Goal: Task Accomplishment & Management: Complete application form

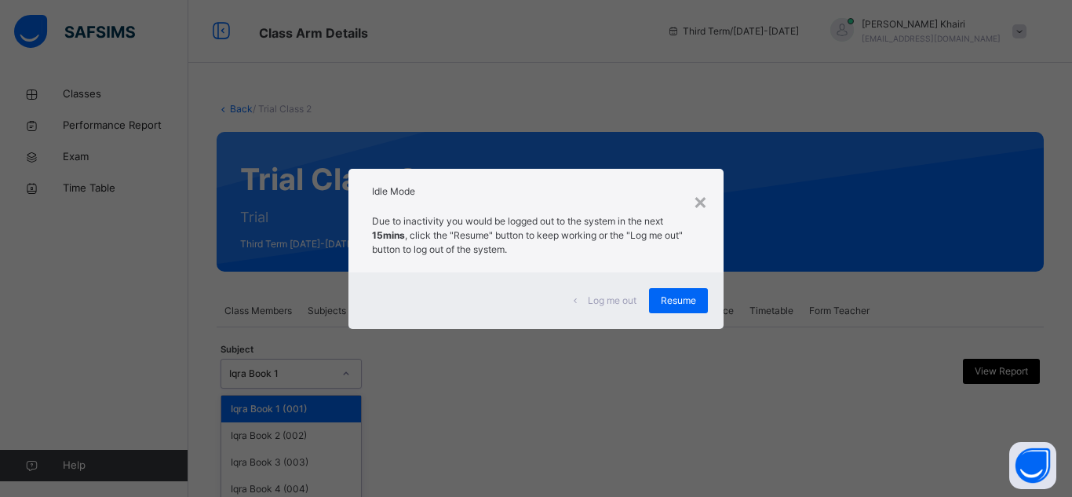
scroll to position [113, 0]
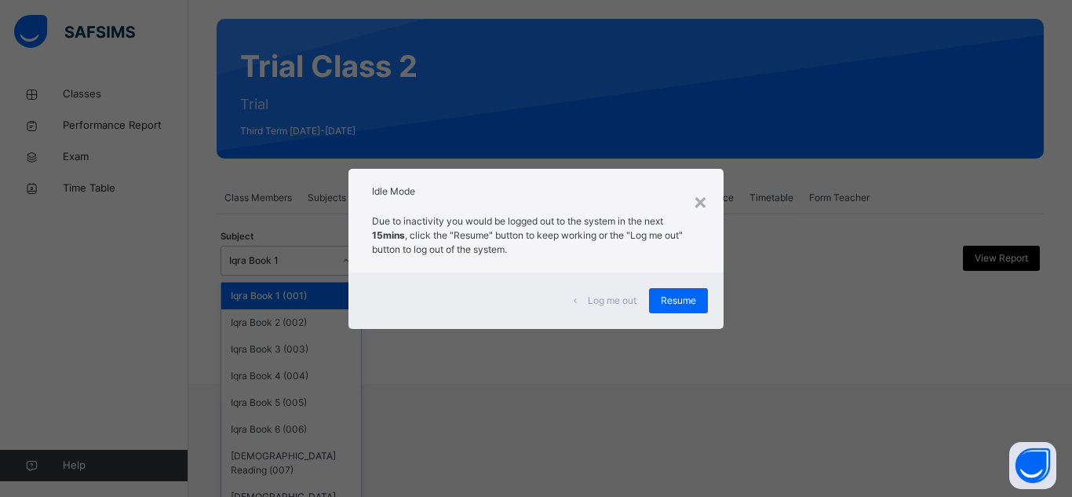
click at [716, 191] on div "Idle Mode" at bounding box center [535, 188] width 375 height 38
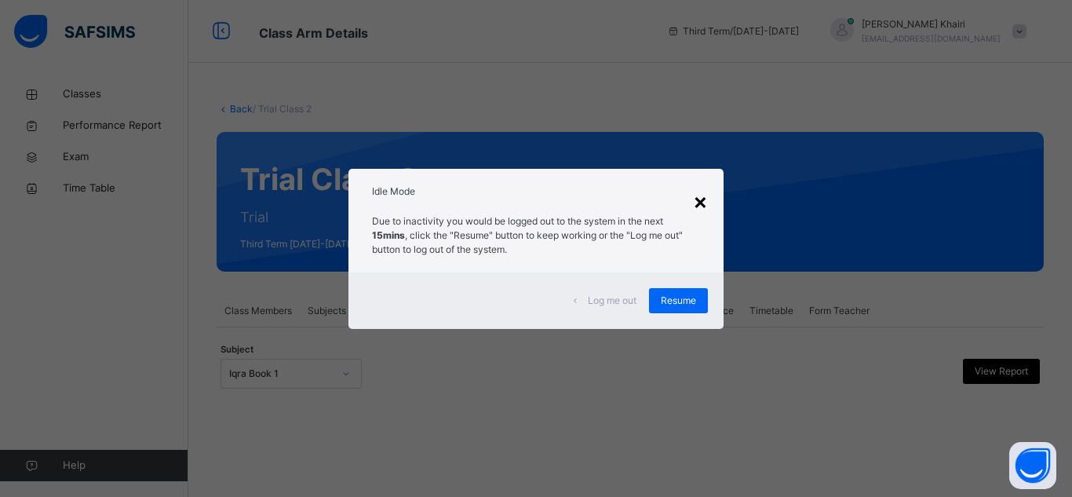
click at [701, 200] on div "×" at bounding box center [700, 200] width 15 height 33
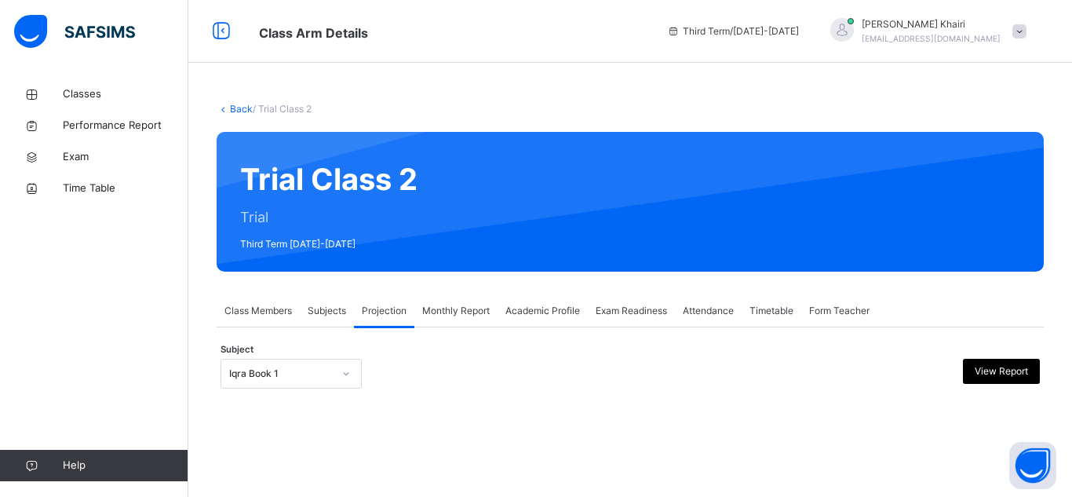
scroll to position [113, 0]
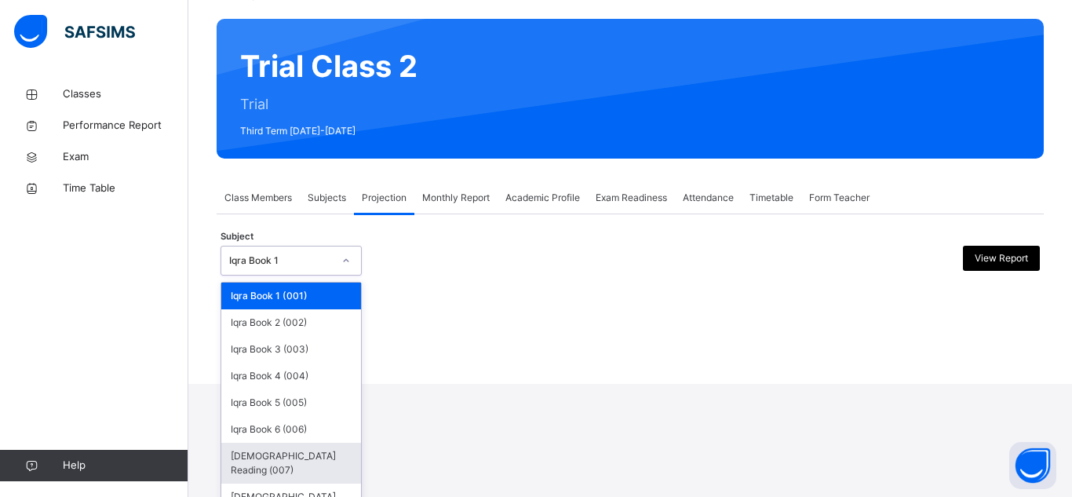
click at [315, 446] on div "[DEMOGRAPHIC_DATA] Reading (007)" at bounding box center [291, 463] width 140 height 41
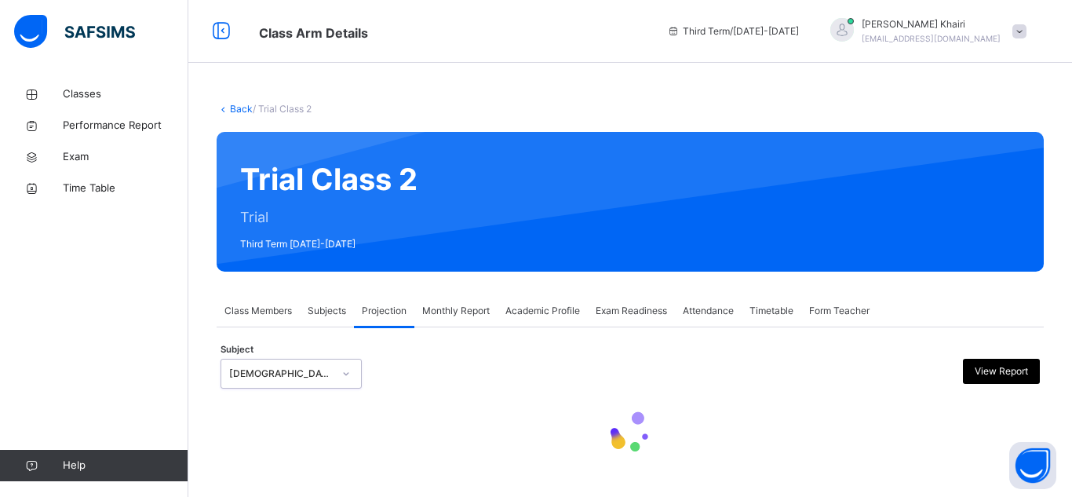
click at [315, 446] on div at bounding box center [630, 433] width 819 height 67
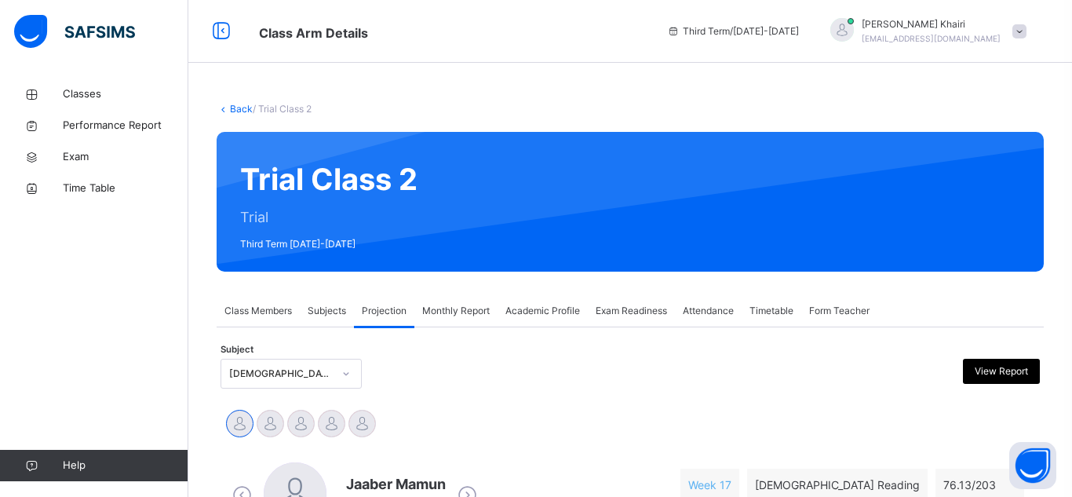
click at [33, 465] on icon at bounding box center [31, 466] width 63 height 12
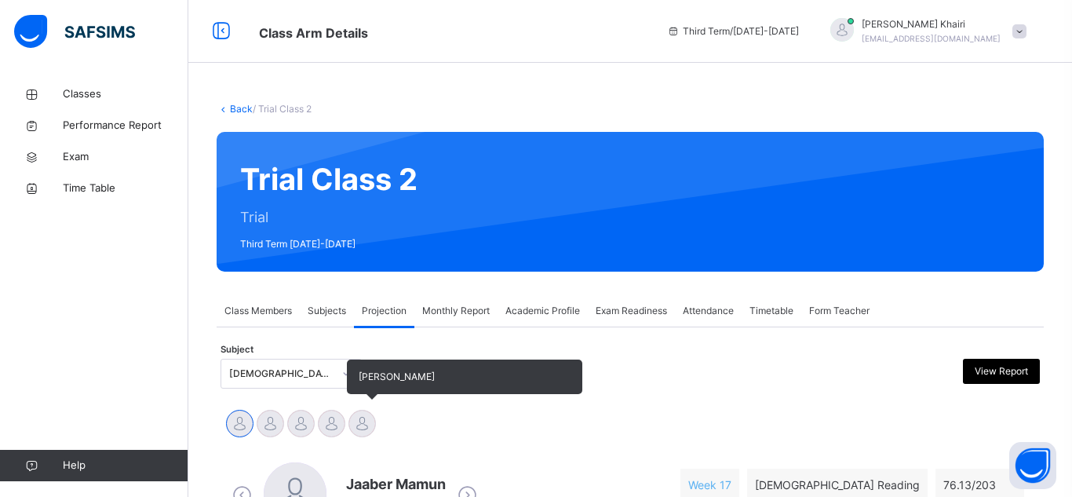
click at [385, 387] on span "[PERSON_NAME]" at bounding box center [464, 376] width 235 height 35
click at [388, 374] on span "[PERSON_NAME]" at bounding box center [397, 376] width 76 height 12
click at [414, 372] on span "[PERSON_NAME]" at bounding box center [397, 376] width 76 height 12
click at [414, 381] on span "[PERSON_NAME]" at bounding box center [397, 376] width 76 height 12
click at [354, 422] on div at bounding box center [361, 423] width 27 height 27
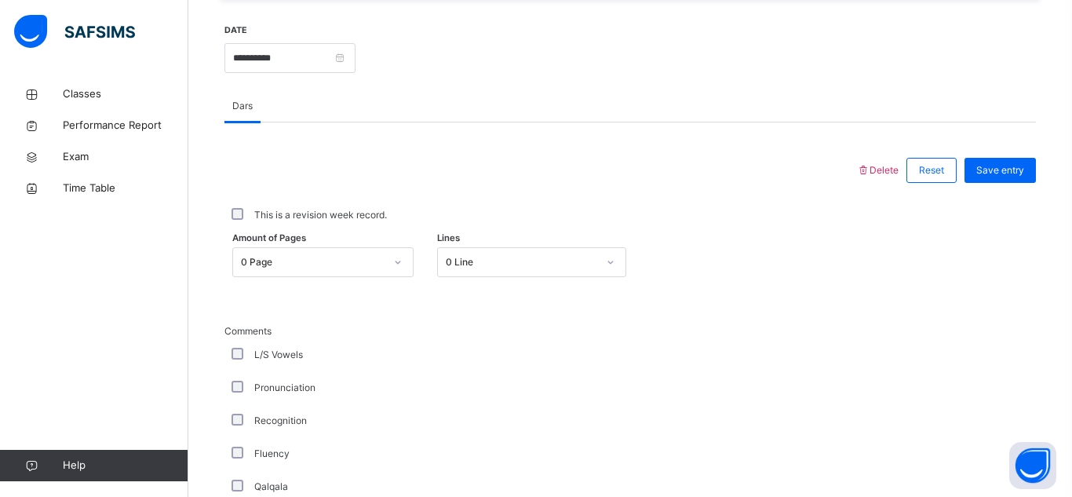
scroll to position [595, 0]
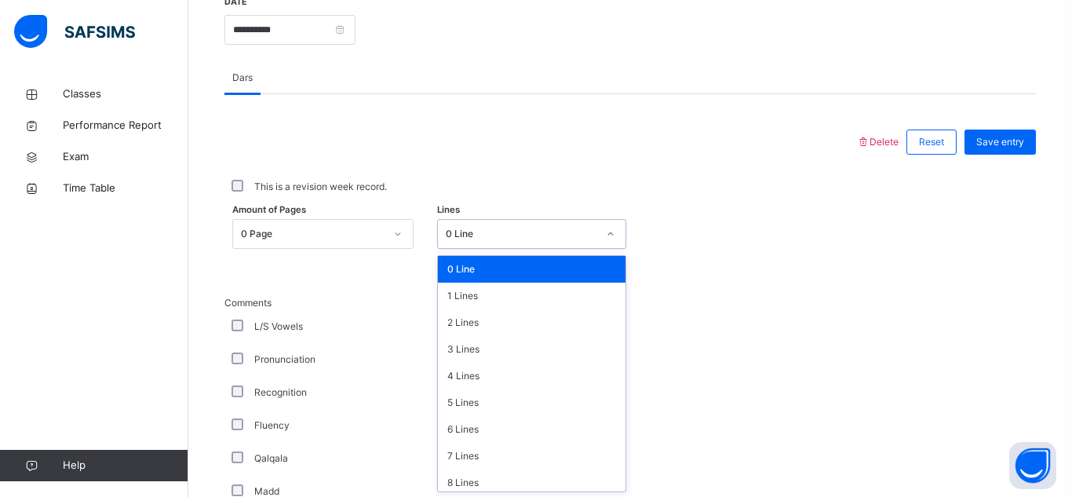
click at [460, 249] on div "option 0 Line focused, 1 of 16. 16 results available. Use Up and Down to choose…" at bounding box center [531, 234] width 189 height 30
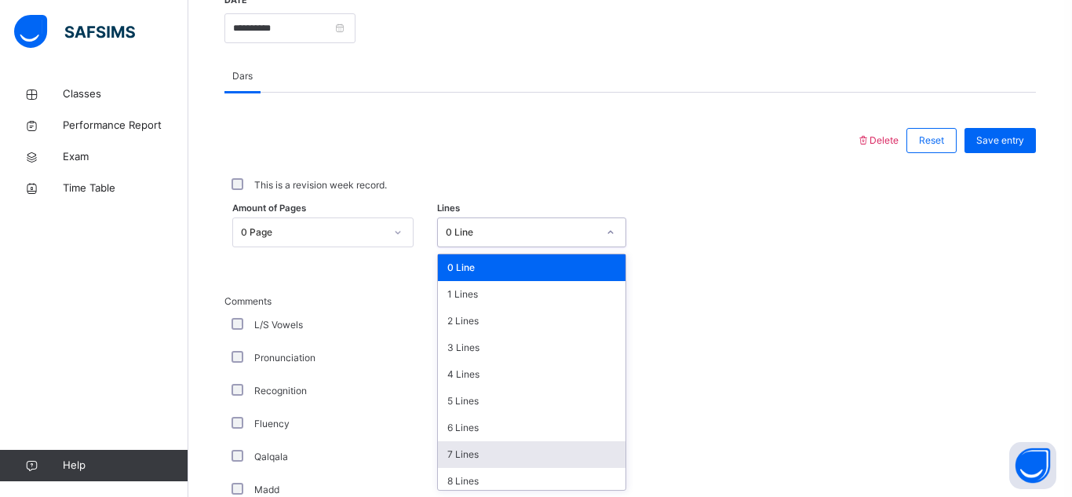
click at [465, 448] on div "7 Lines" at bounding box center [532, 454] width 188 height 27
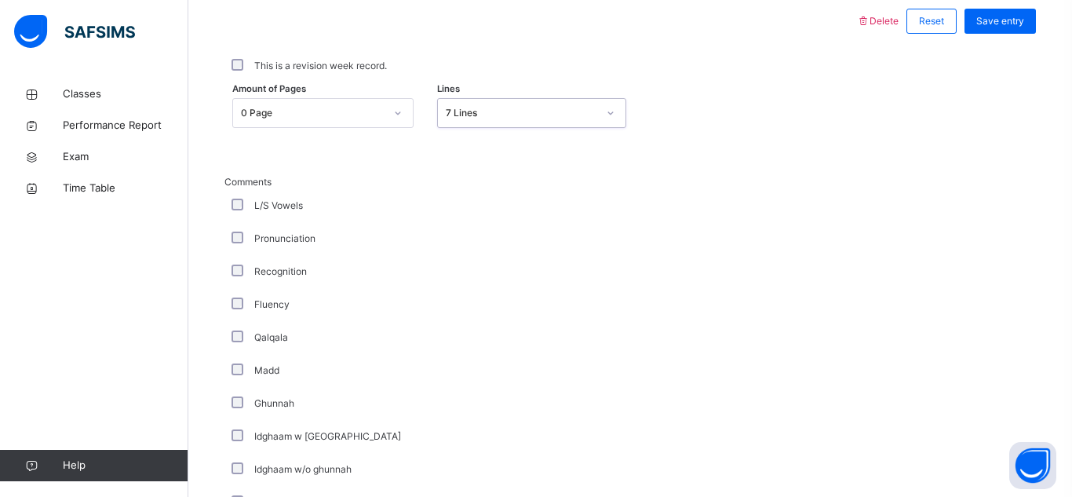
scroll to position [742, 0]
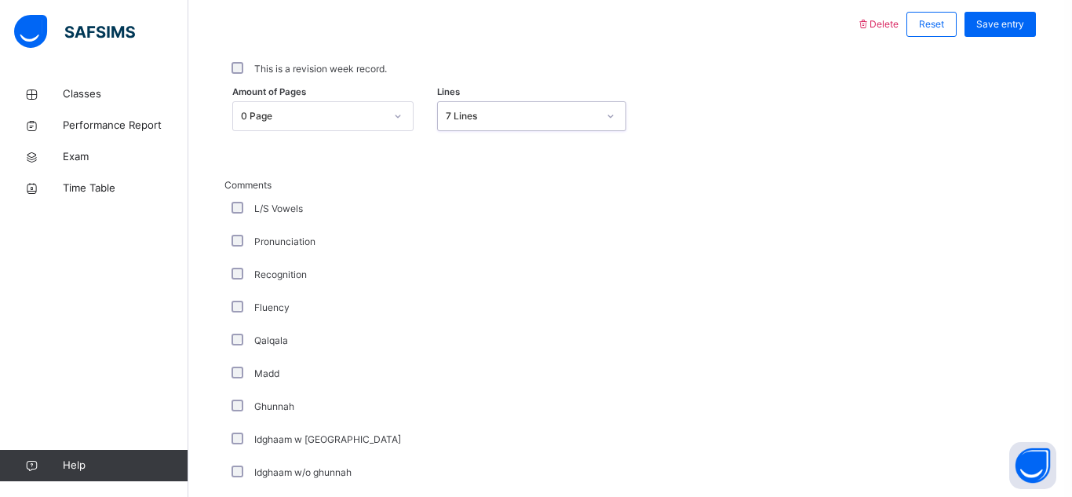
click at [9, 450] on link "Help" at bounding box center [94, 465] width 188 height 31
click at [42, 473] on link "Help" at bounding box center [94, 465] width 188 height 31
click at [78, 472] on span "Help" at bounding box center [125, 466] width 125 height 16
click at [409, 411] on div "Ghunnah" at bounding box center [420, 406] width 385 height 14
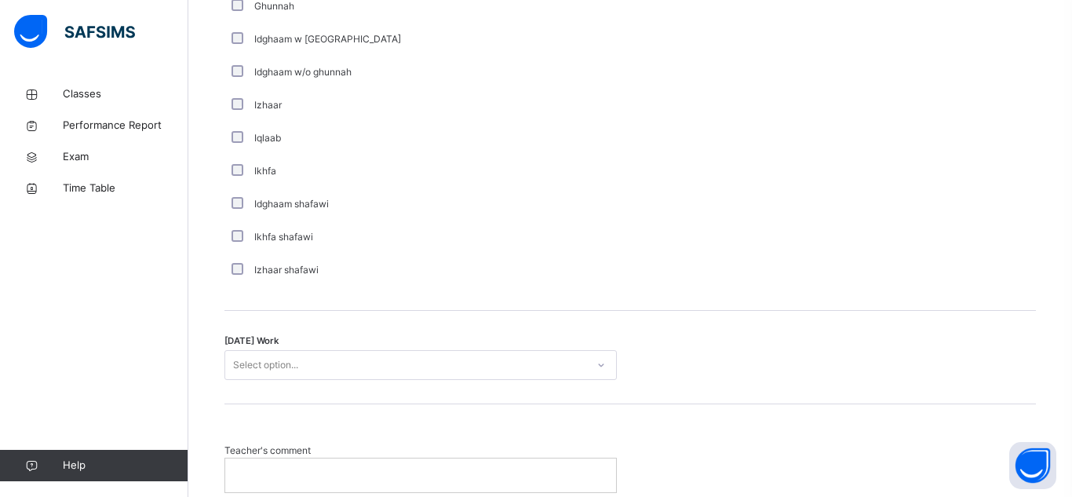
scroll to position [1166, 0]
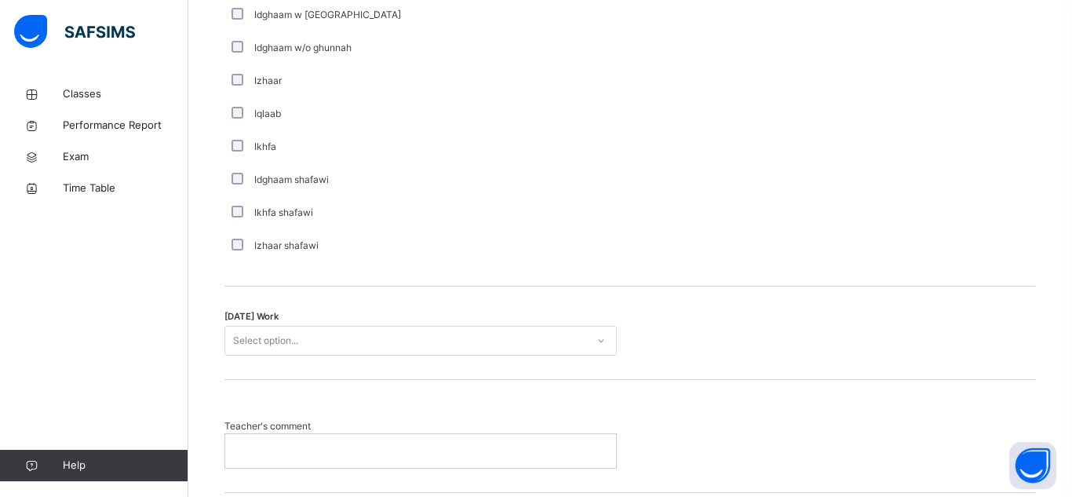
click at [287, 345] on div "Select option..." at bounding box center [265, 341] width 65 height 30
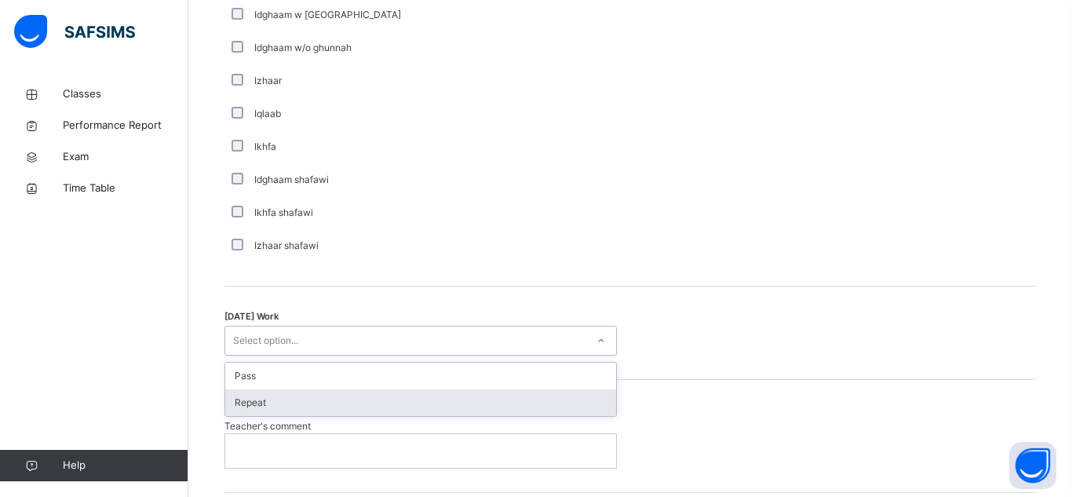
click at [283, 397] on div "Repeat" at bounding box center [420, 402] width 391 height 27
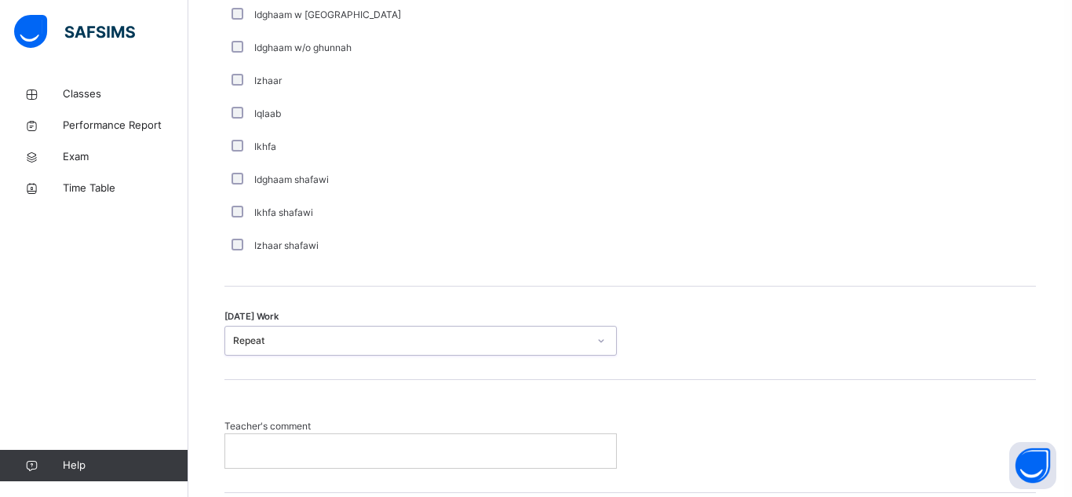
click at [278, 452] on p at bounding box center [420, 450] width 367 height 14
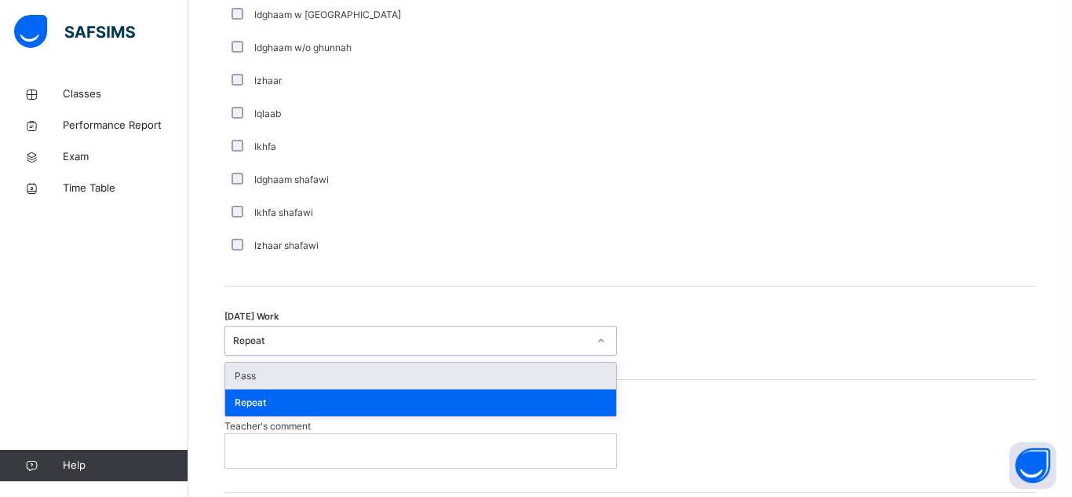
click at [300, 339] on div "Repeat" at bounding box center [410, 341] width 355 height 14
click at [297, 374] on div "Pass" at bounding box center [420, 376] width 391 height 27
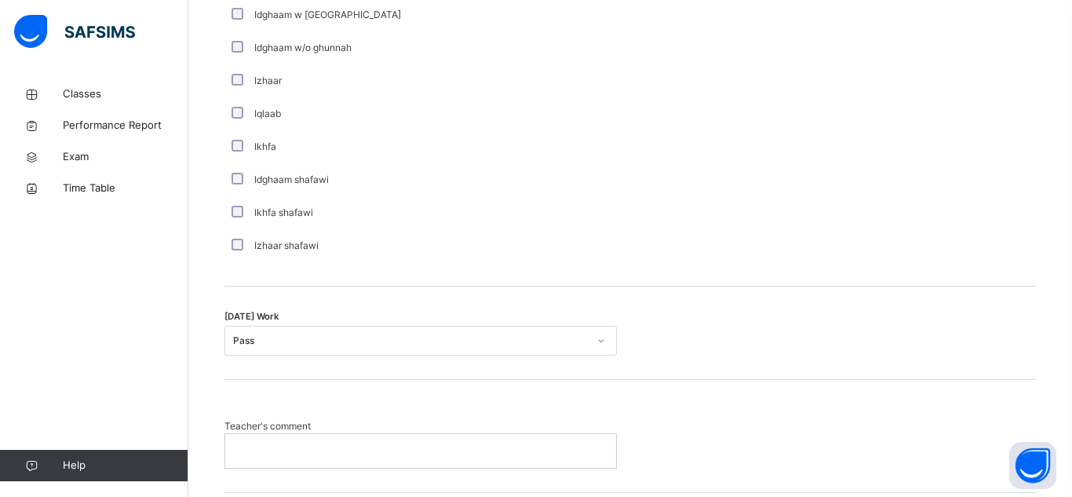
click at [297, 458] on p at bounding box center [420, 450] width 367 height 14
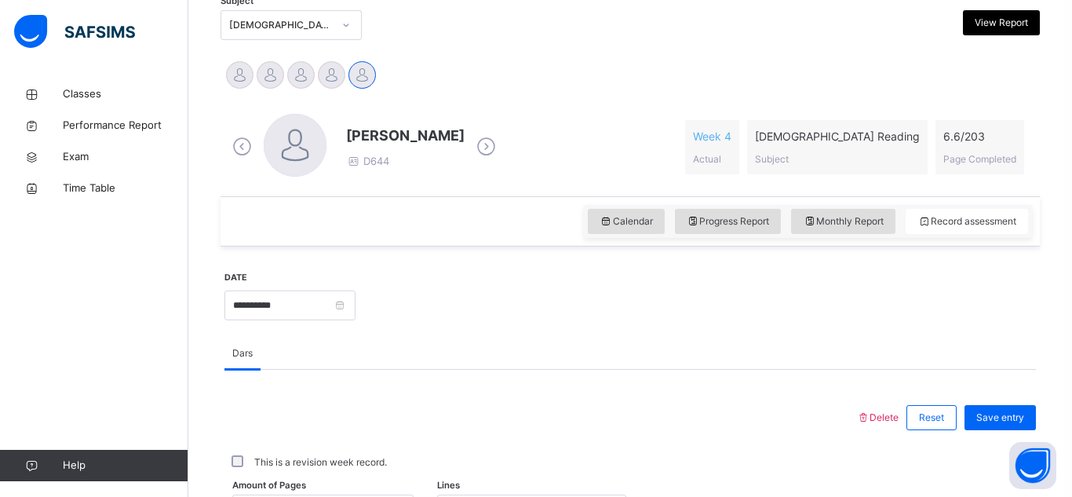
scroll to position [343, 0]
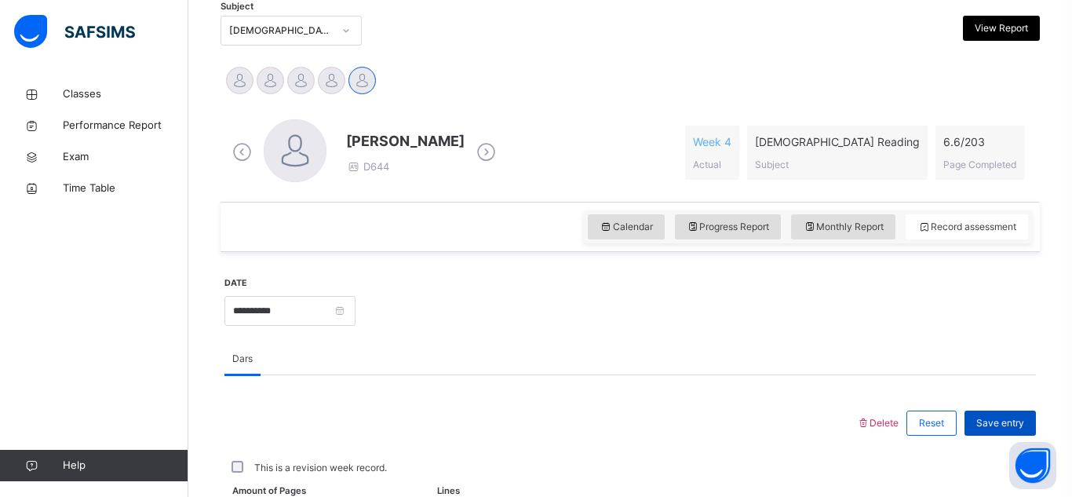
click at [1016, 410] on div "Save entry" at bounding box center [1000, 422] width 71 height 25
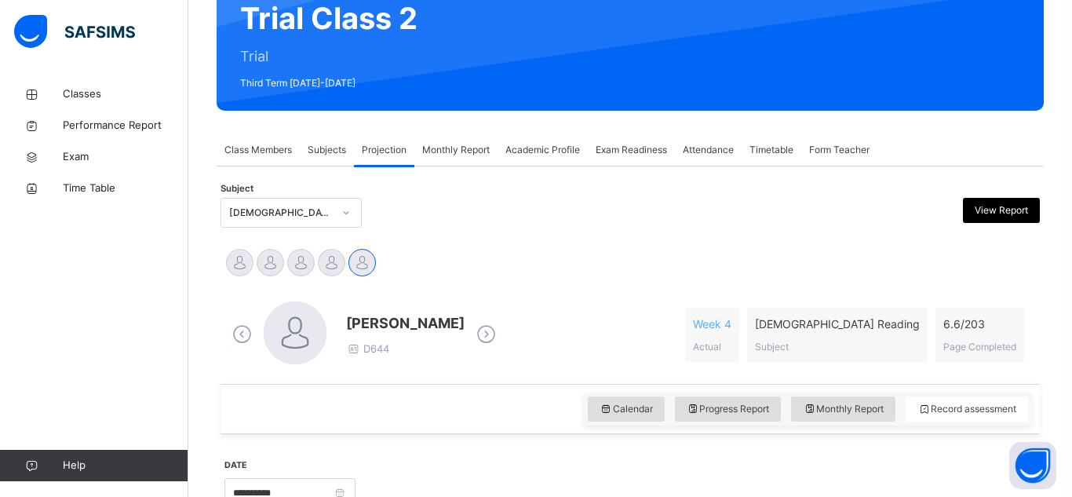
scroll to position [151, 0]
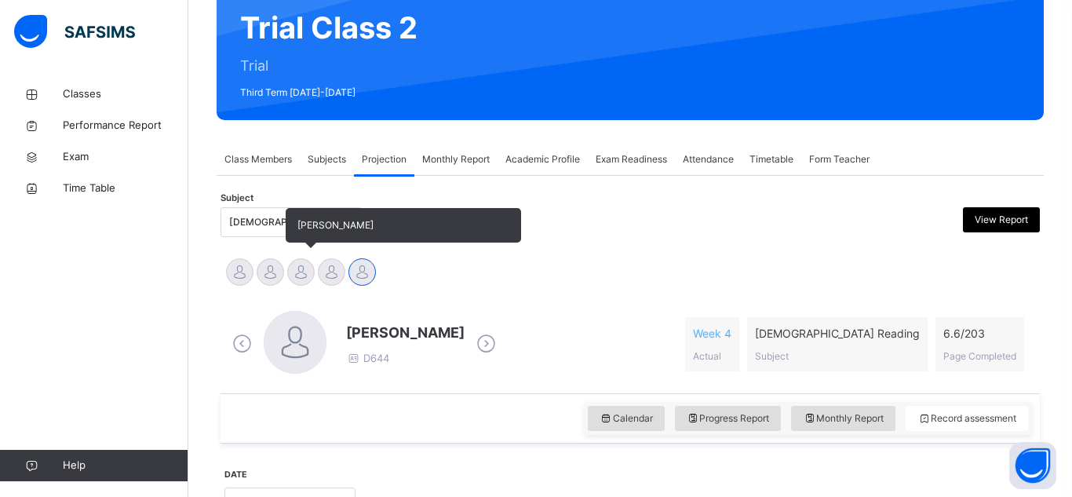
click at [296, 284] on div at bounding box center [300, 271] width 27 height 27
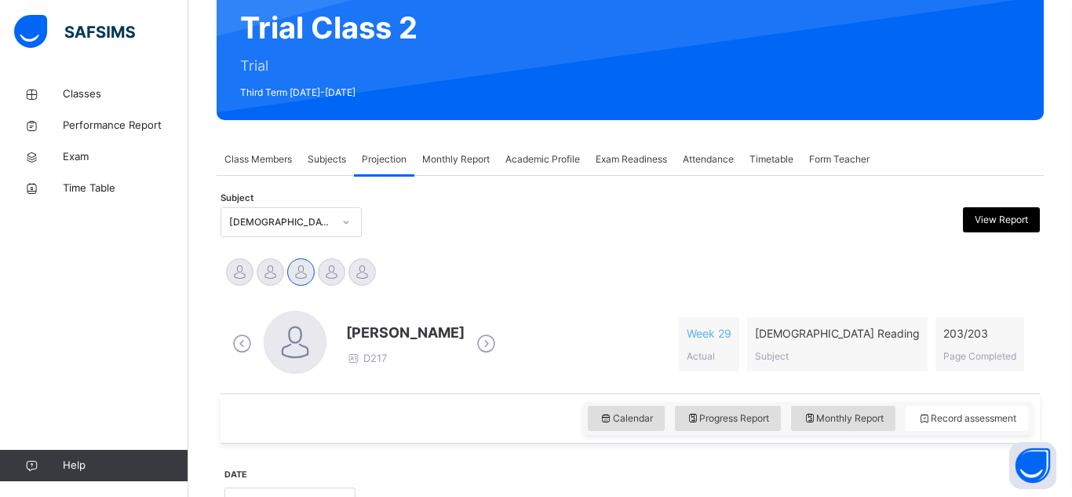
click at [429, 370] on div "Sulaiman Trabaz D217" at bounding box center [364, 344] width 272 height 67
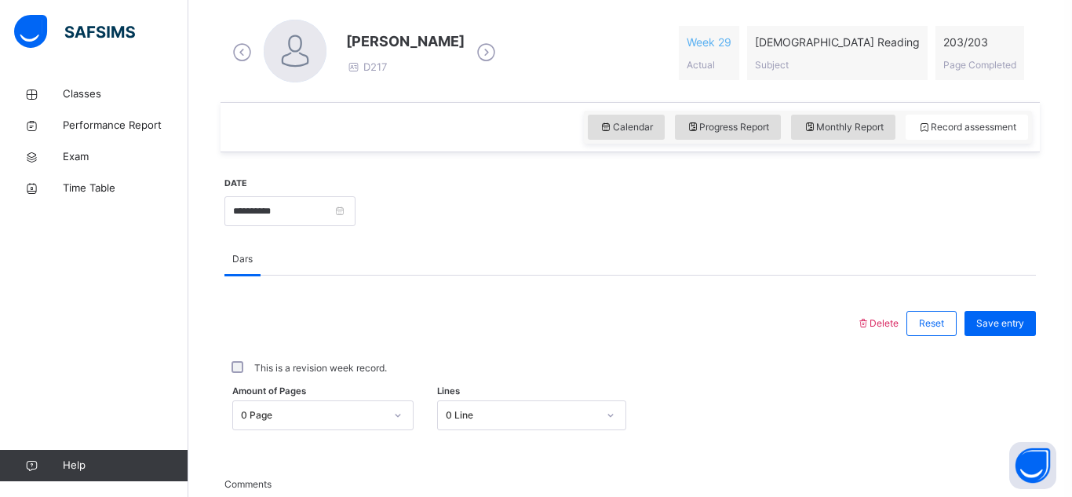
scroll to position [436, 0]
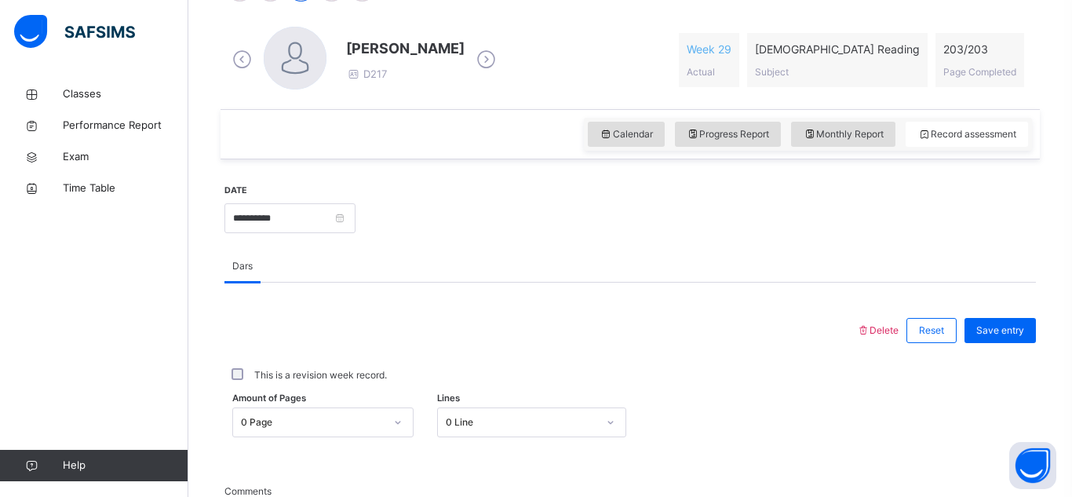
click at [359, 414] on div "0 Page" at bounding box center [322, 422] width 181 height 30
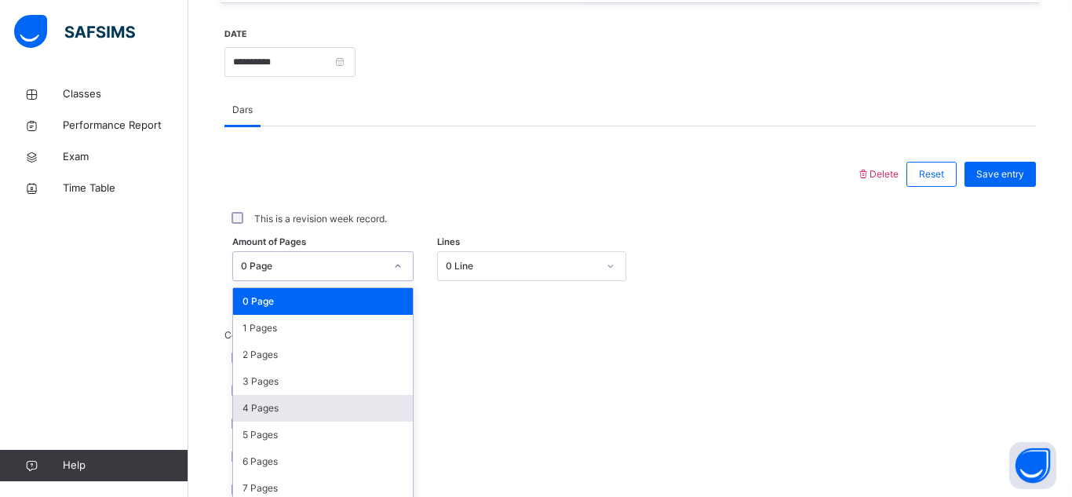
click at [359, 421] on div "5 Pages" at bounding box center [323, 434] width 180 height 27
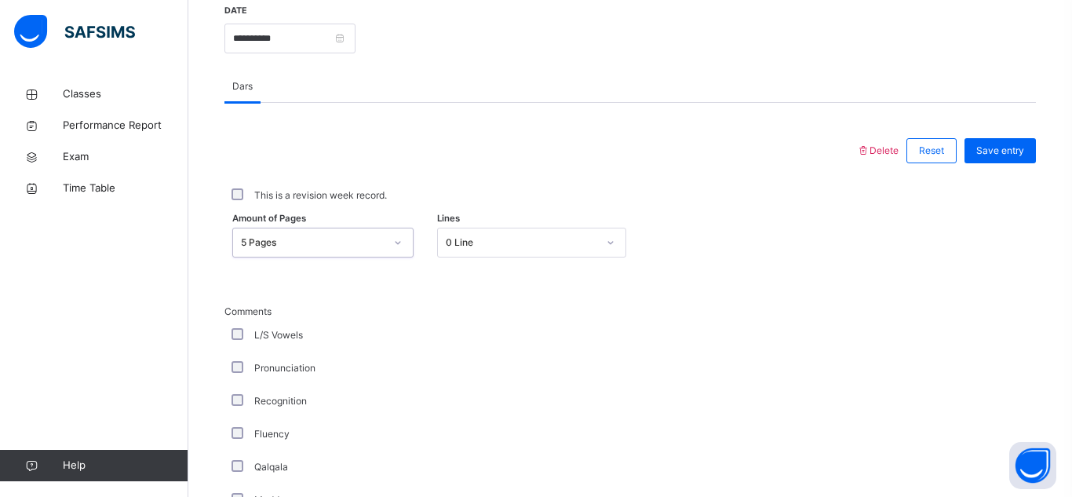
scroll to position [626, 0]
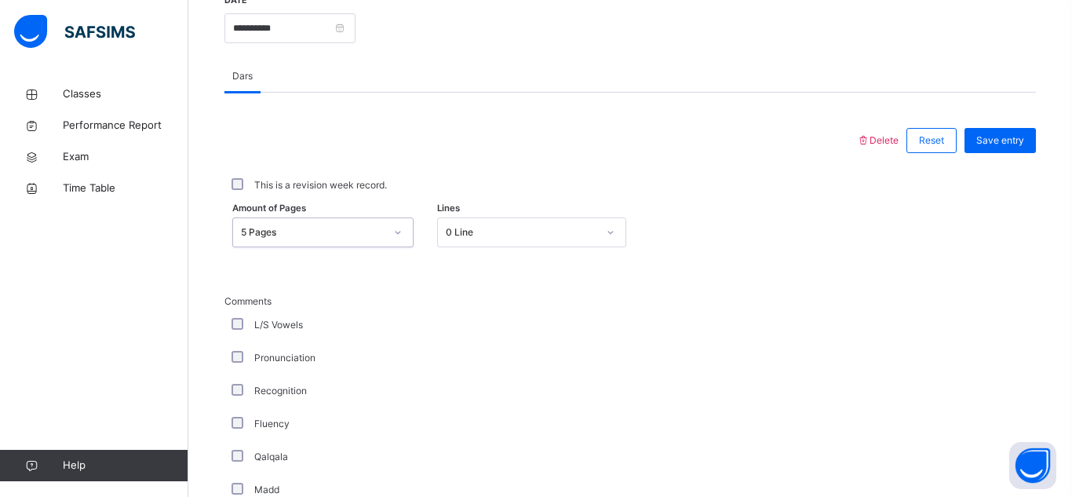
click at [359, 239] on div "5 Pages" at bounding box center [313, 232] width 144 height 14
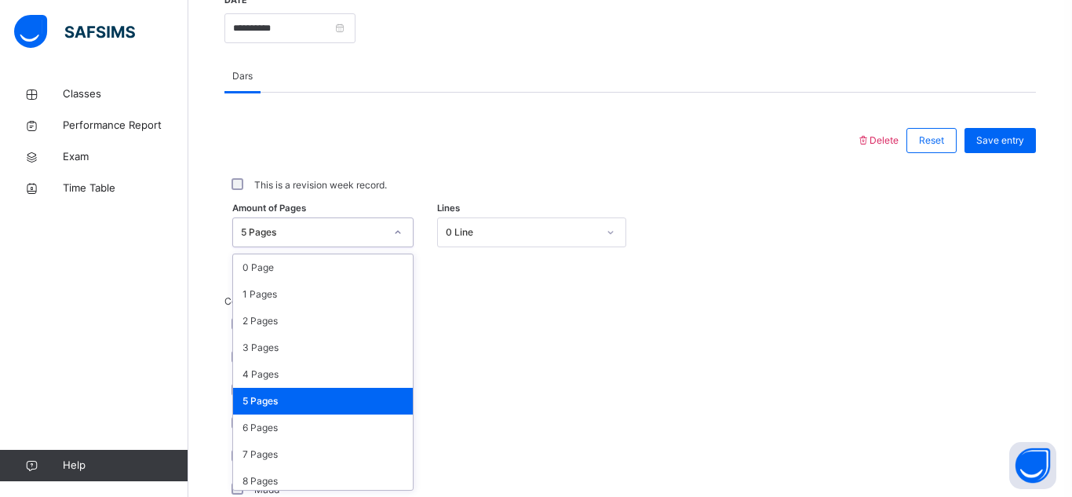
click at [346, 399] on div "5 Pages" at bounding box center [323, 401] width 180 height 27
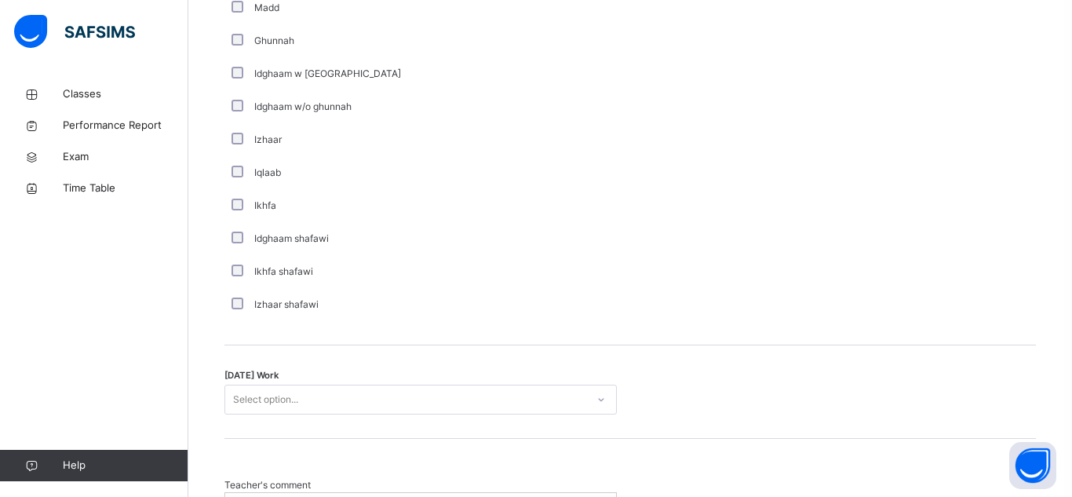
scroll to position [1173, 0]
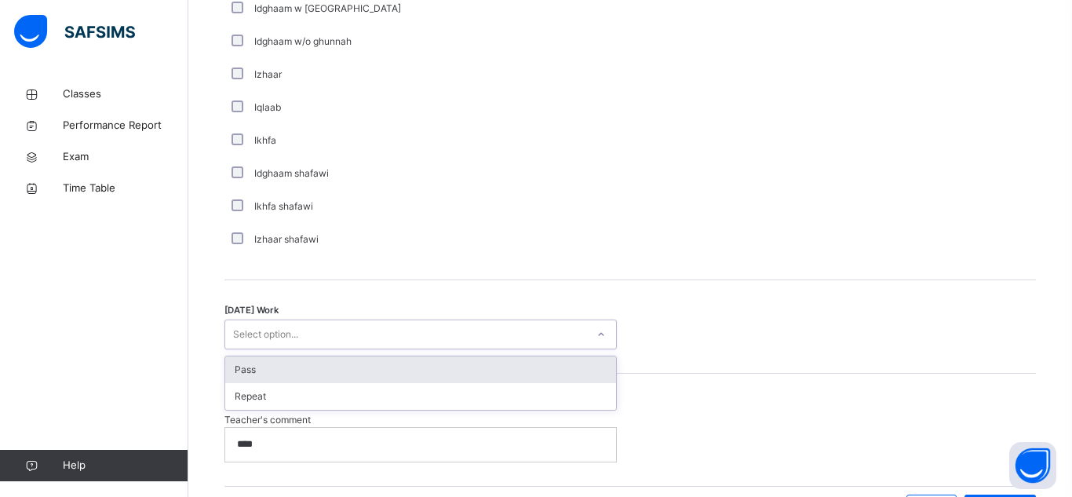
click at [264, 335] on div "Select option..." at bounding box center [265, 334] width 65 height 30
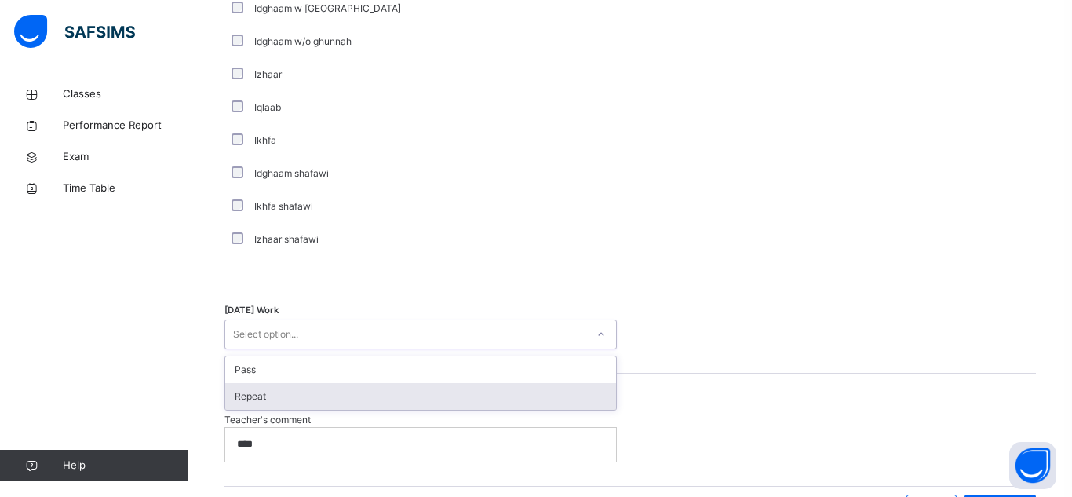
click at [248, 407] on div "Repeat" at bounding box center [420, 396] width 391 height 27
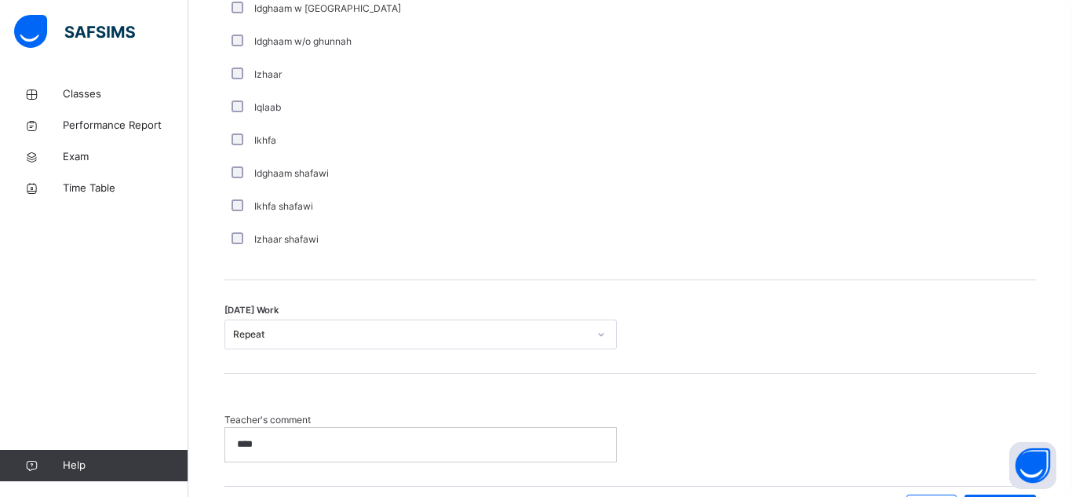
click at [305, 450] on p "****" at bounding box center [420, 444] width 367 height 14
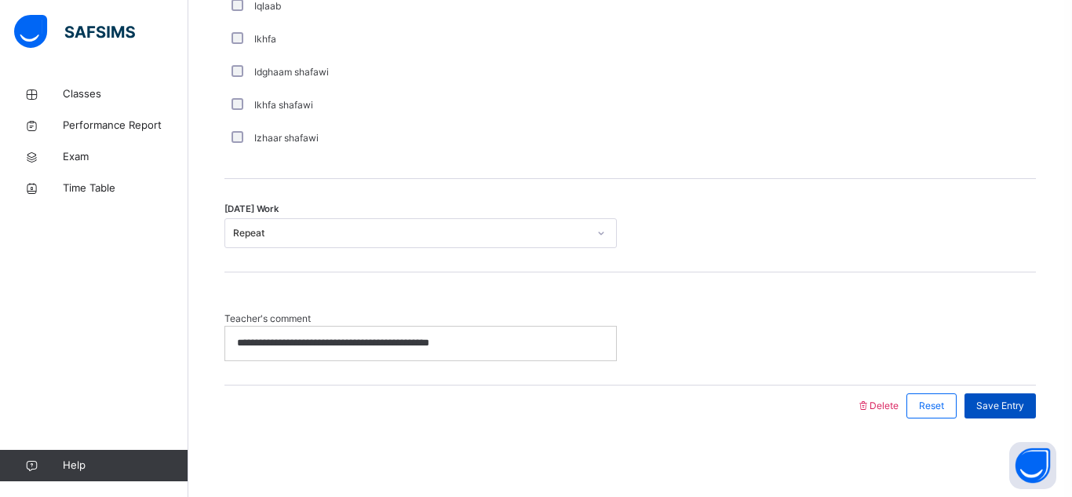
click at [1012, 405] on span "Save Entry" at bounding box center [1000, 406] width 48 height 14
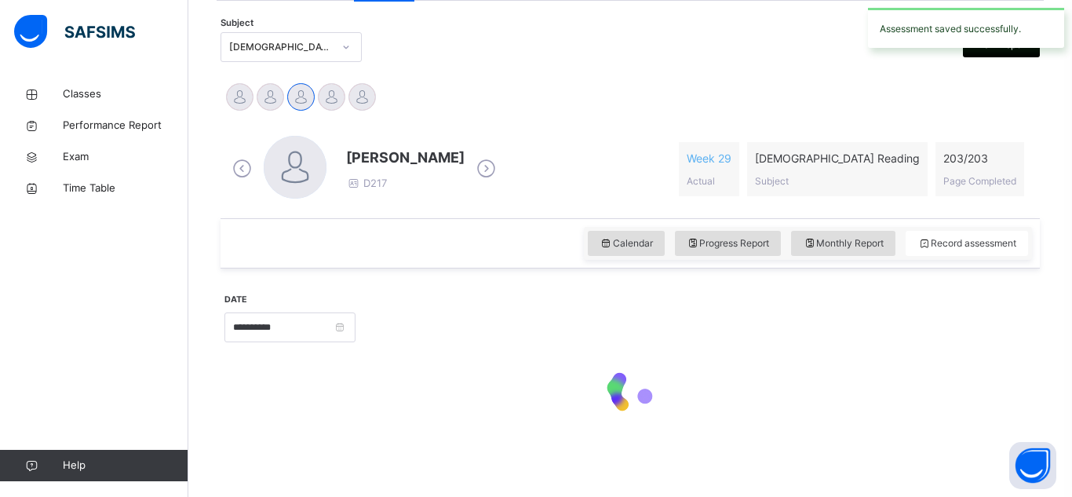
click at [1012, 405] on div at bounding box center [630, 392] width 812 height 67
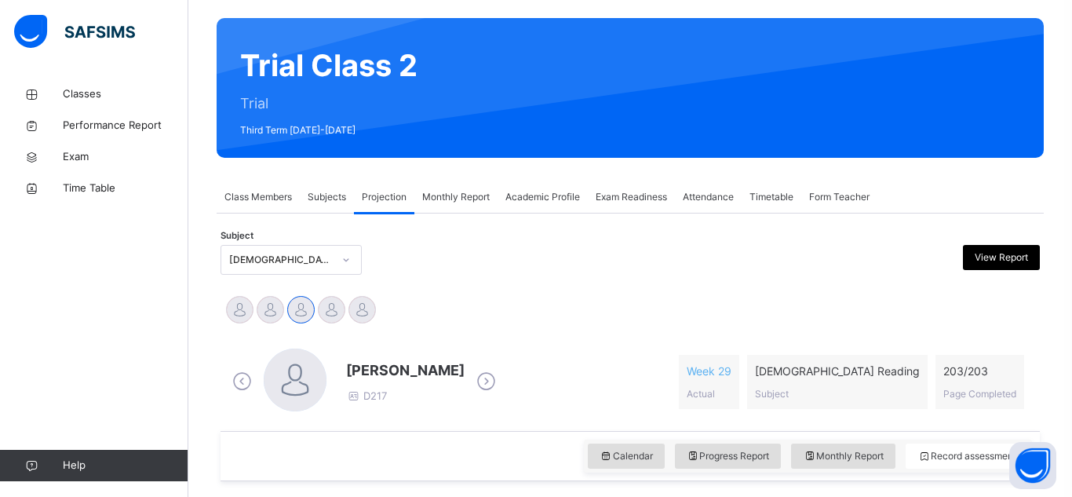
scroll to position [81, 0]
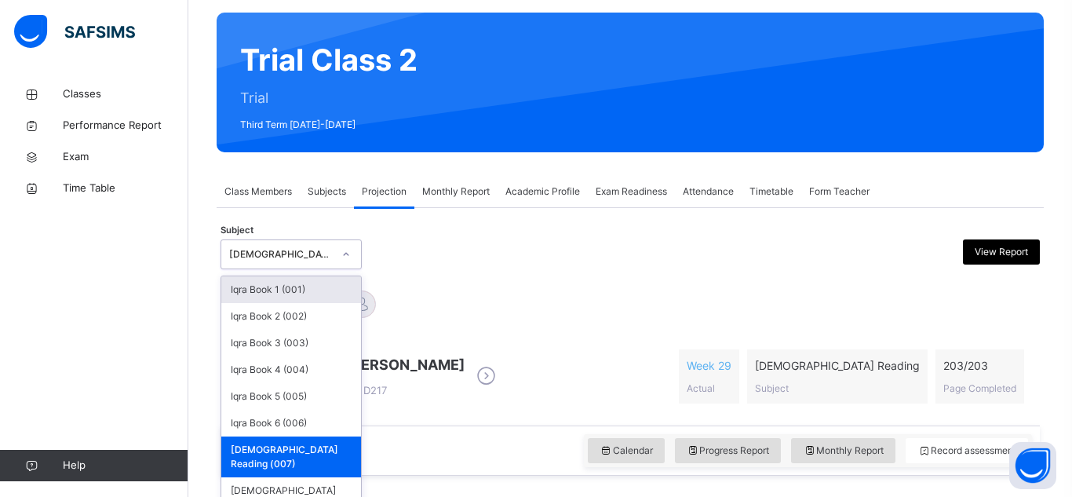
click at [228, 478] on div "[DEMOGRAPHIC_DATA] Memorisation (008)" at bounding box center [291, 497] width 140 height 41
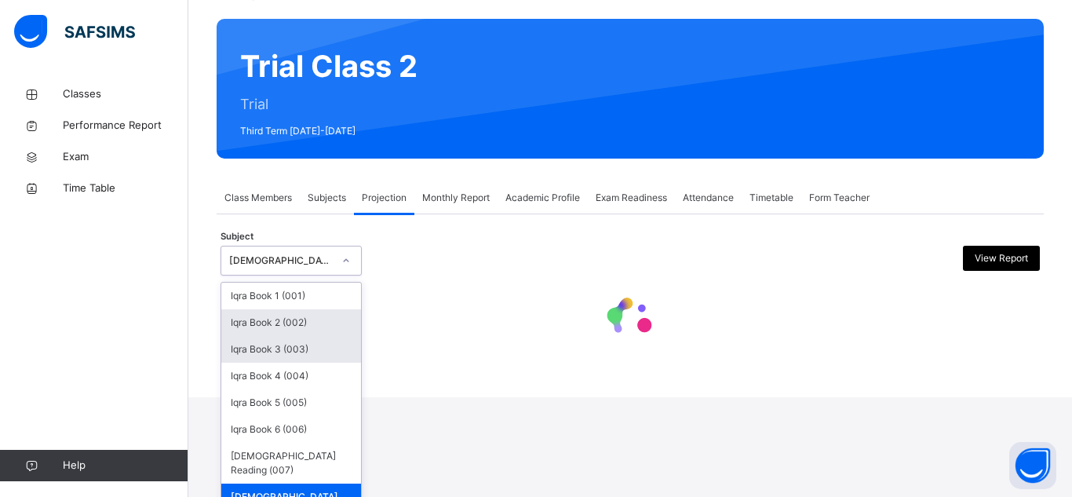
scroll to position [119, 0]
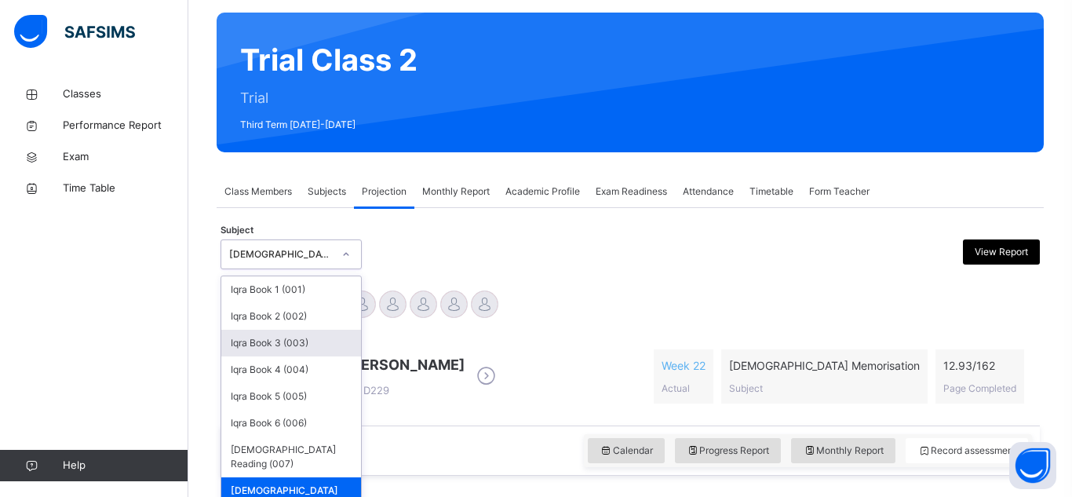
click at [460, 414] on div "[PERSON_NAME] D229 Week 22 Actual [DEMOGRAPHIC_DATA] Memorisation Subject 12.93…" at bounding box center [630, 376] width 812 height 90
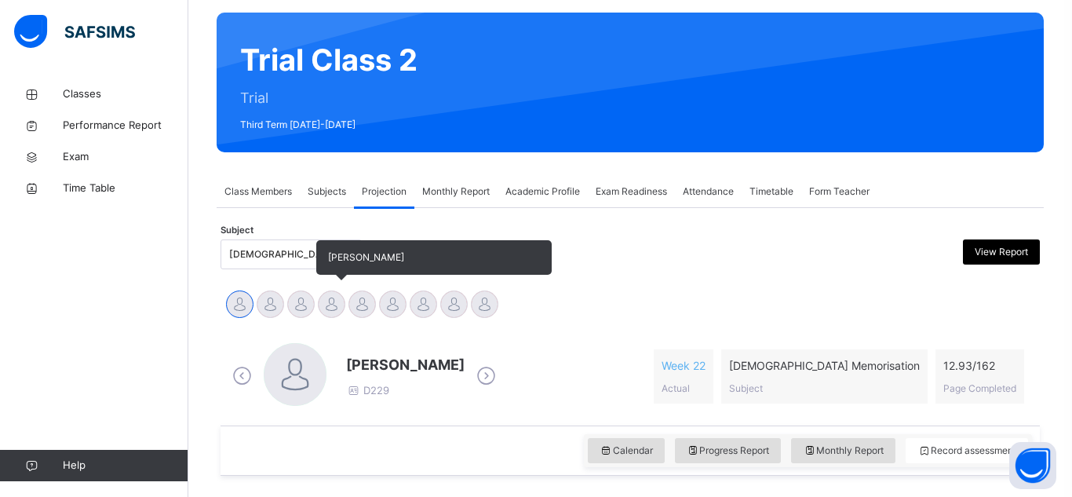
click at [337, 306] on div at bounding box center [331, 303] width 27 height 27
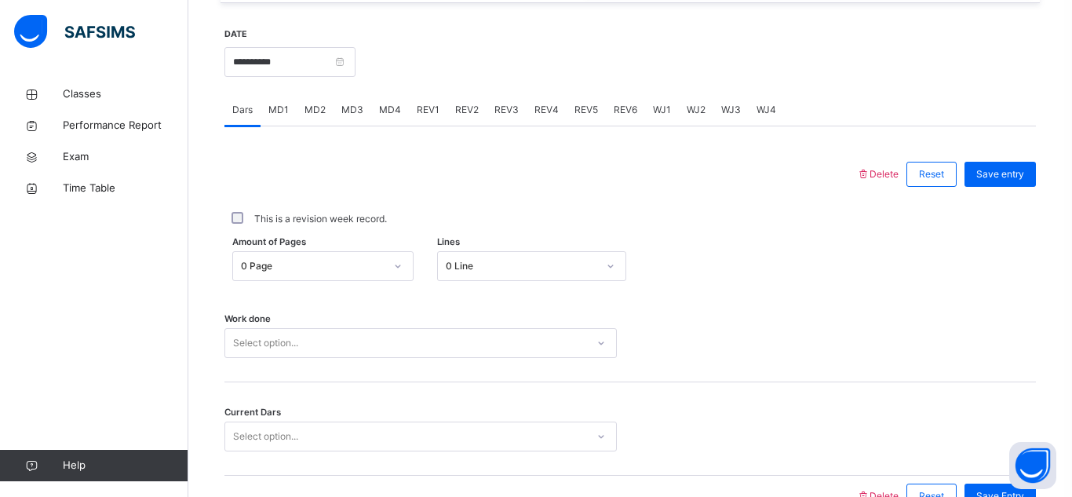
scroll to position [622, 0]
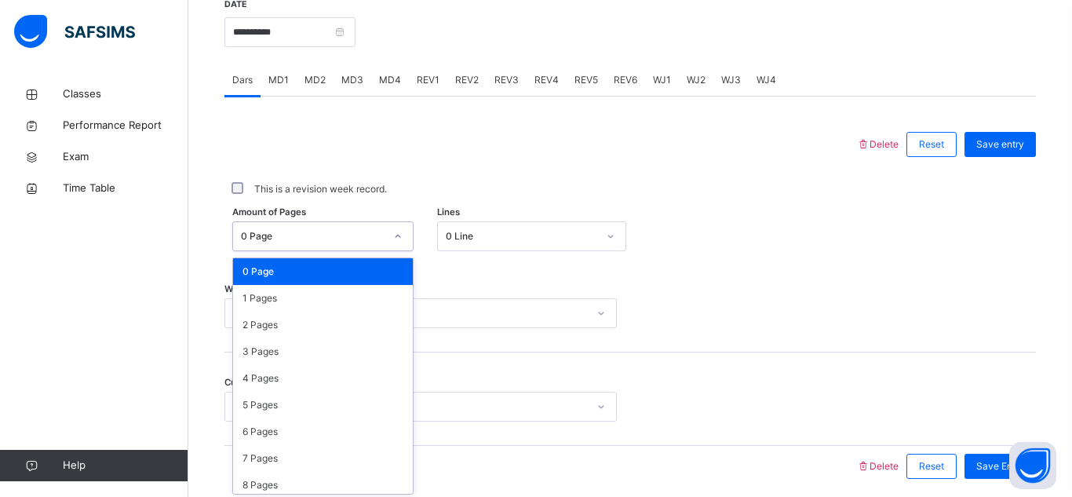
click at [270, 232] on div "0 Page" at bounding box center [313, 236] width 144 height 14
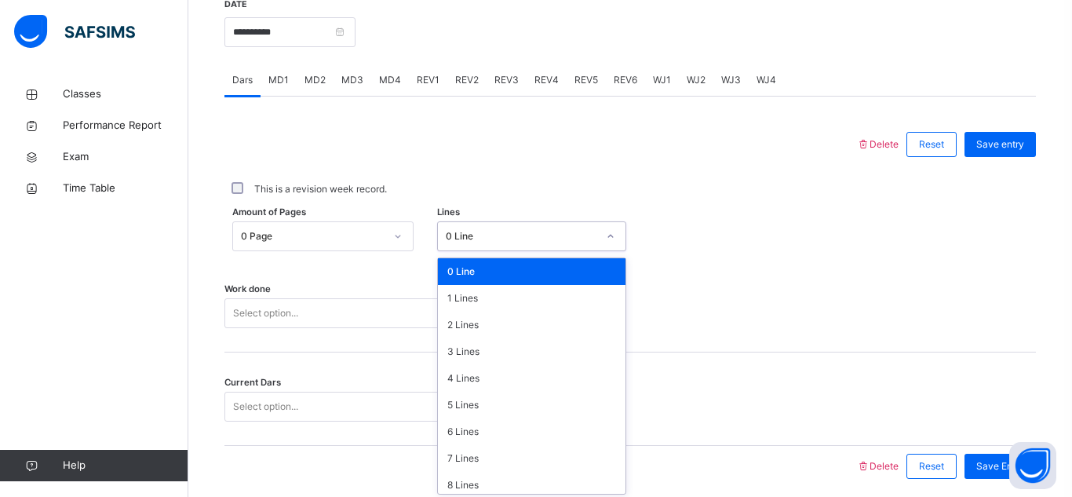
click at [447, 236] on div "0 Line" at bounding box center [521, 236] width 151 height 14
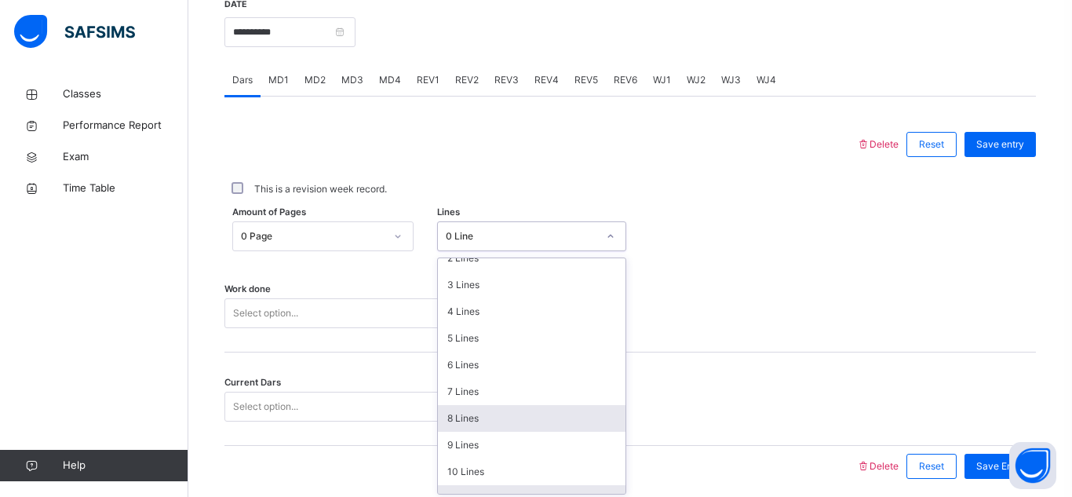
scroll to position [93, 0]
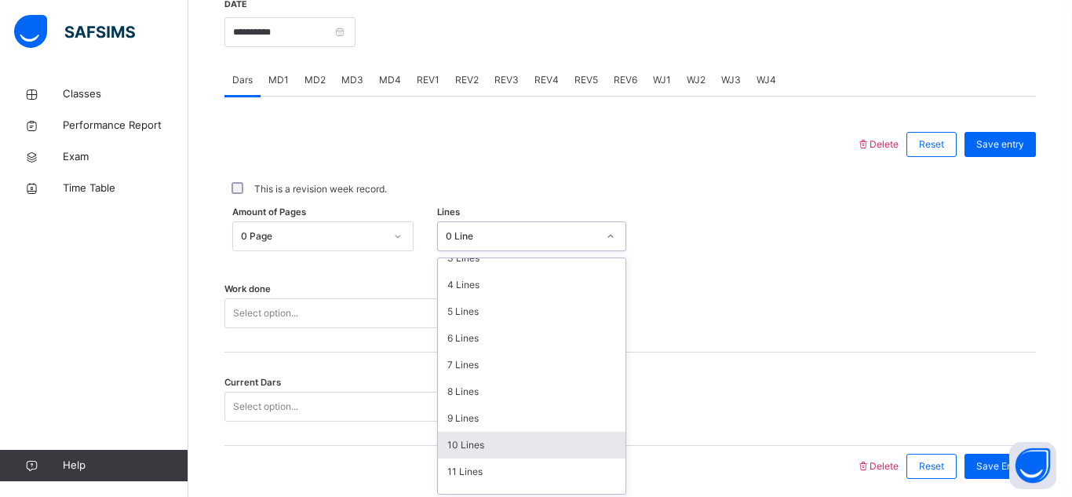
click at [483, 448] on div "10 Lines" at bounding box center [532, 445] width 188 height 27
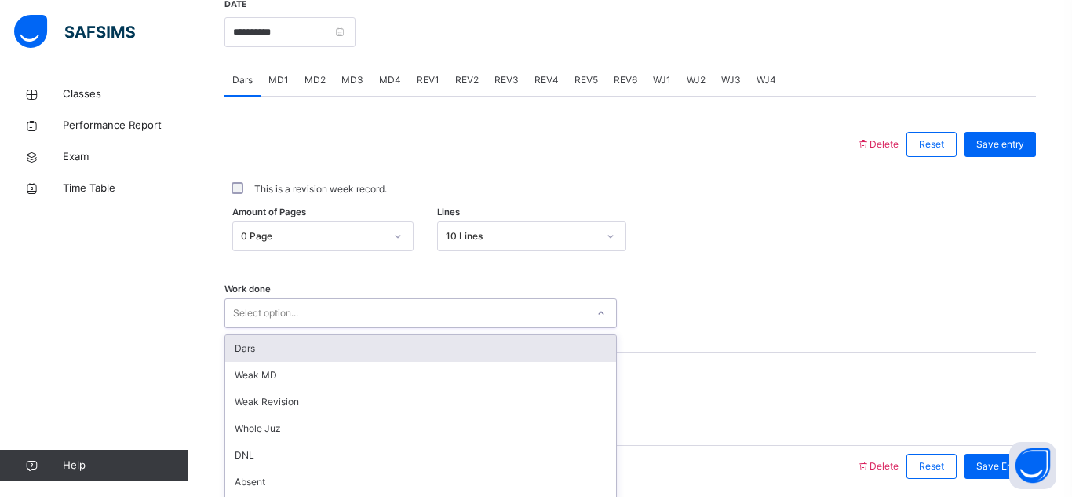
scroll to position [682, 0]
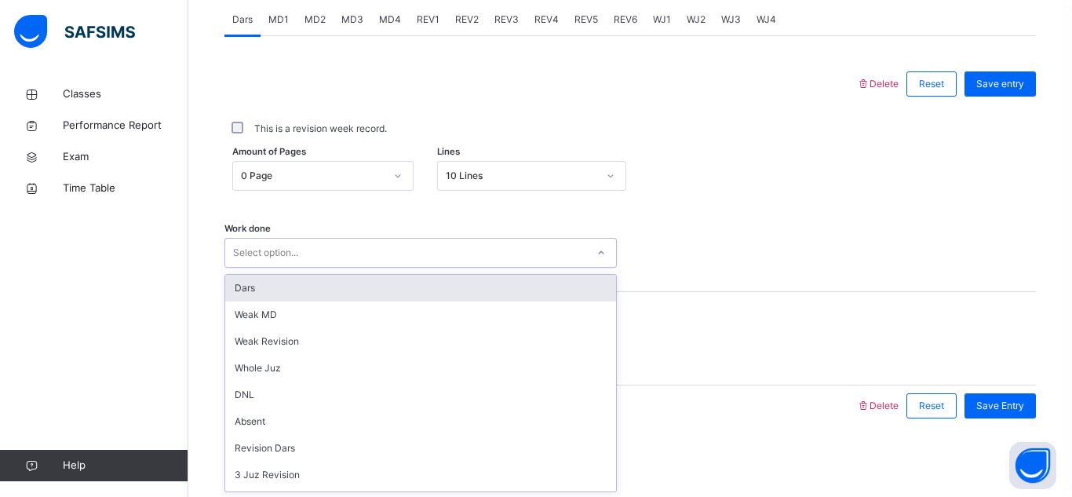
click at [341, 268] on div "option Dars focused, 1 of 14. 14 results available. Use Up and Down to choose o…" at bounding box center [420, 253] width 392 height 30
click at [377, 283] on div "Dars" at bounding box center [420, 288] width 391 height 27
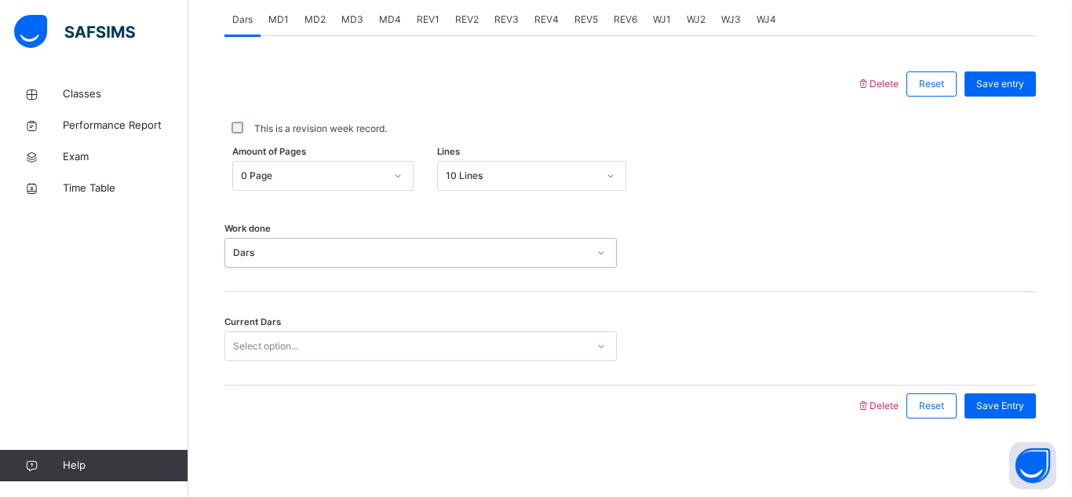
click at [343, 342] on div "Select option..." at bounding box center [405, 346] width 361 height 24
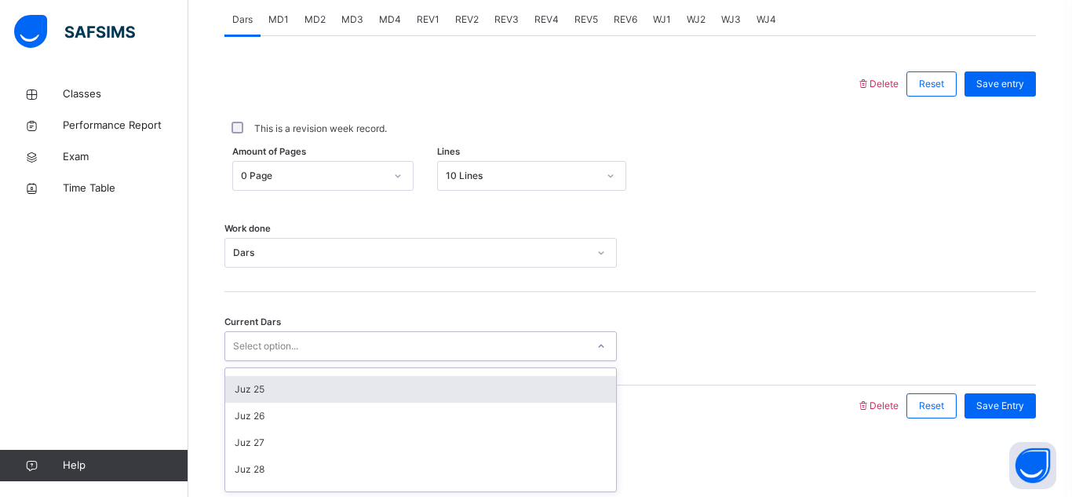
scroll to position [632, 0]
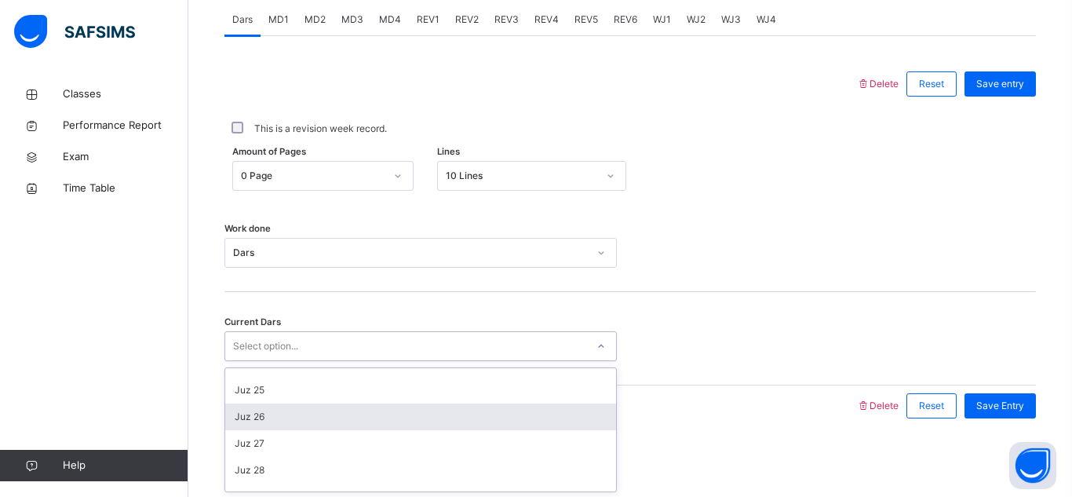
click at [265, 416] on div "Juz 26" at bounding box center [420, 416] width 391 height 27
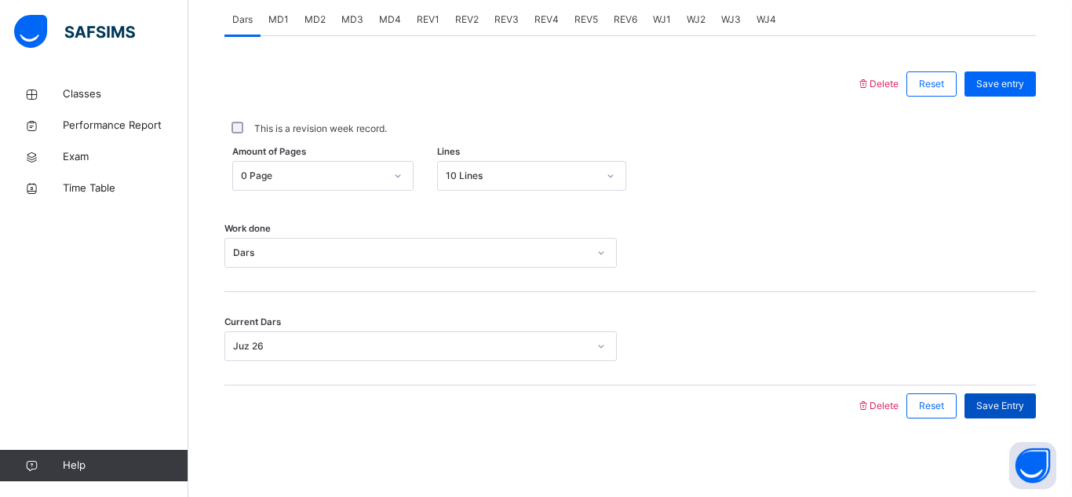
click at [989, 416] on div "Save Entry" at bounding box center [1000, 405] width 71 height 25
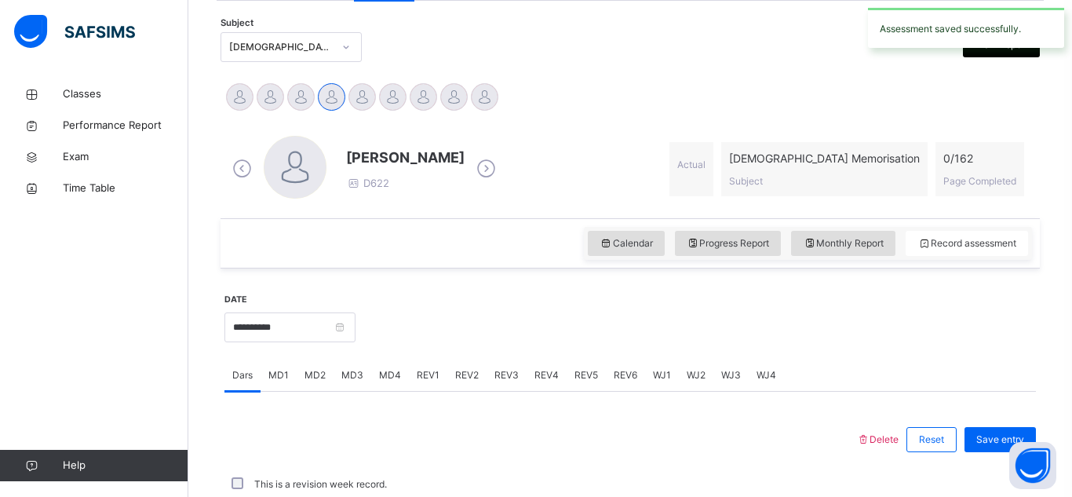
scroll to position [682, 0]
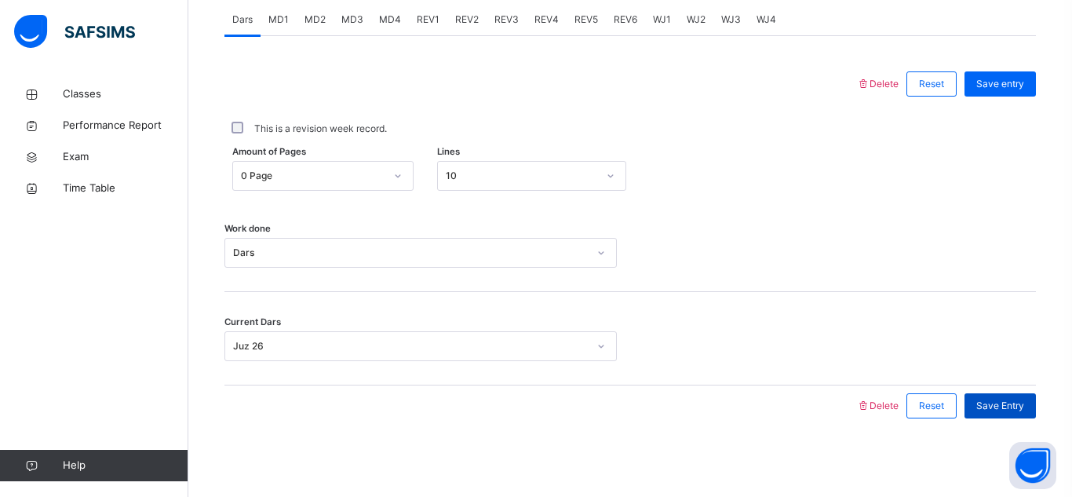
click at [1024, 406] on div "Save Entry" at bounding box center [1000, 405] width 71 height 25
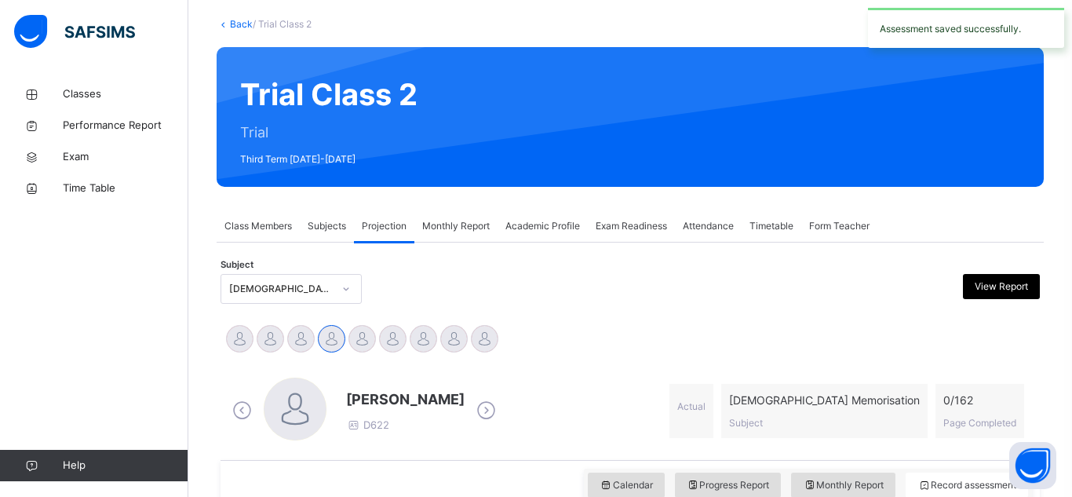
scroll to position [71, 0]
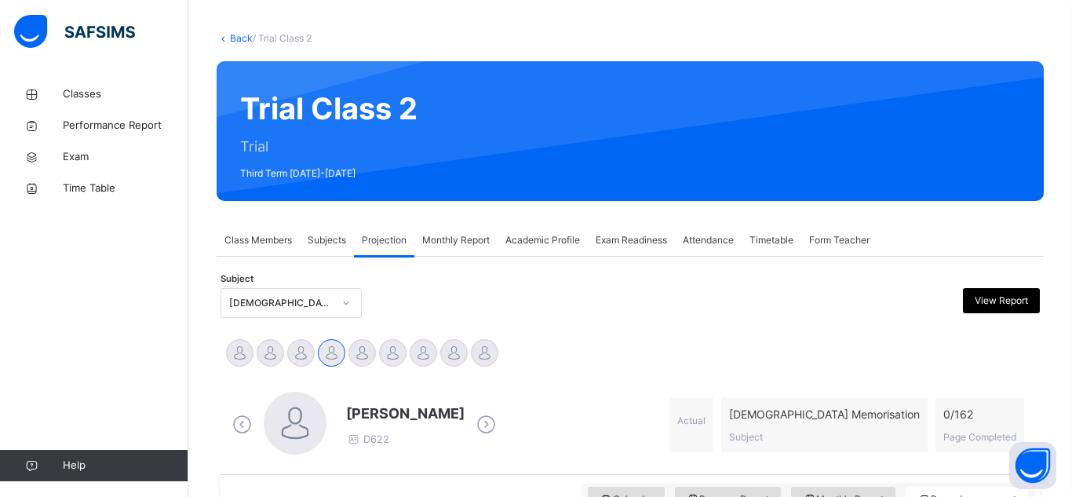
click at [272, 253] on div "Class Members" at bounding box center [258, 239] width 83 height 31
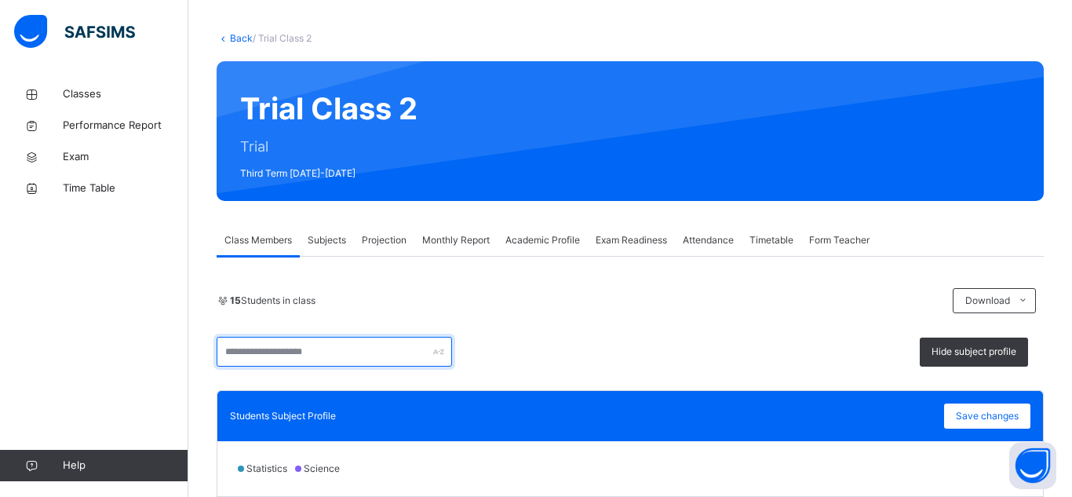
click at [370, 349] on input "text" at bounding box center [334, 352] width 235 height 30
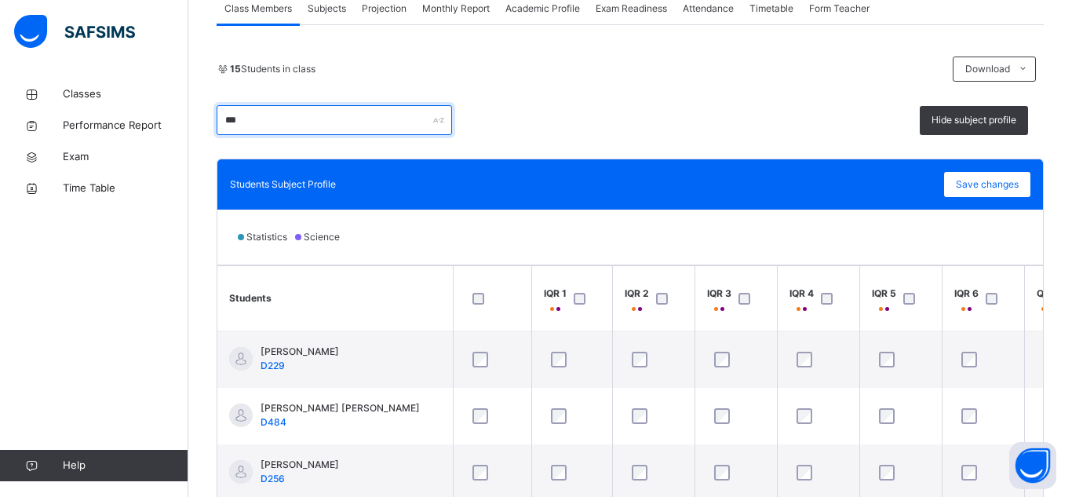
scroll to position [301, 0]
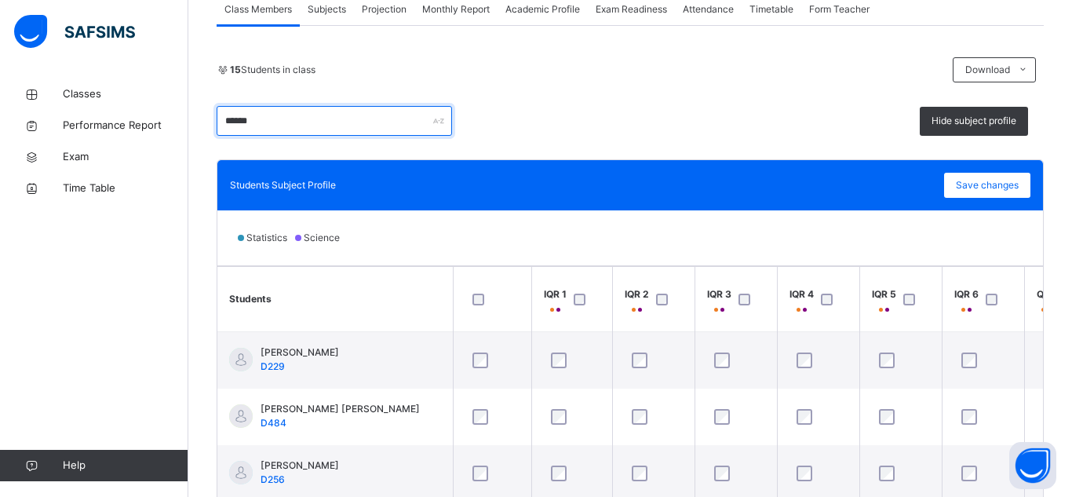
type input "******"
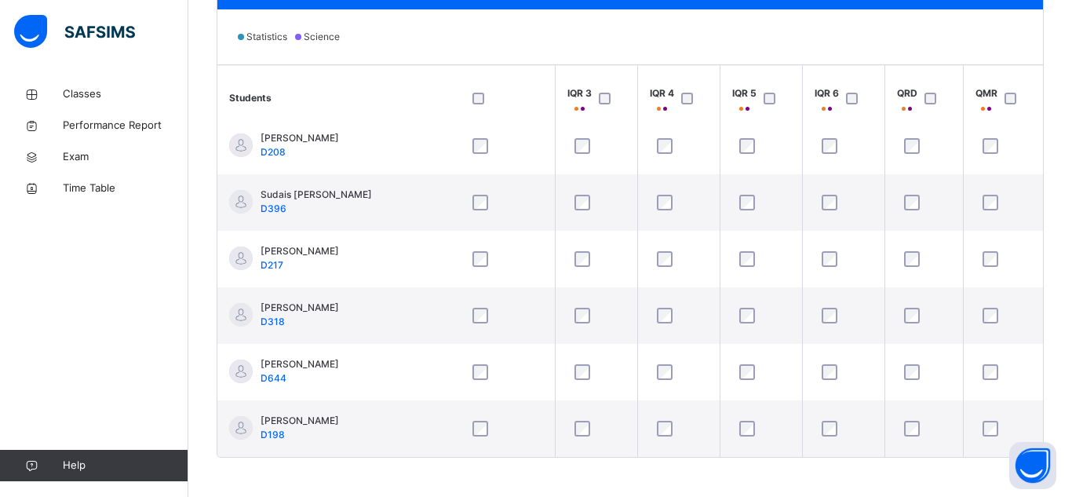
scroll to position [510, 0]
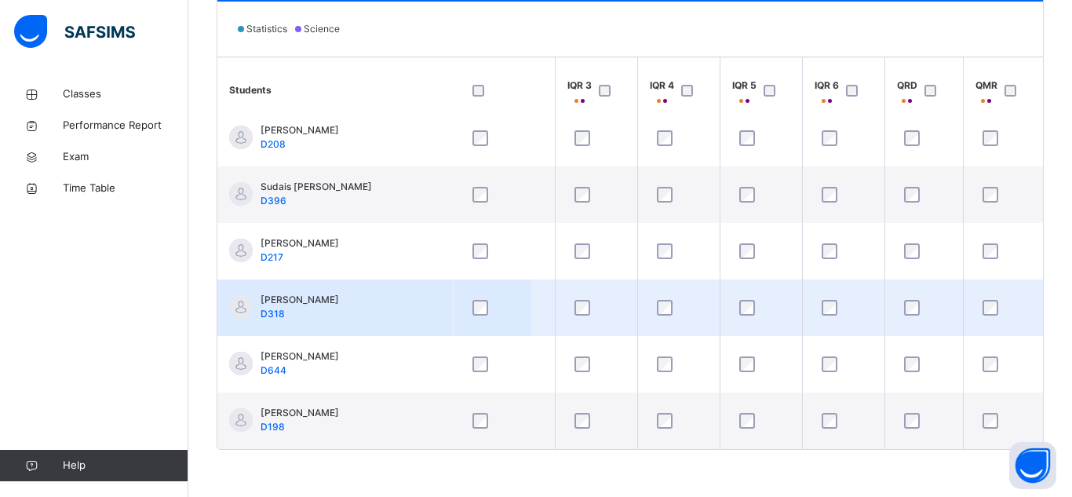
click at [425, 310] on td "[PERSON_NAME] D318" at bounding box center [334, 307] width 235 height 57
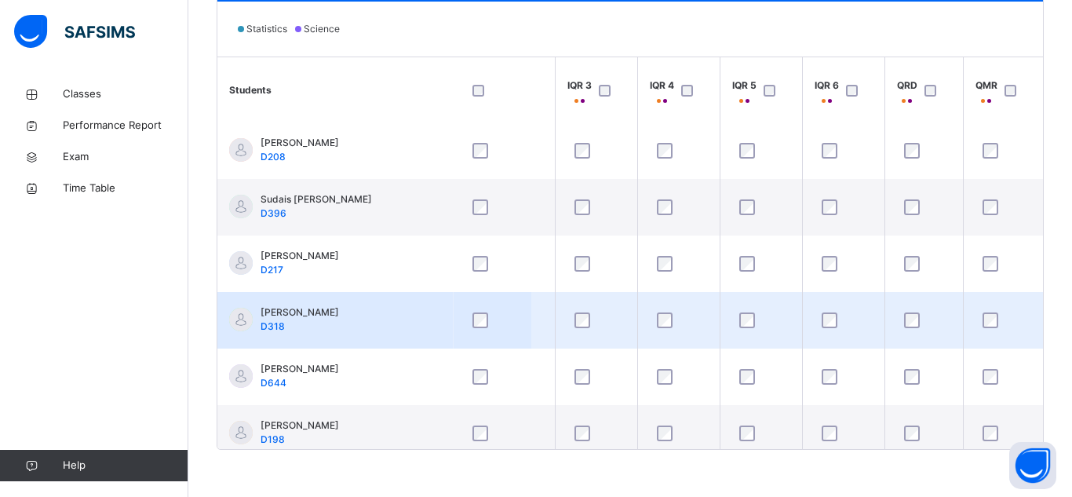
scroll to position [513, 147]
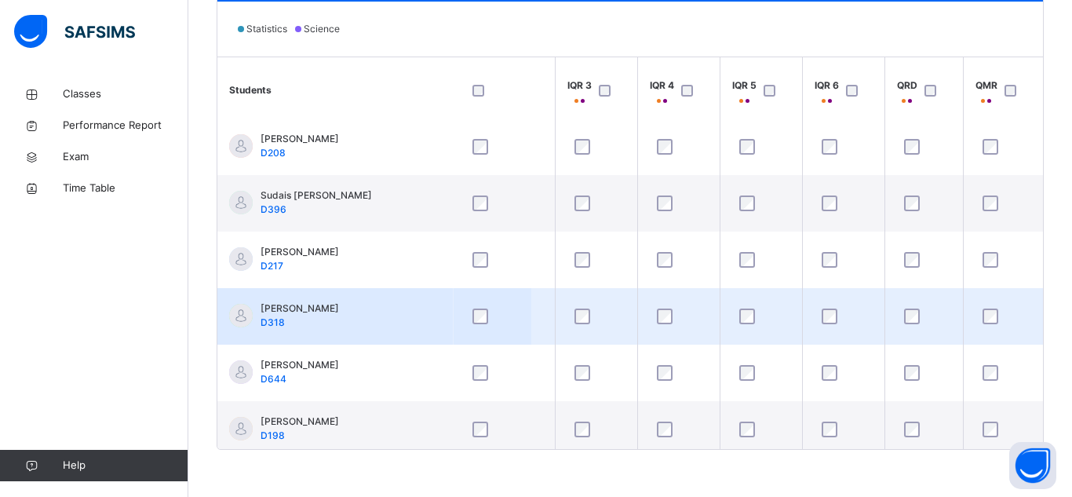
click at [425, 310] on td "[PERSON_NAME] D318" at bounding box center [334, 316] width 235 height 57
click at [339, 322] on div "[PERSON_NAME] D318" at bounding box center [300, 315] width 78 height 28
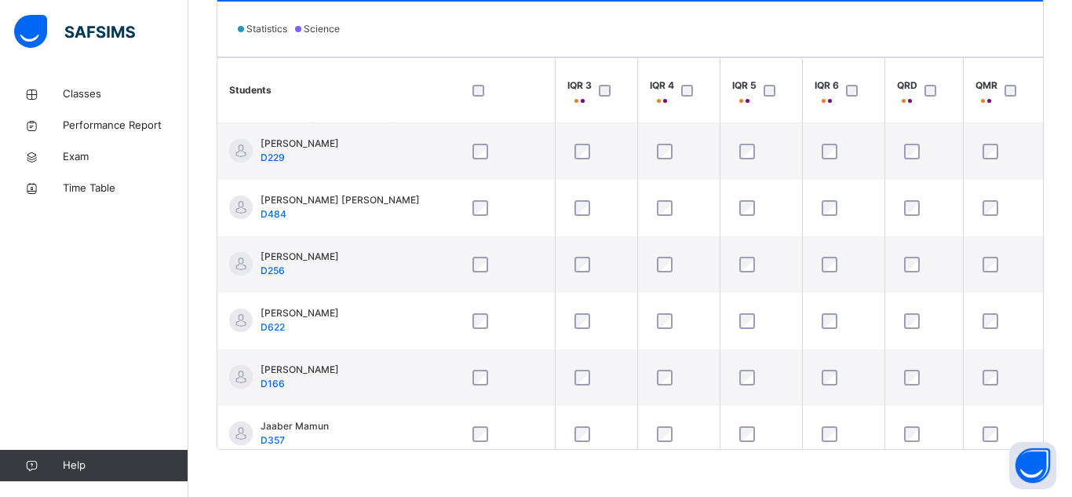
scroll to position [0, 0]
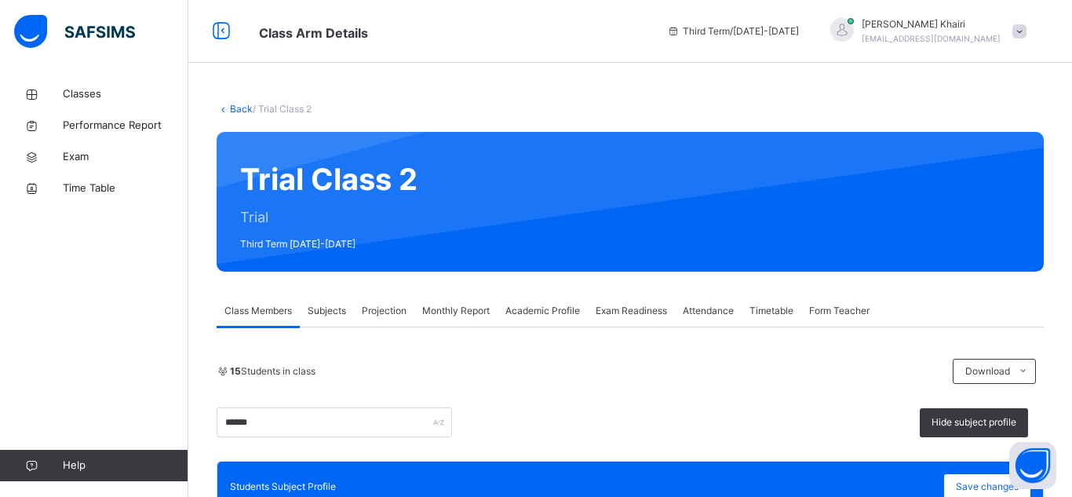
click at [363, 310] on span "Projection" at bounding box center [384, 311] width 45 height 14
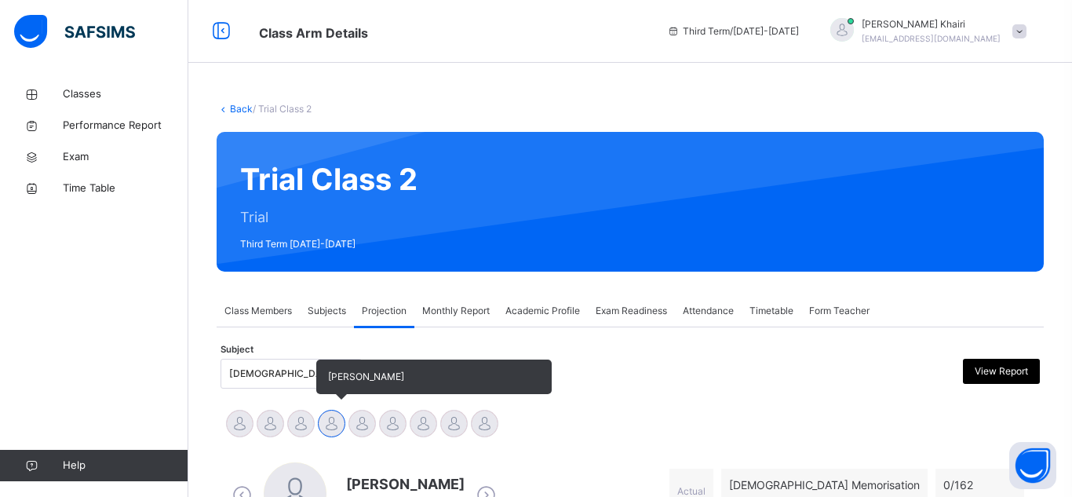
click at [336, 389] on span "[PERSON_NAME]" at bounding box center [433, 376] width 235 height 35
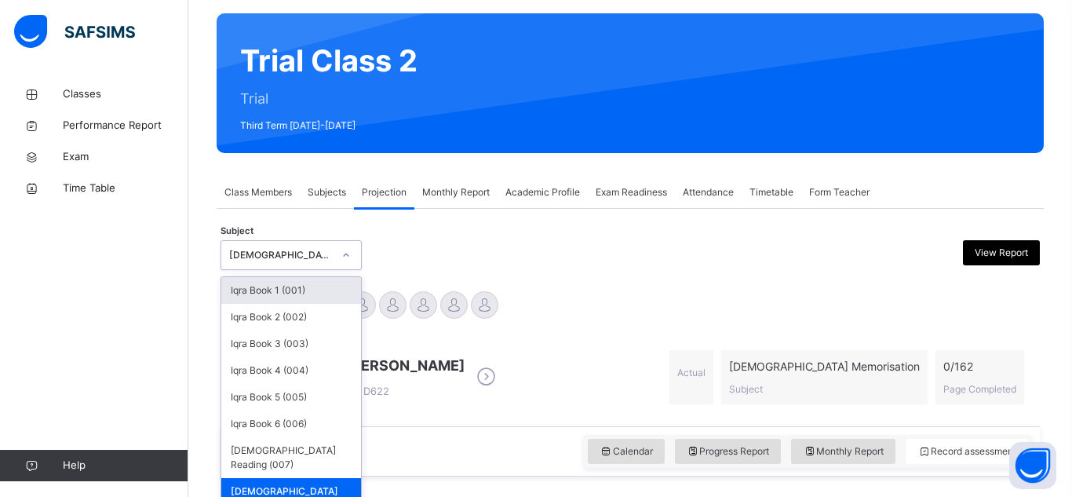
scroll to position [119, 0]
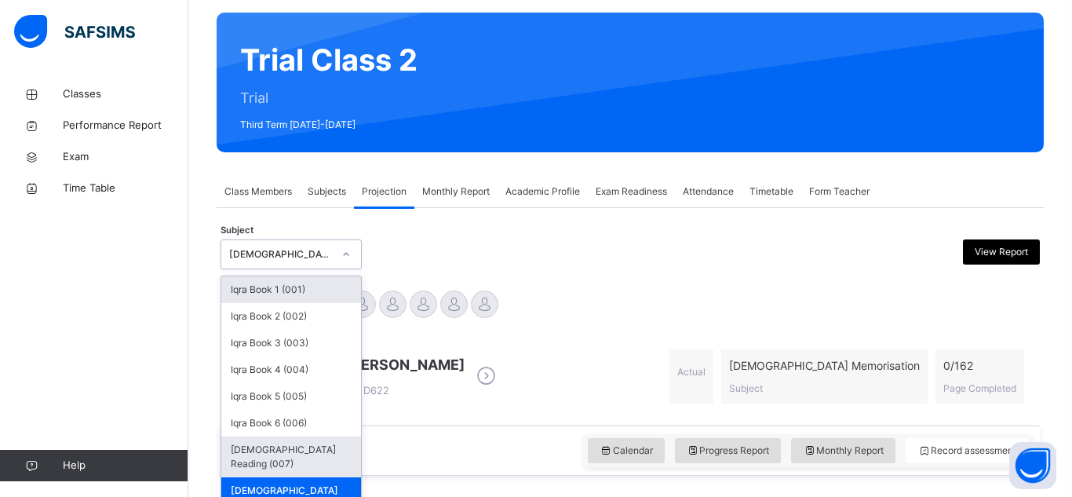
click at [332, 440] on div "[DEMOGRAPHIC_DATA] Reading (007)" at bounding box center [291, 456] width 140 height 41
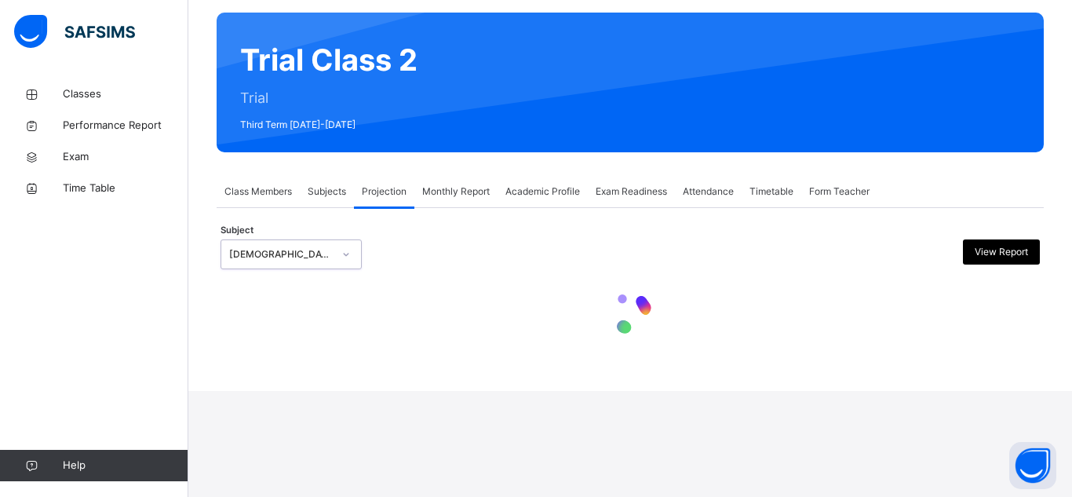
scroll to position [13, 0]
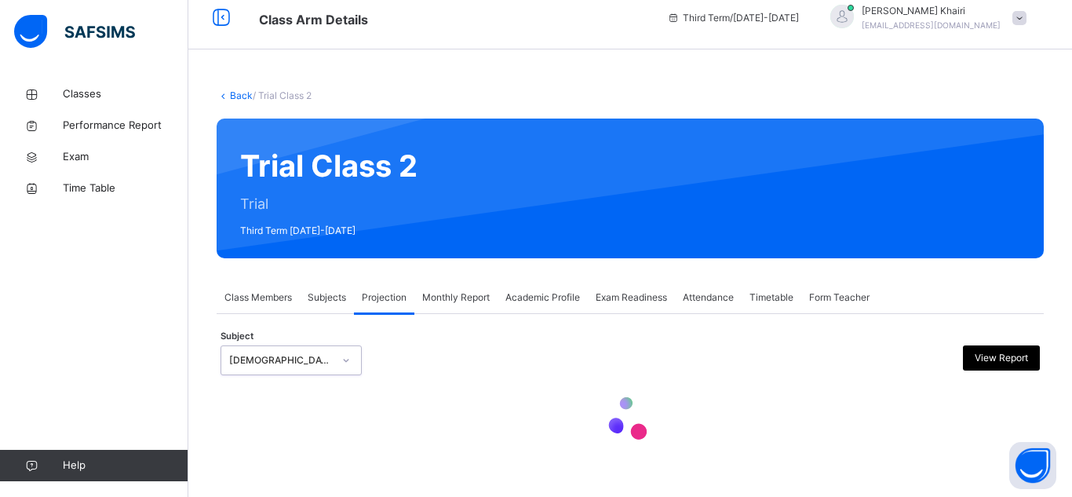
click at [336, 450] on div at bounding box center [630, 420] width 819 height 67
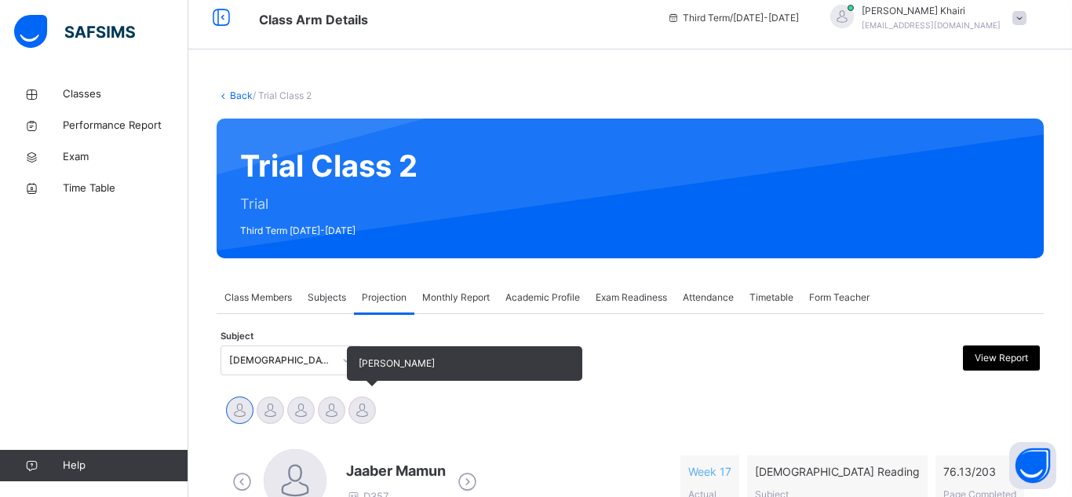
click at [371, 417] on div at bounding box center [361, 409] width 27 height 27
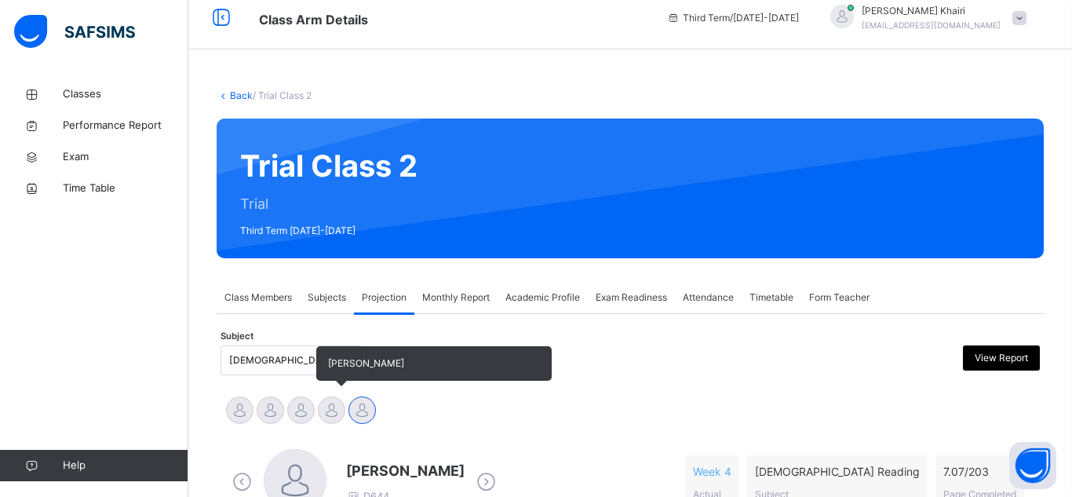
click at [334, 418] on div at bounding box center [331, 409] width 27 height 27
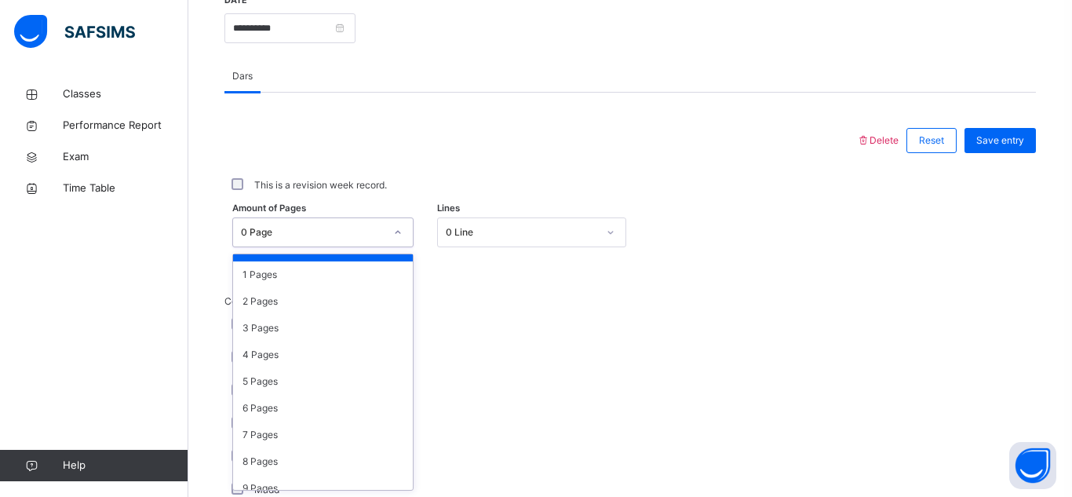
scroll to position [0, 0]
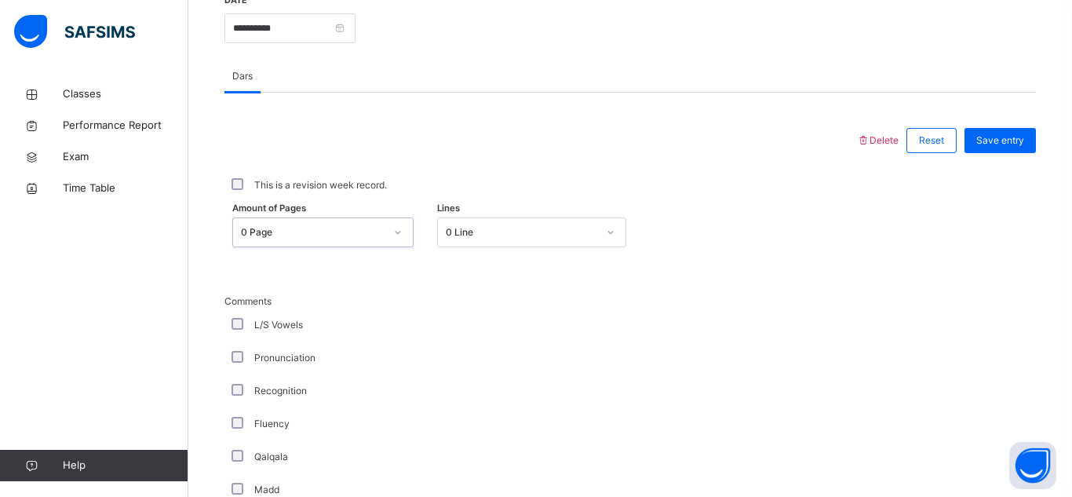
click at [385, 349] on div "Pronunciation" at bounding box center [420, 357] width 392 height 33
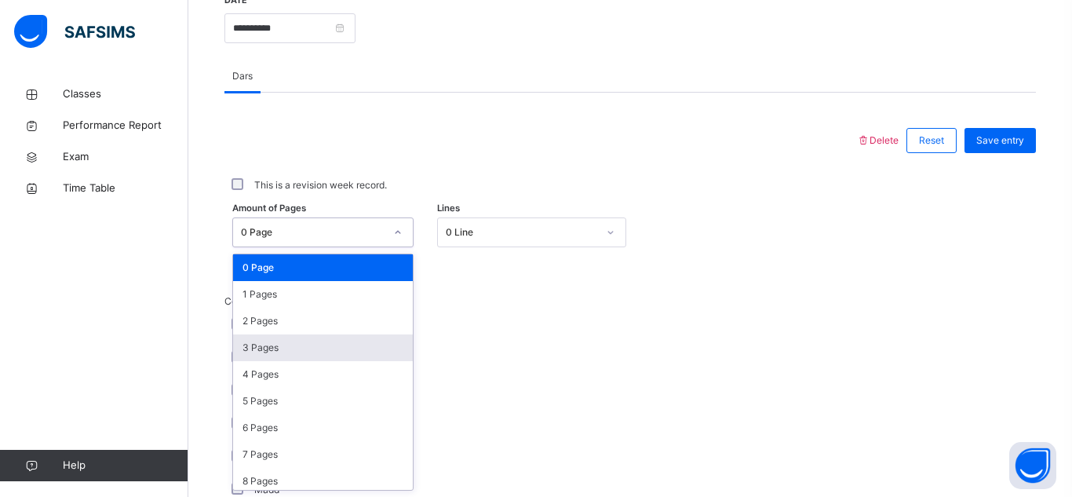
click at [350, 356] on div "3 Pages" at bounding box center [323, 347] width 180 height 27
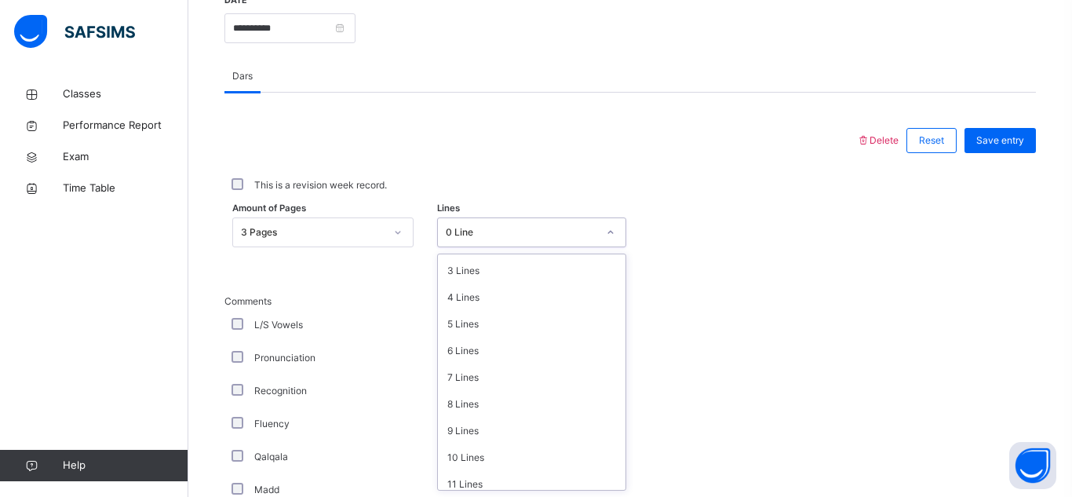
scroll to position [81, 0]
click at [492, 465] on div "10 Lines" at bounding box center [532, 453] width 188 height 27
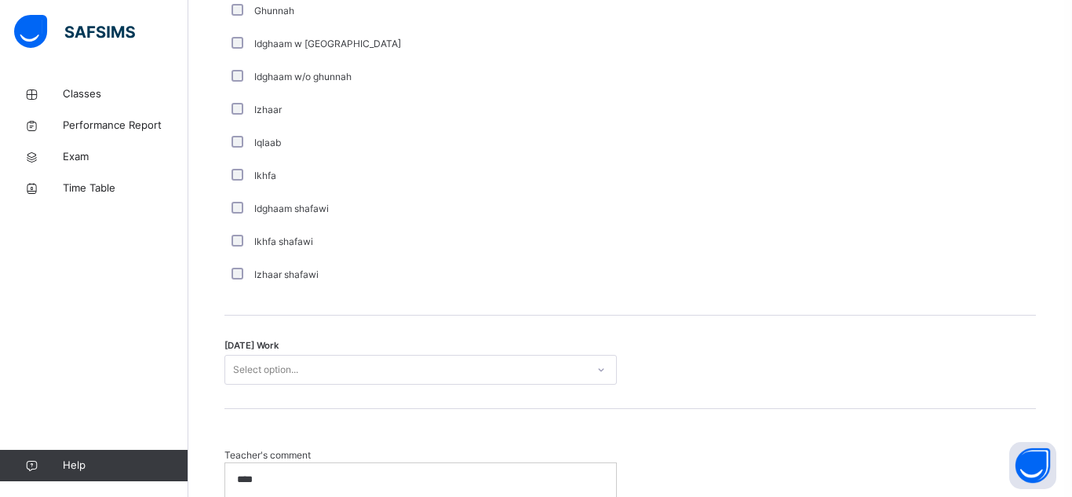
scroll to position [1274, 0]
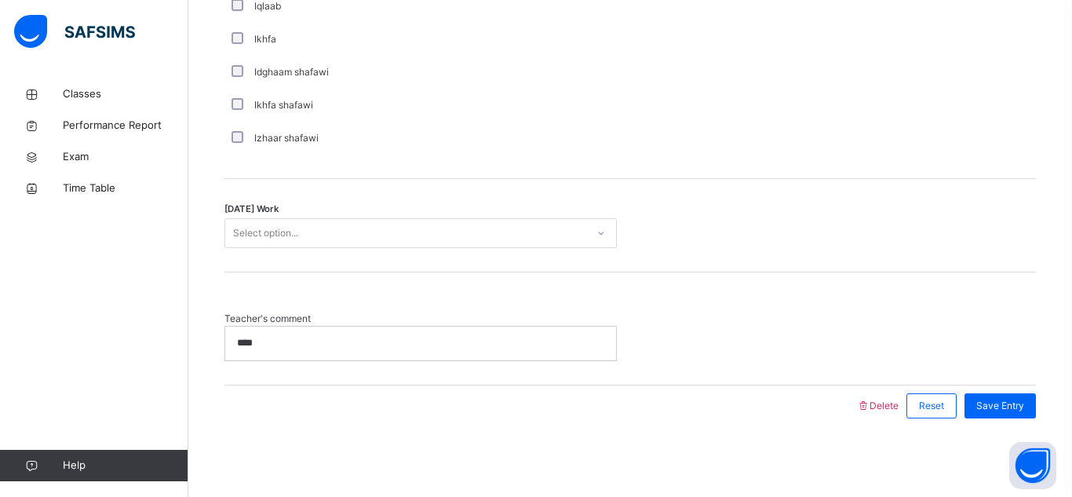
click at [286, 226] on div "Select option..." at bounding box center [265, 233] width 65 height 30
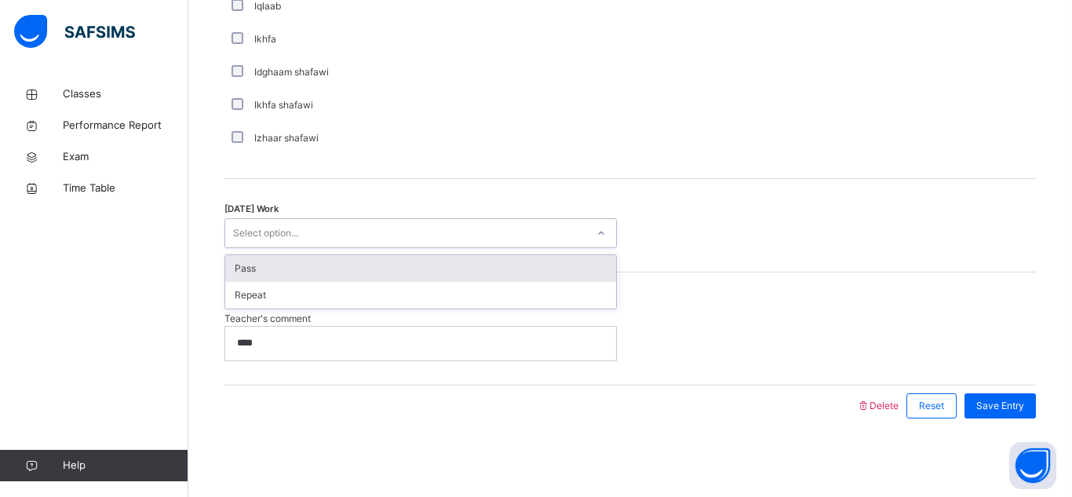
click at [357, 275] on div "Pass" at bounding box center [420, 268] width 391 height 27
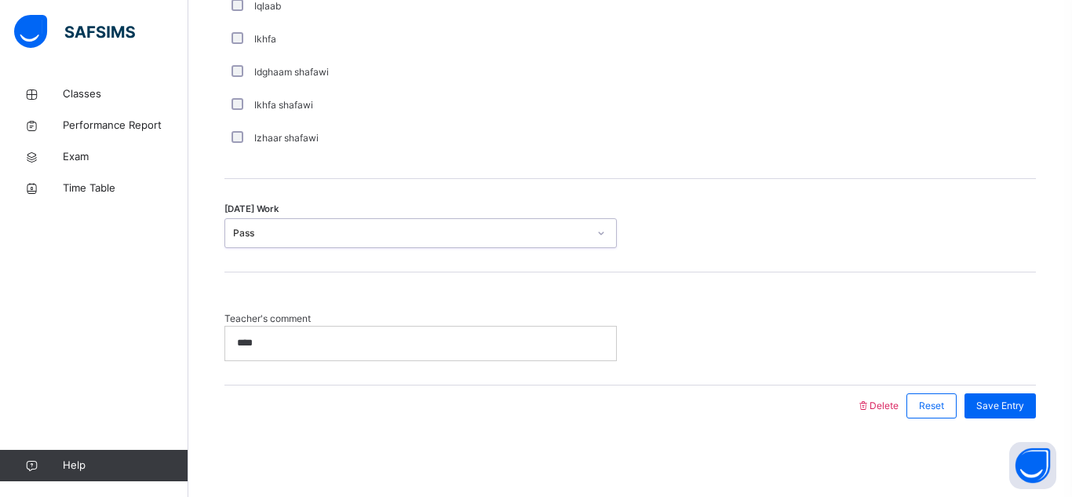
click at [345, 350] on div "****" at bounding box center [420, 342] width 391 height 33
click at [998, 412] on span "Save Entry" at bounding box center [1000, 406] width 48 height 14
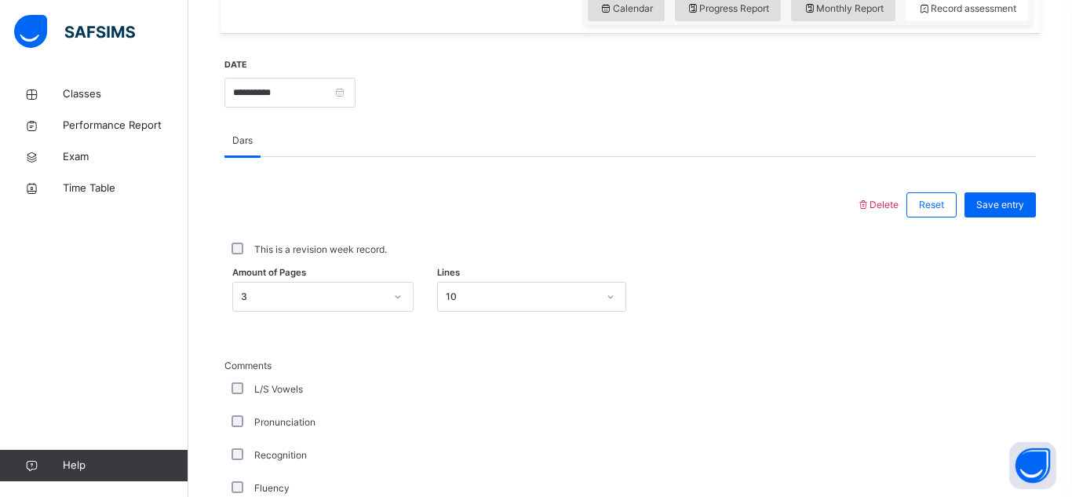
scroll to position [542, 0]
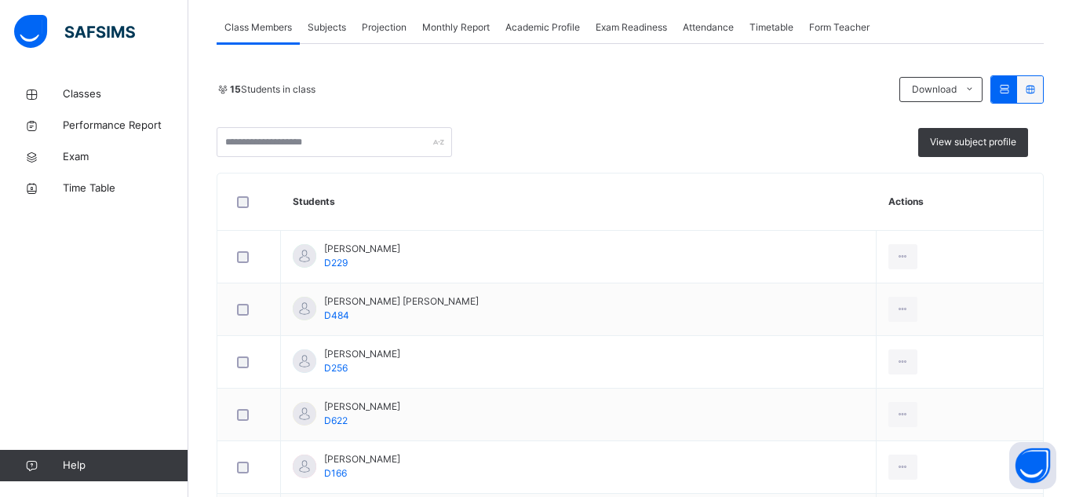
scroll to position [283, 0]
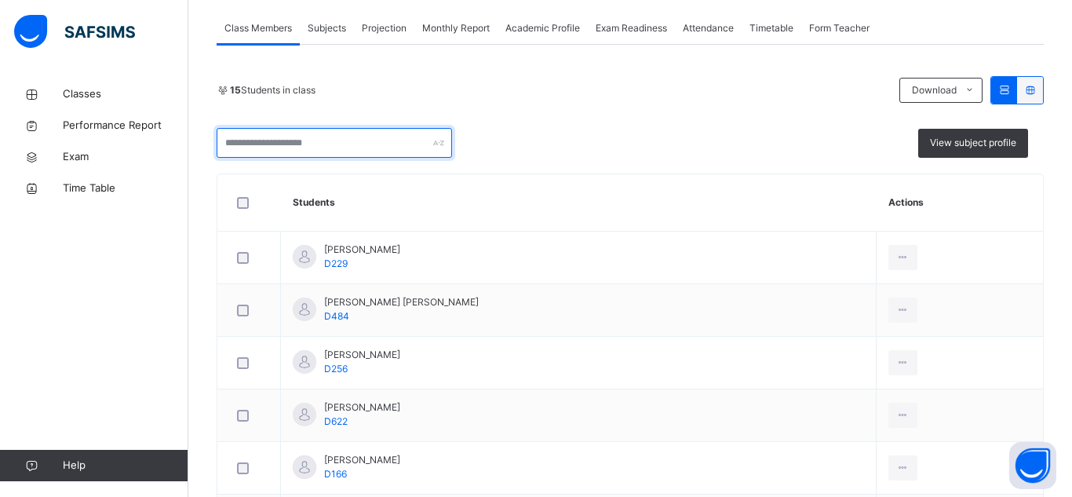
click at [311, 135] on input "text" at bounding box center [334, 143] width 235 height 30
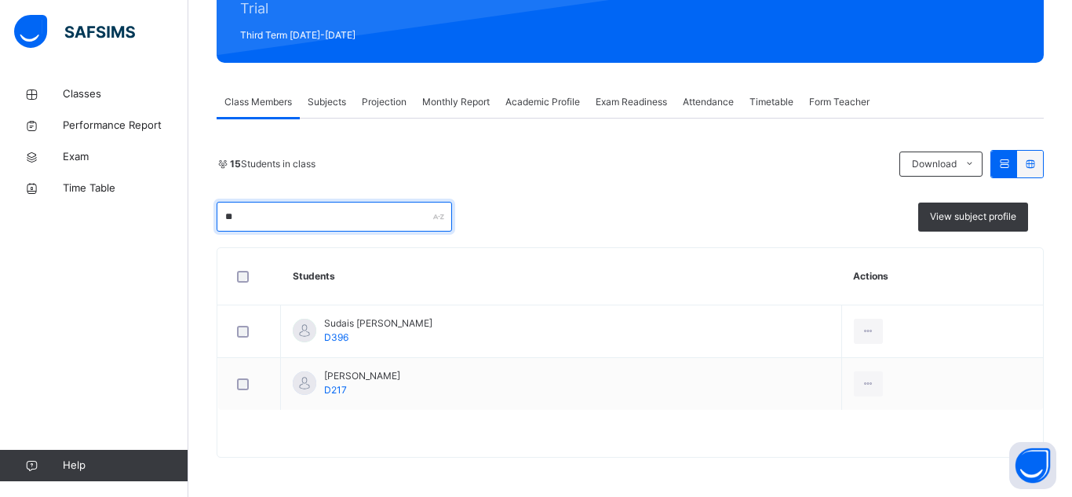
type input "*"
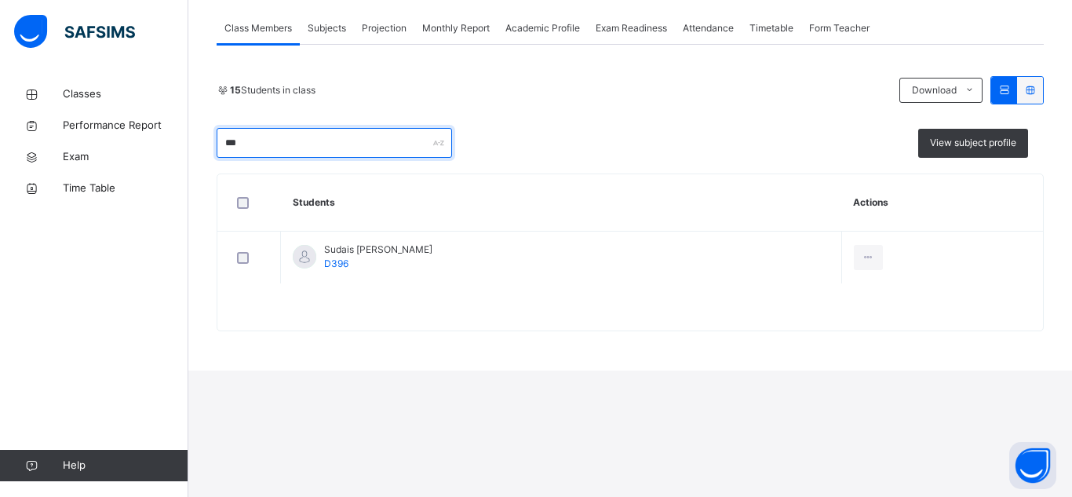
scroll to position [156, 0]
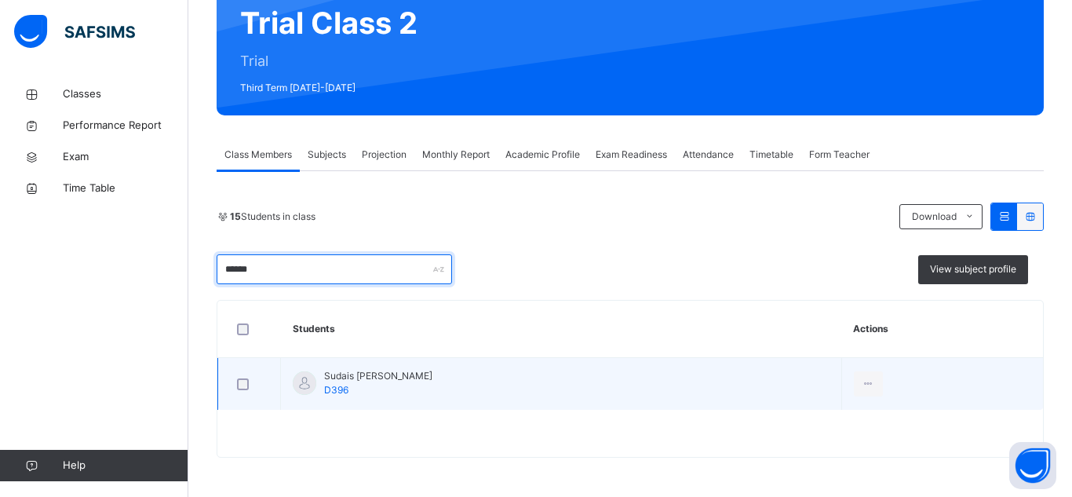
type input "******"
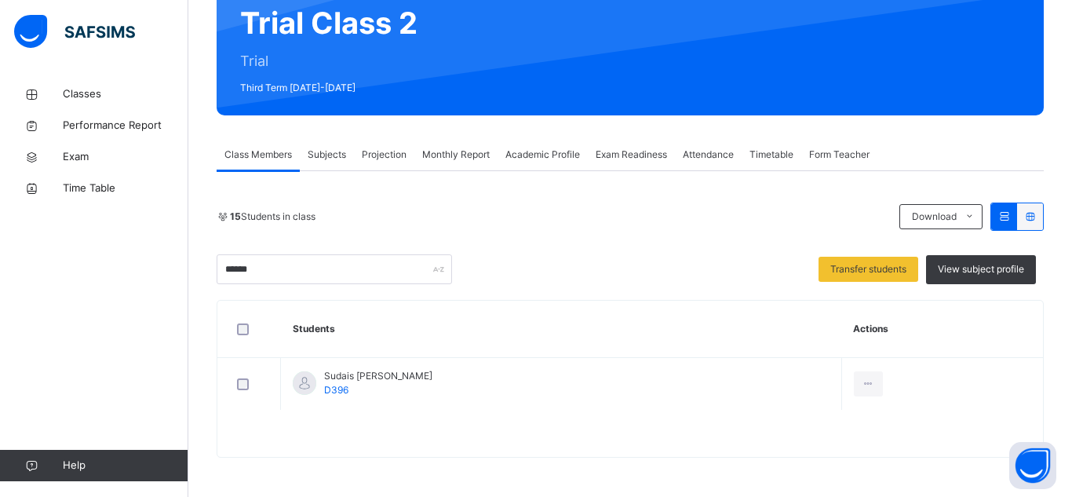
click at [323, 150] on span "Subjects" at bounding box center [327, 155] width 38 height 14
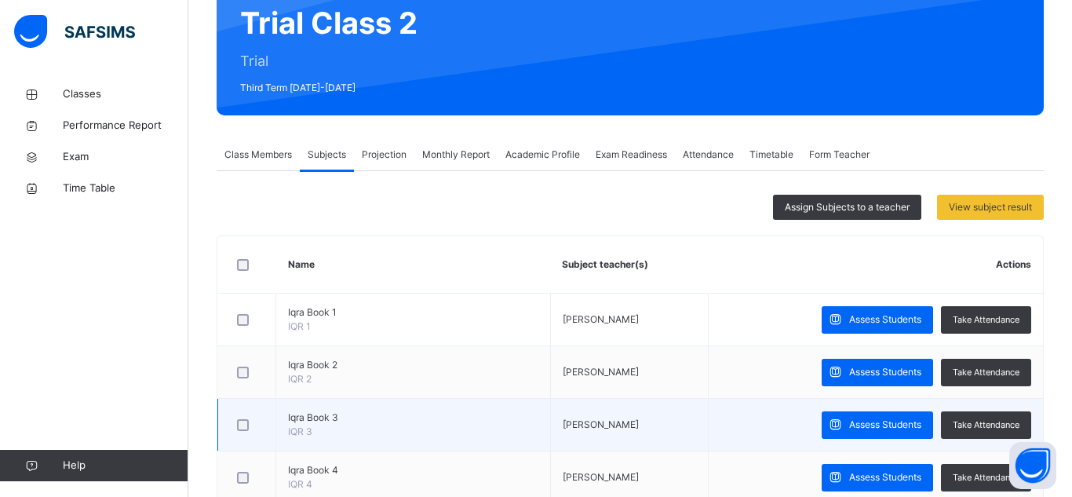
click at [243, 418] on div at bounding box center [247, 424] width 34 height 33
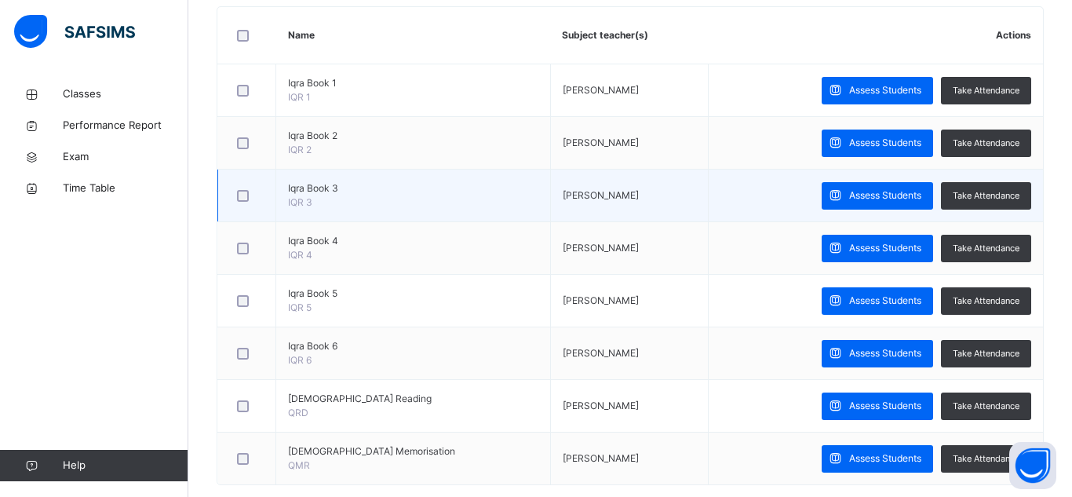
scroll to position [413, 0]
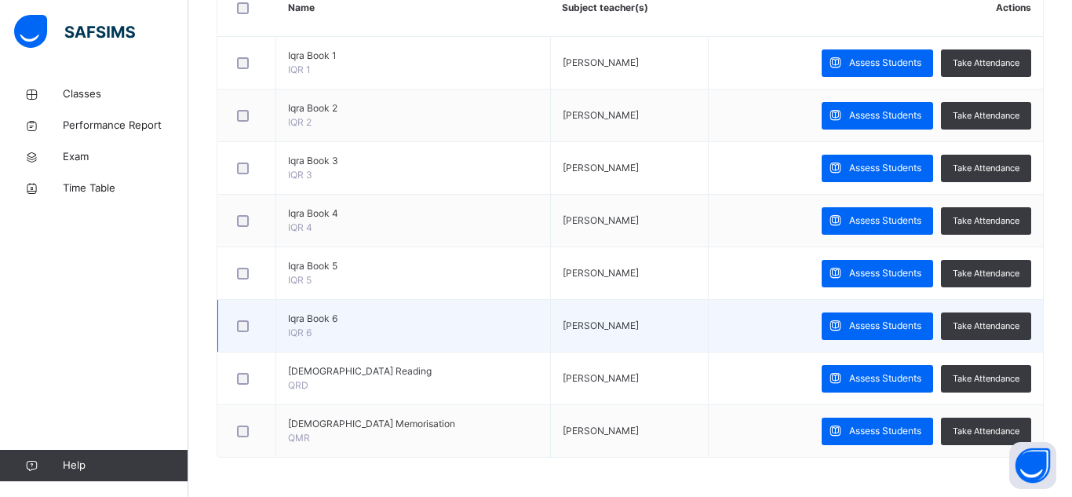
click at [234, 323] on div at bounding box center [247, 326] width 26 height 12
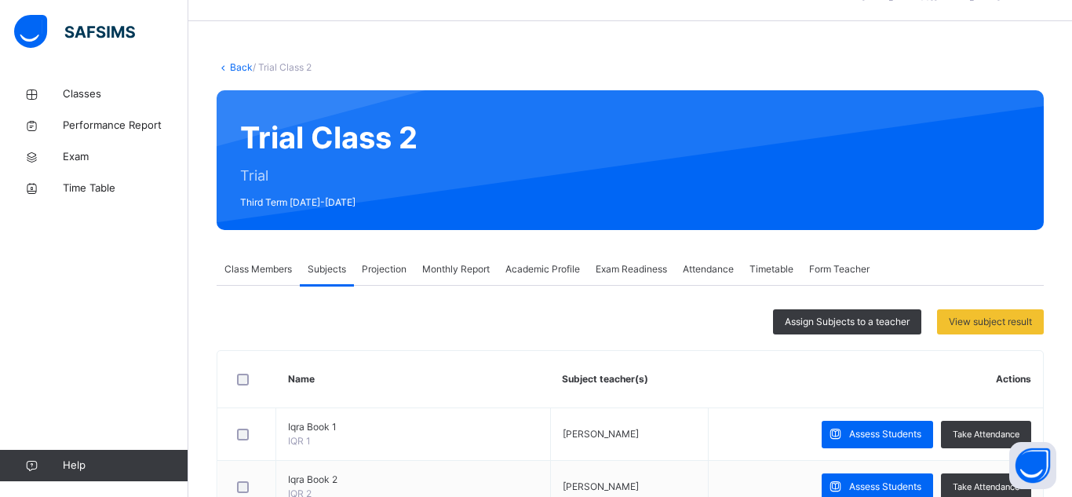
scroll to position [5, 0]
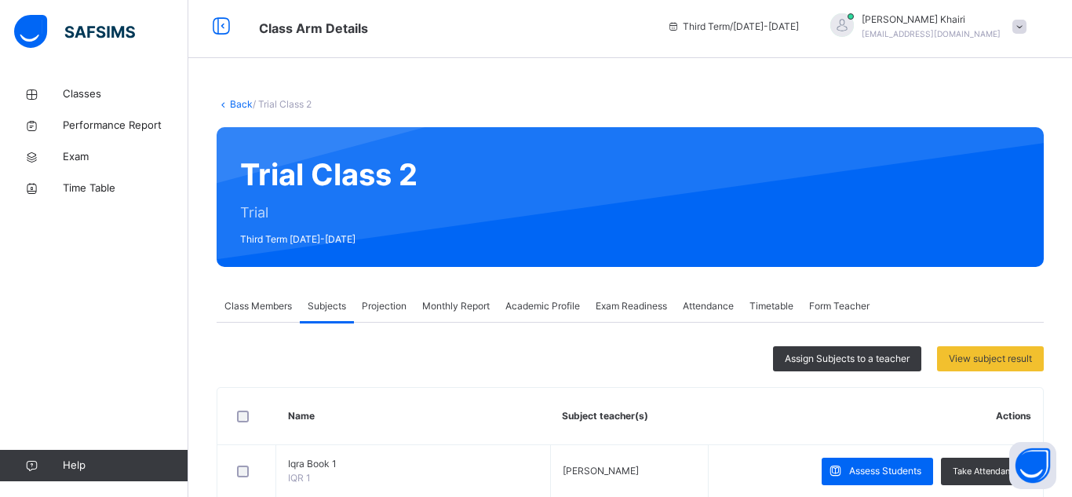
click at [387, 304] on span "Projection" at bounding box center [384, 306] width 45 height 14
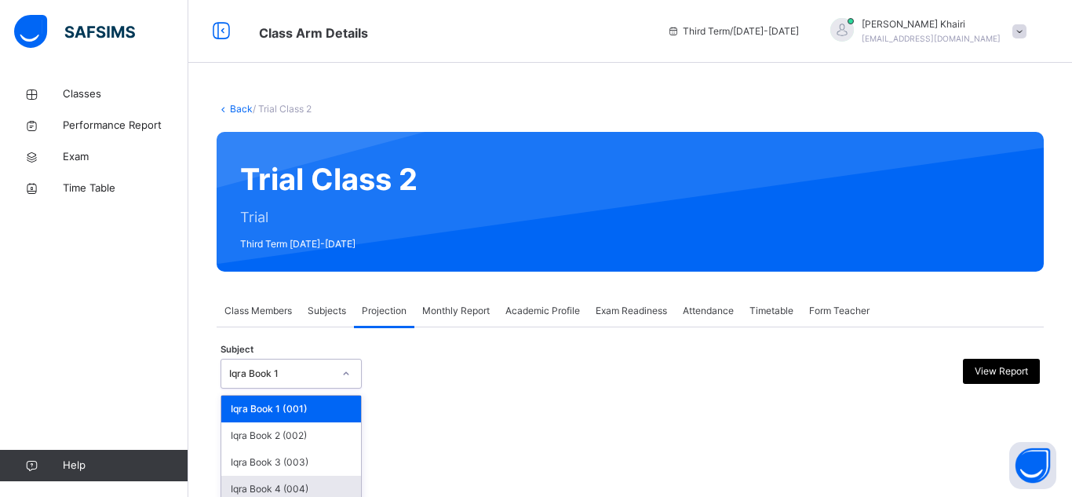
click at [291, 367] on div "option Iqra Book 4 (004) focused, 4 of 8. 8 results available. Use Up and Down …" at bounding box center [291, 374] width 141 height 30
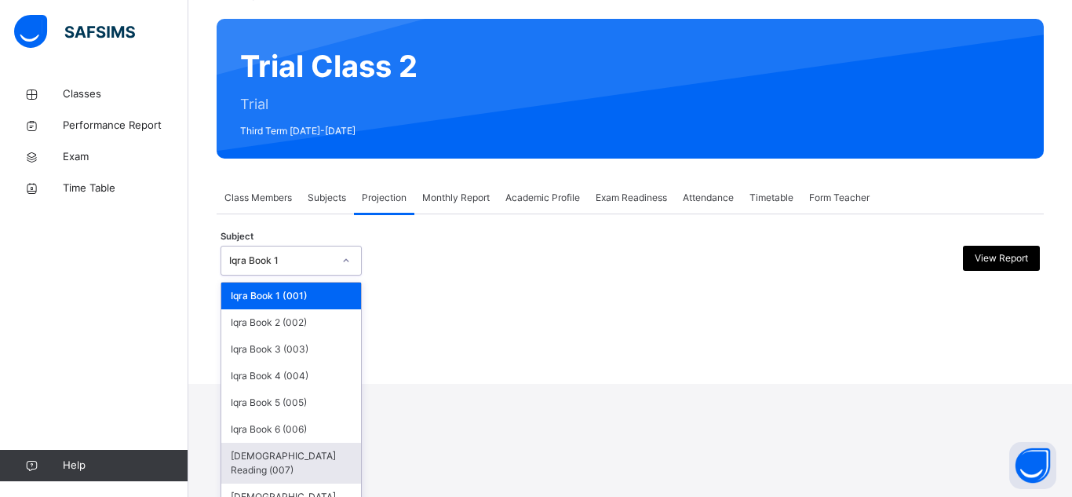
click at [292, 451] on div "[DEMOGRAPHIC_DATA] Reading (007)" at bounding box center [291, 463] width 140 height 41
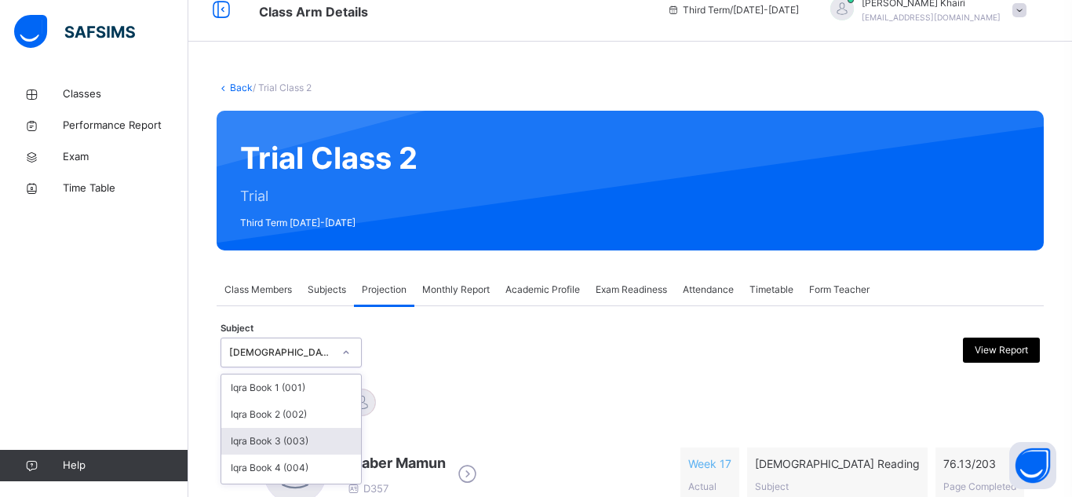
scroll to position [60, 0]
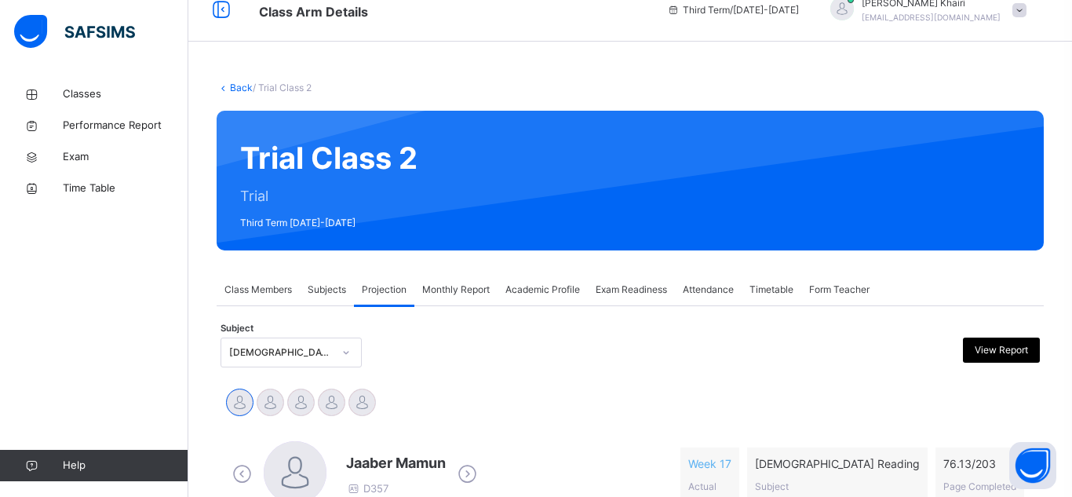
click at [425, 420] on div "Jaaber Mamun Sudais Hafizi Sulaiman Trabaz Talhah Bin Abdurrahman Umair Waziri" at bounding box center [630, 404] width 812 height 35
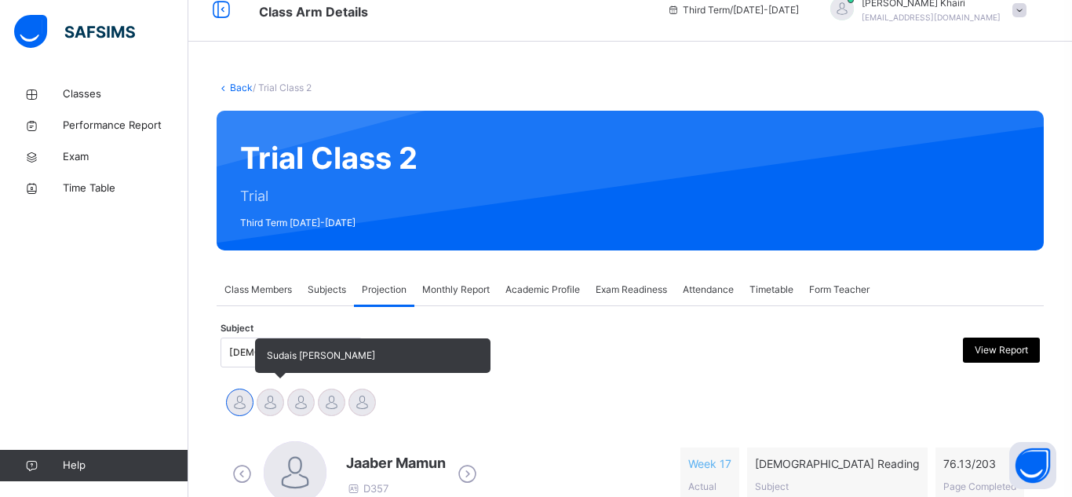
click at [276, 394] on div at bounding box center [270, 401] width 27 height 27
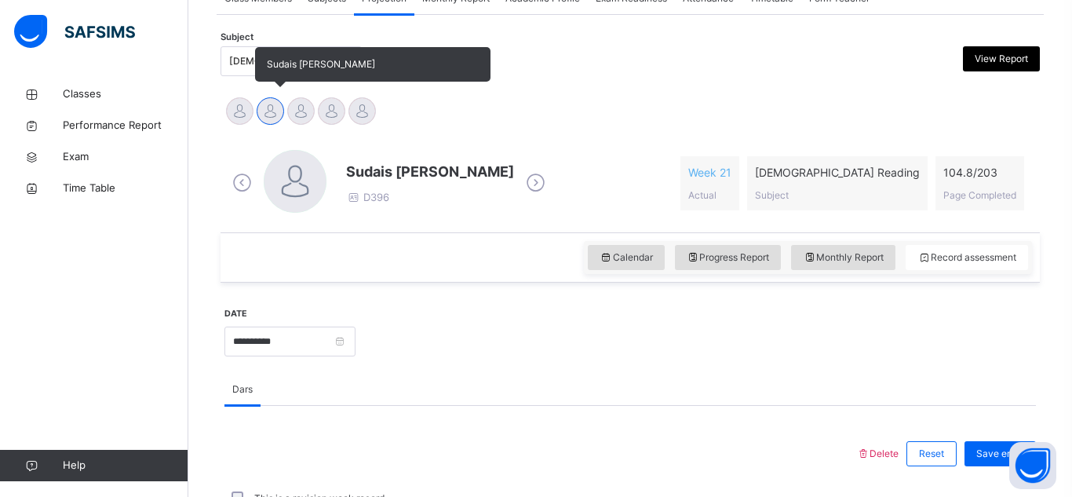
scroll to position [335, 0]
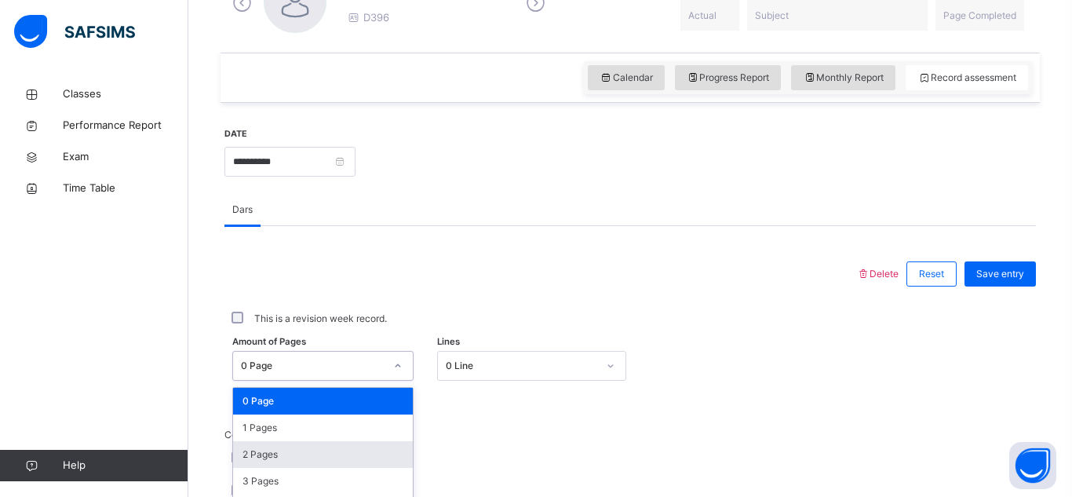
click at [243, 352] on div "option 2 Pages focused, 3 of 204. 204 results available. Use Up and Down to cho…" at bounding box center [322, 366] width 181 height 30
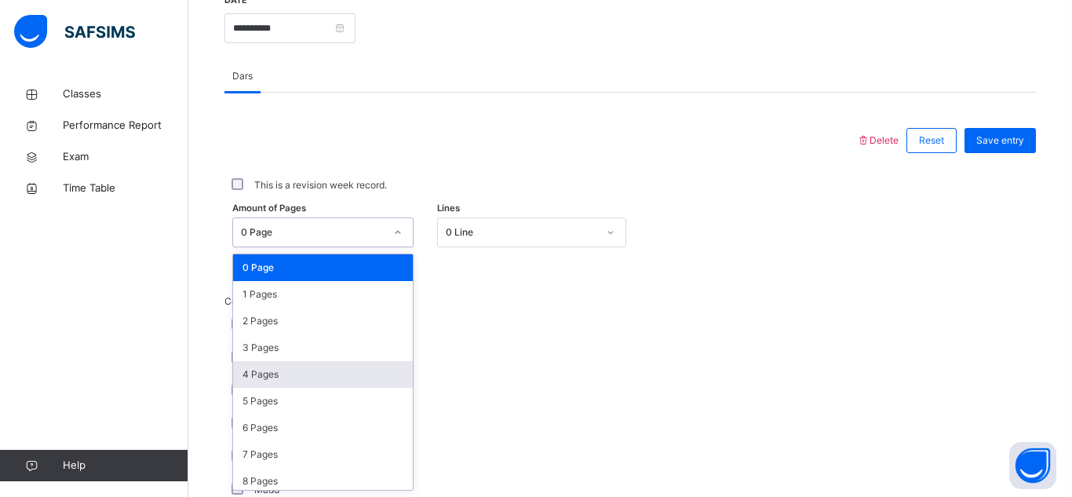
click at [271, 377] on div "4 Pages" at bounding box center [323, 374] width 180 height 27
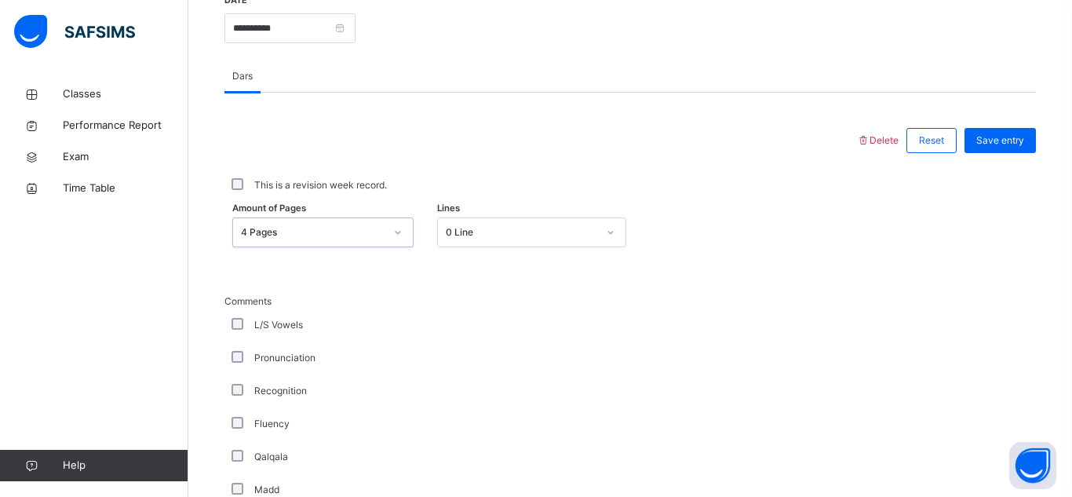
click at [475, 221] on div "0 Line" at bounding box center [517, 233] width 158 height 24
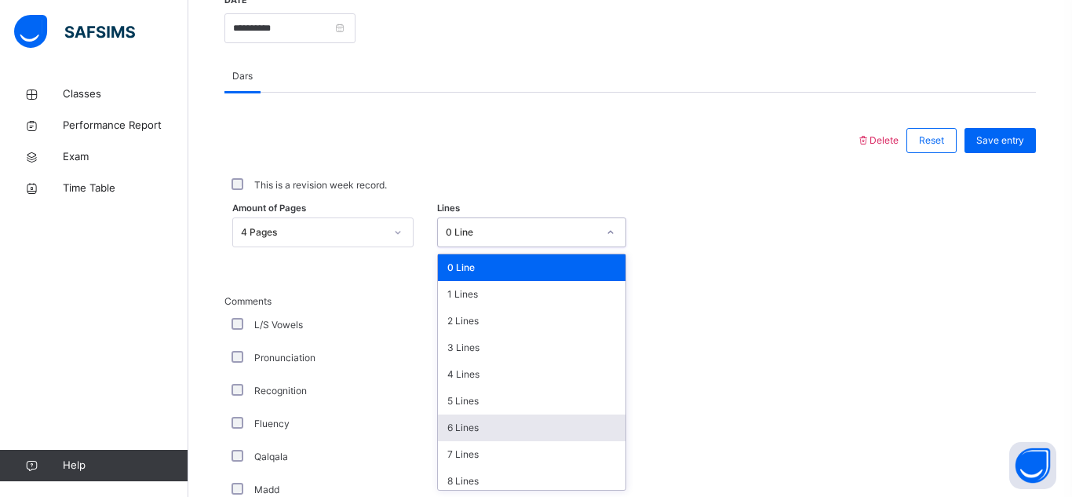
scroll to position [120, 0]
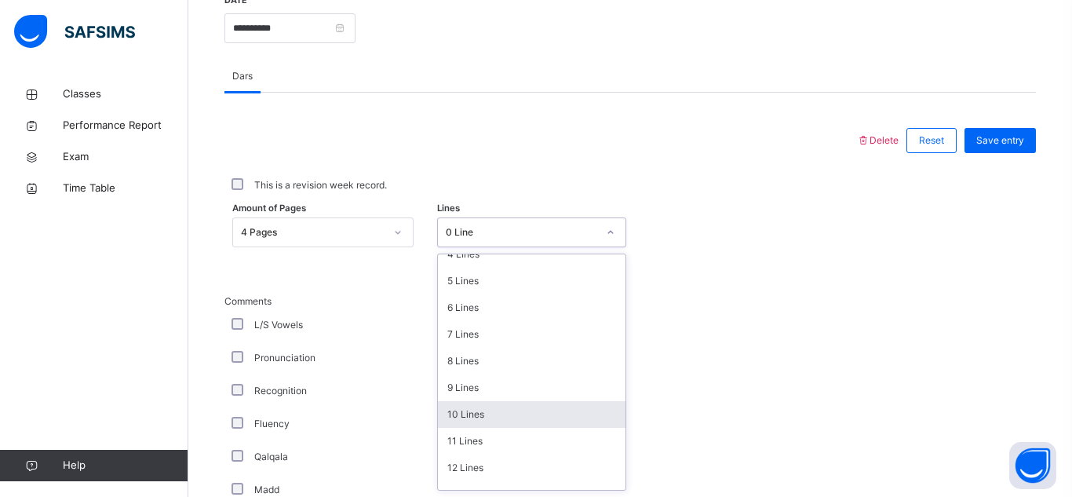
click at [535, 413] on div "10 Lines" at bounding box center [532, 414] width 188 height 27
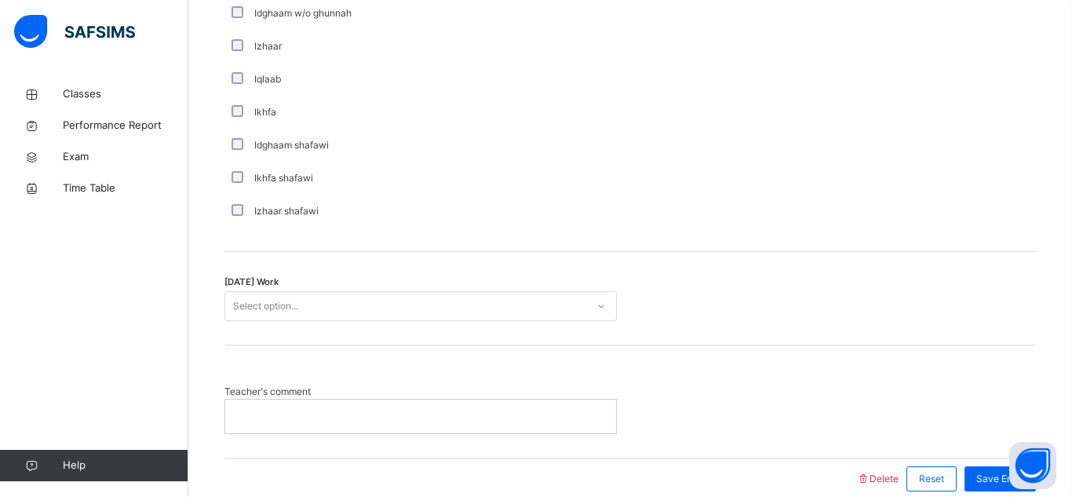
scroll to position [1274, 0]
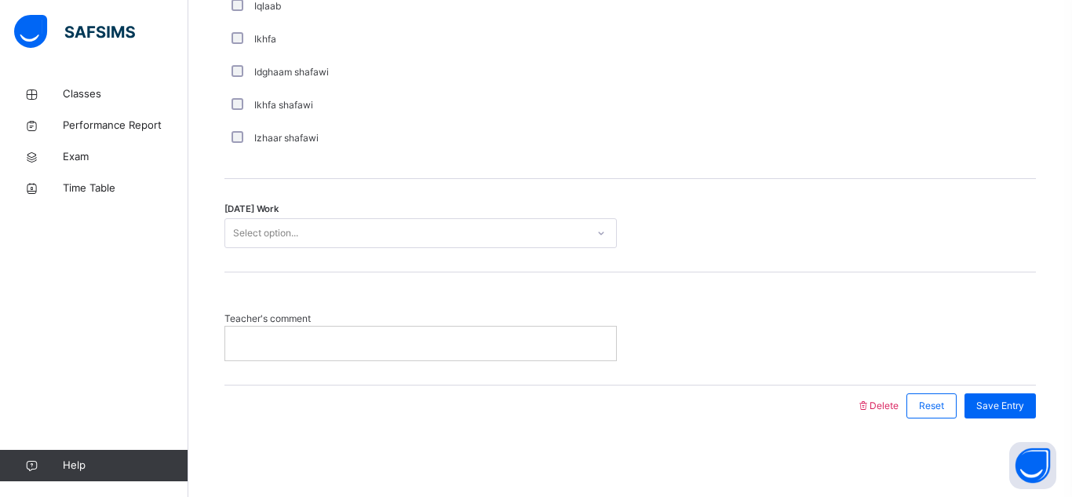
click at [444, 214] on div "Today's Work Select option..." at bounding box center [630, 225] width 812 height 93
click at [446, 228] on div "Select option..." at bounding box center [405, 233] width 361 height 24
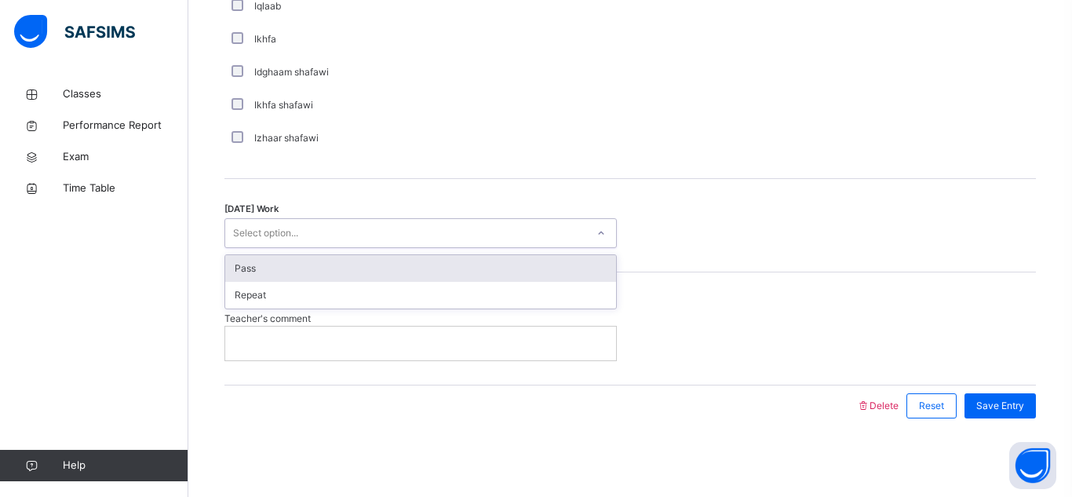
click at [441, 259] on div "Pass" at bounding box center [420, 268] width 391 height 27
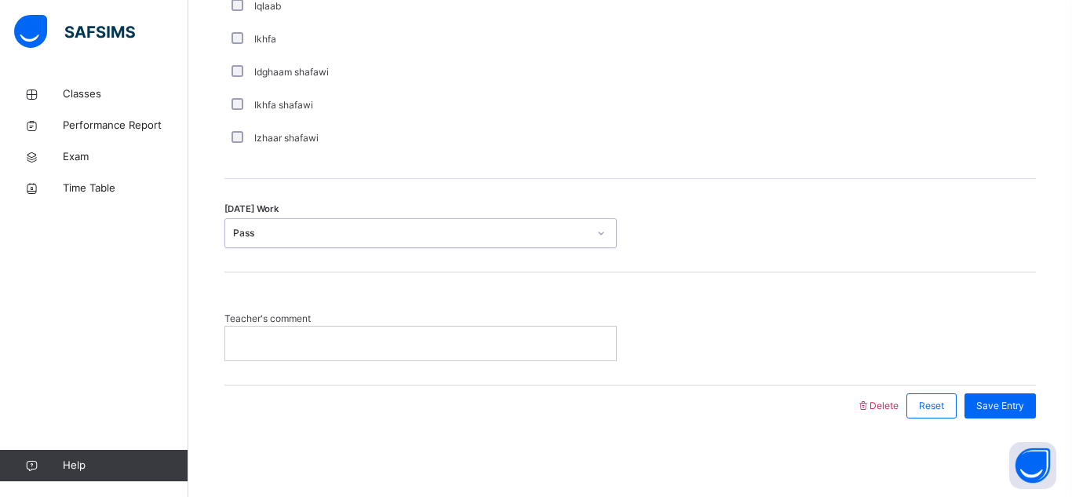
click at [447, 348] on p at bounding box center [420, 343] width 367 height 14
click at [979, 395] on div "Save Entry" at bounding box center [1000, 405] width 71 height 25
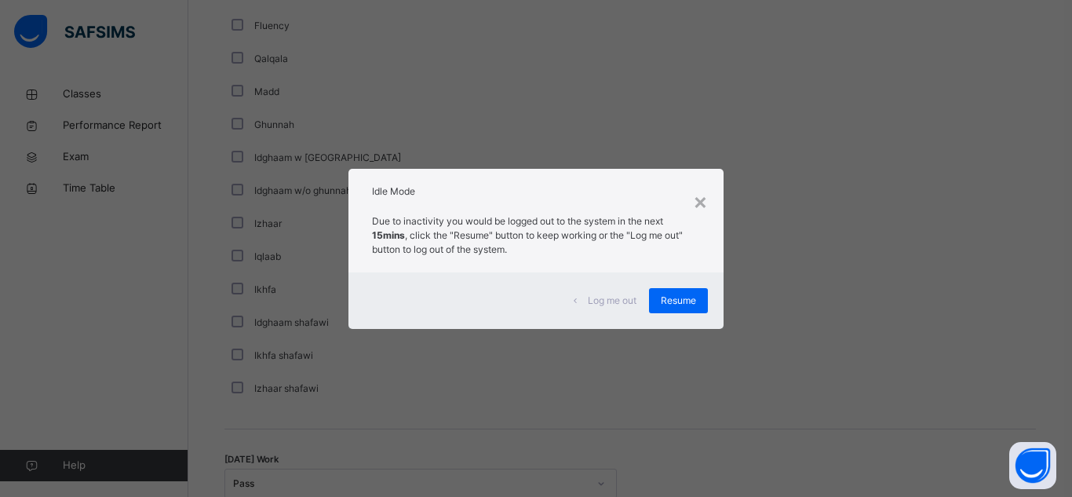
scroll to position [1023, 0]
click at [701, 204] on div "×" at bounding box center [700, 200] width 15 height 33
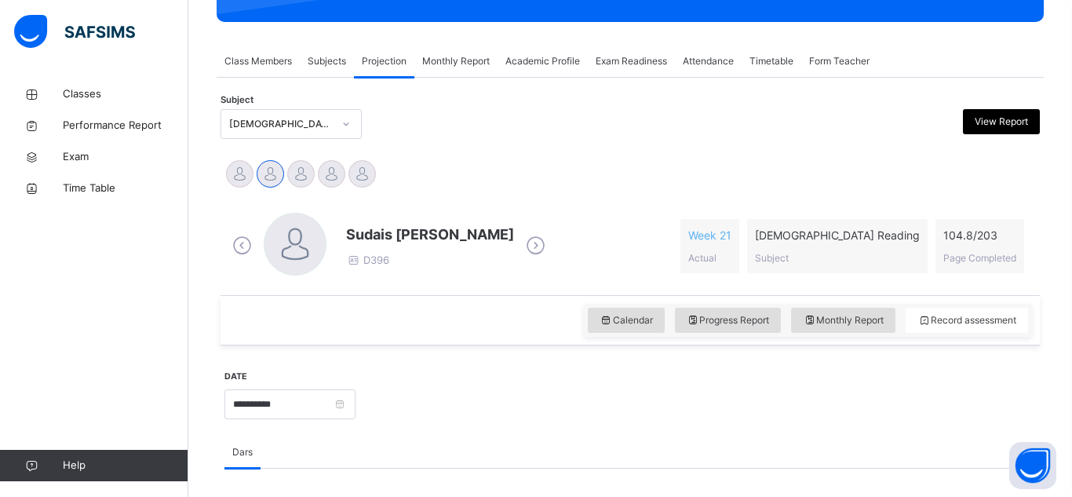
scroll to position [175, 0]
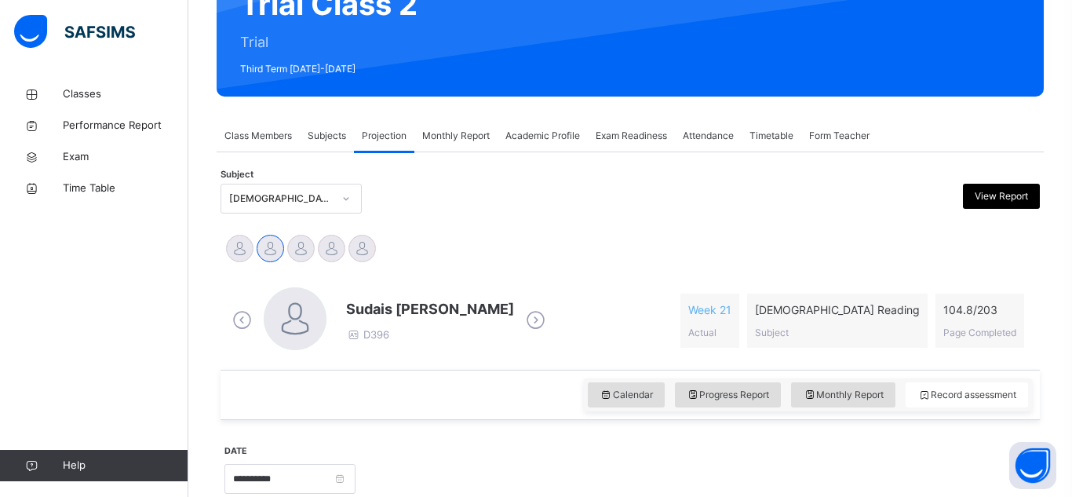
click at [239, 192] on div "[DEMOGRAPHIC_DATA] Reading (007)" at bounding box center [281, 198] width 104 height 14
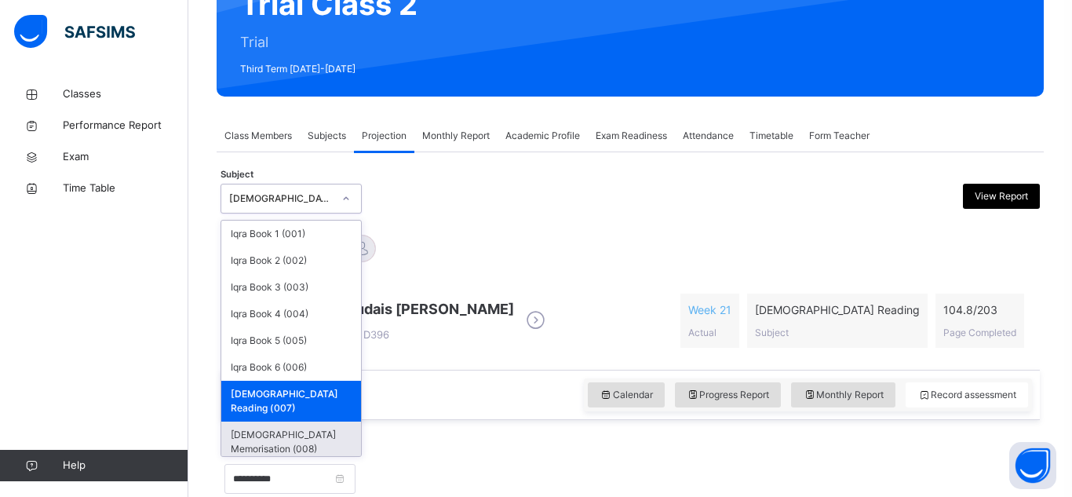
click at [330, 421] on div "[DEMOGRAPHIC_DATA] Memorisation (008)" at bounding box center [291, 441] width 140 height 41
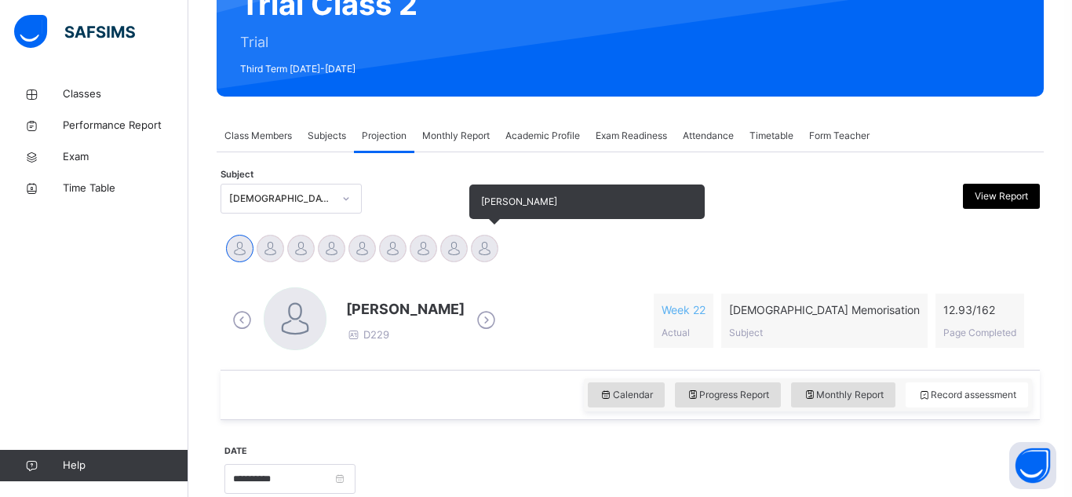
click at [487, 250] on div at bounding box center [484, 248] width 27 height 27
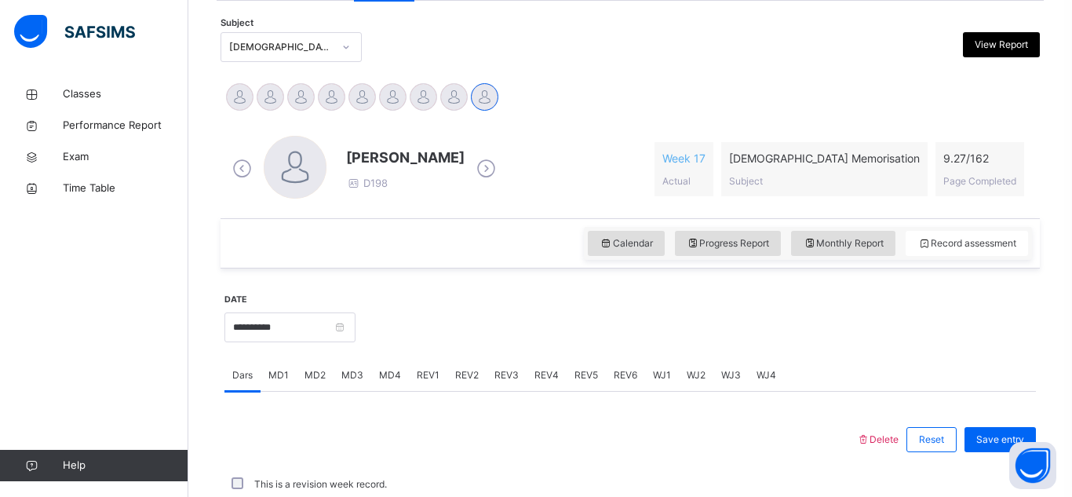
scroll to position [578, 0]
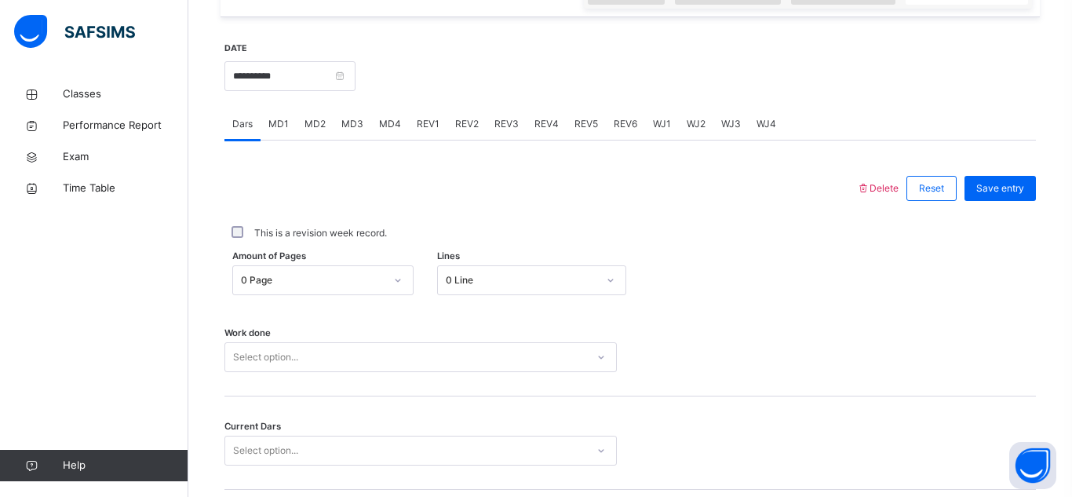
click at [389, 131] on div "MD4" at bounding box center [390, 123] width 38 height 31
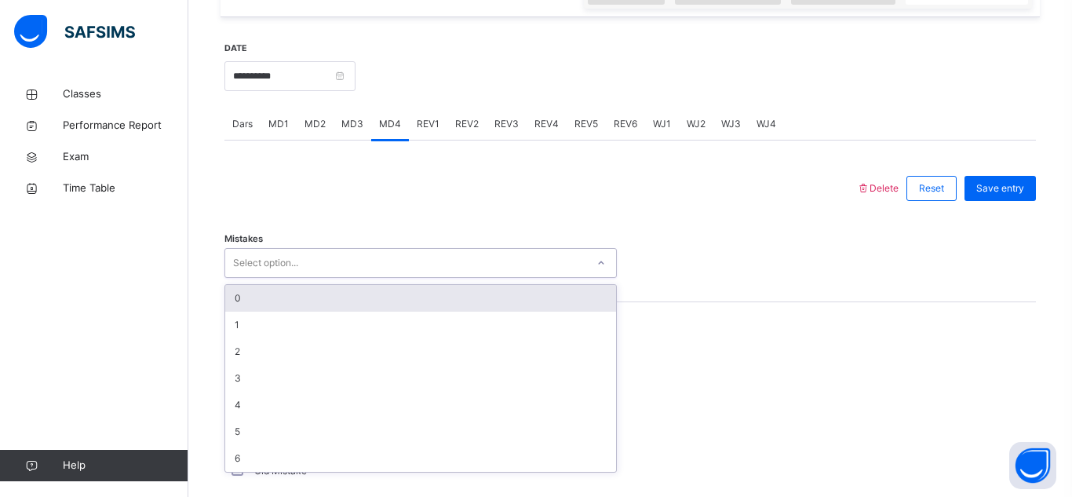
click at [399, 273] on div "Select option..." at bounding box center [405, 263] width 361 height 24
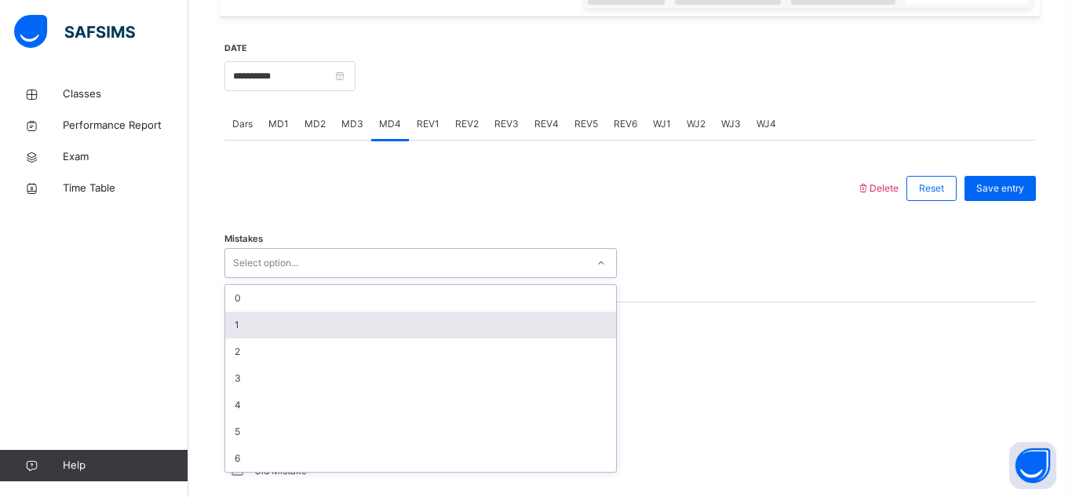
click at [425, 315] on div "1" at bounding box center [420, 325] width 391 height 27
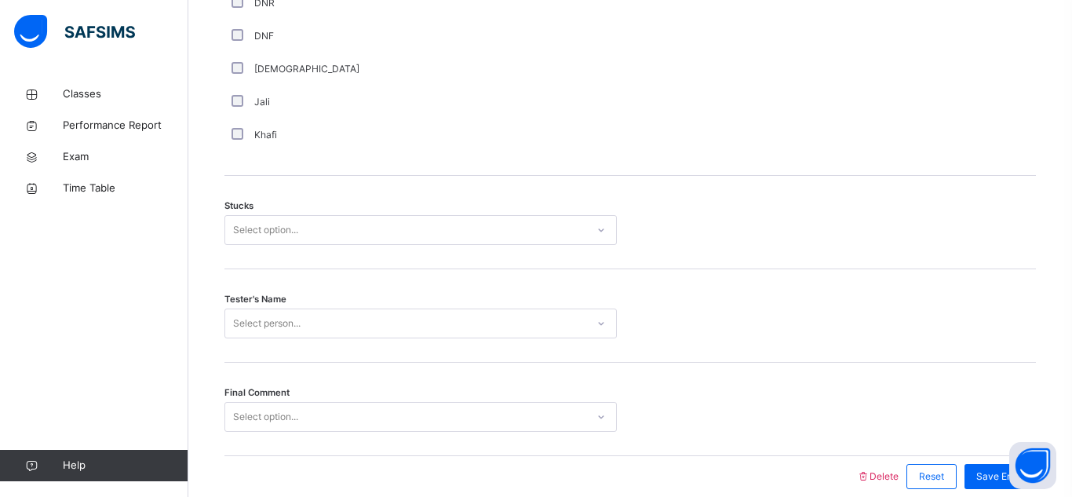
scroll to position [1237, 0]
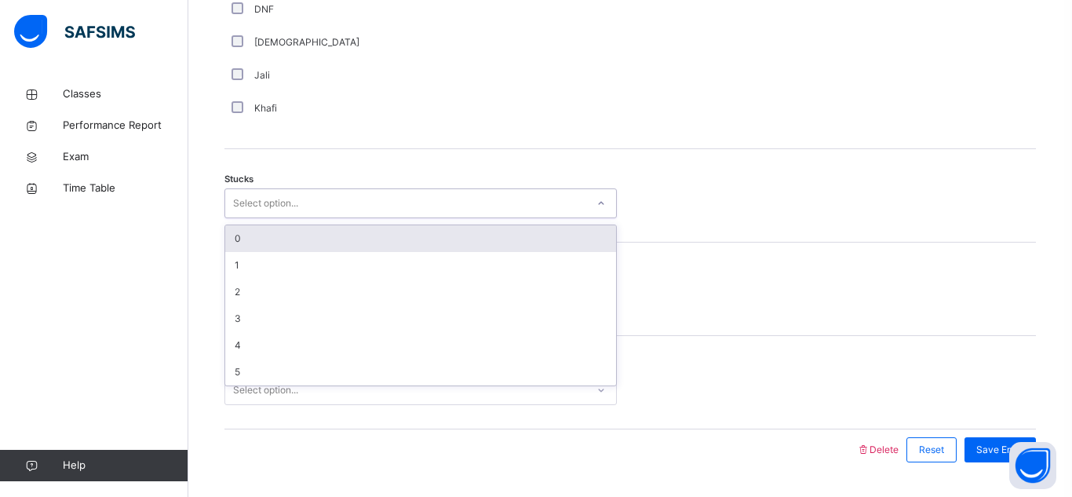
click at [288, 197] on div "Select option..." at bounding box center [265, 203] width 65 height 30
click at [356, 197] on div "Select option..." at bounding box center [405, 203] width 361 height 24
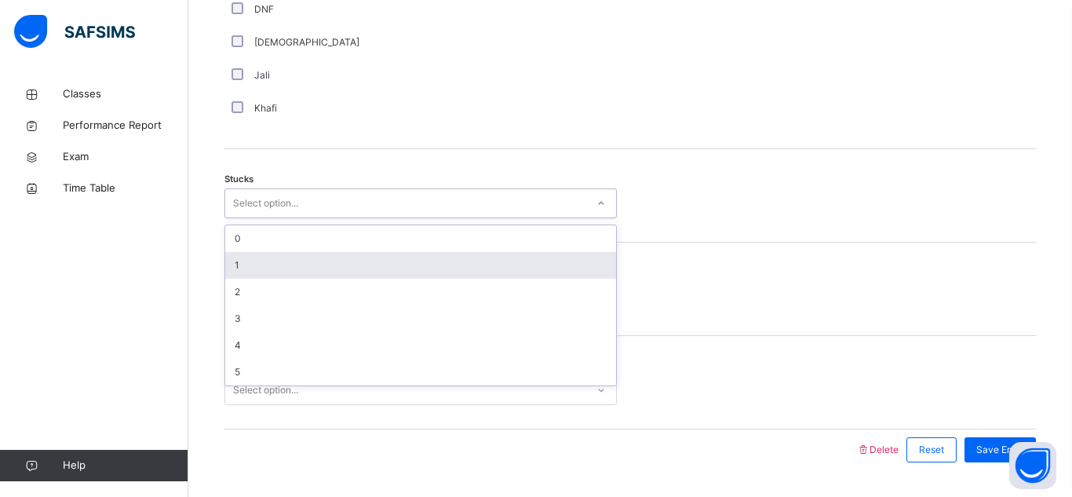
click at [401, 268] on div "1" at bounding box center [420, 265] width 391 height 27
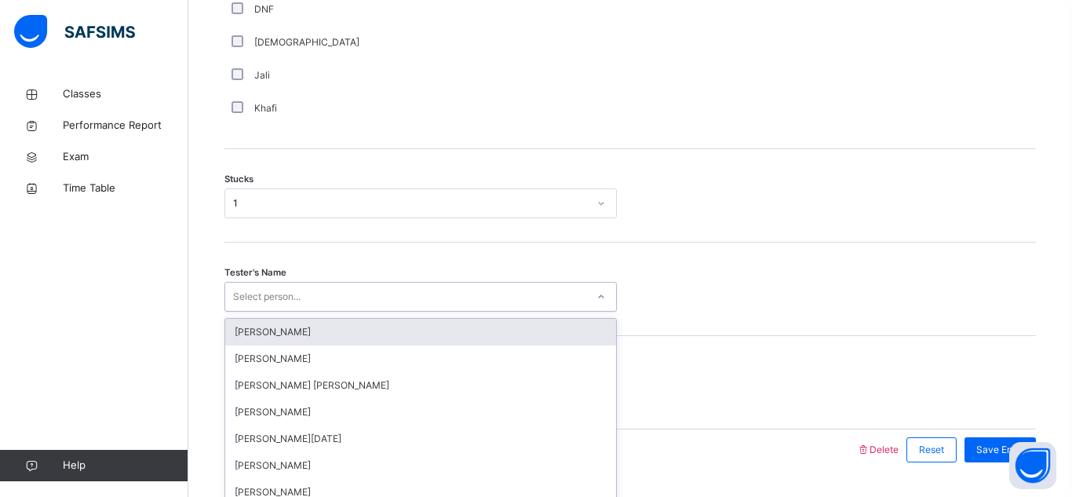
scroll to position [1281, 0]
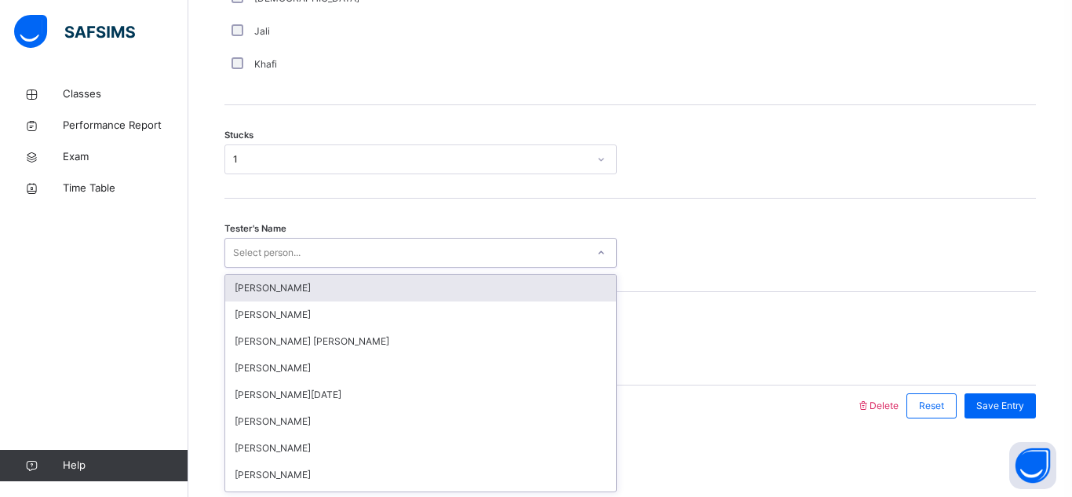
click at [398, 268] on div "option Salahuddin Elyas focused, 1 of 92. 92 results available. Use Up and Down…" at bounding box center [420, 253] width 392 height 30
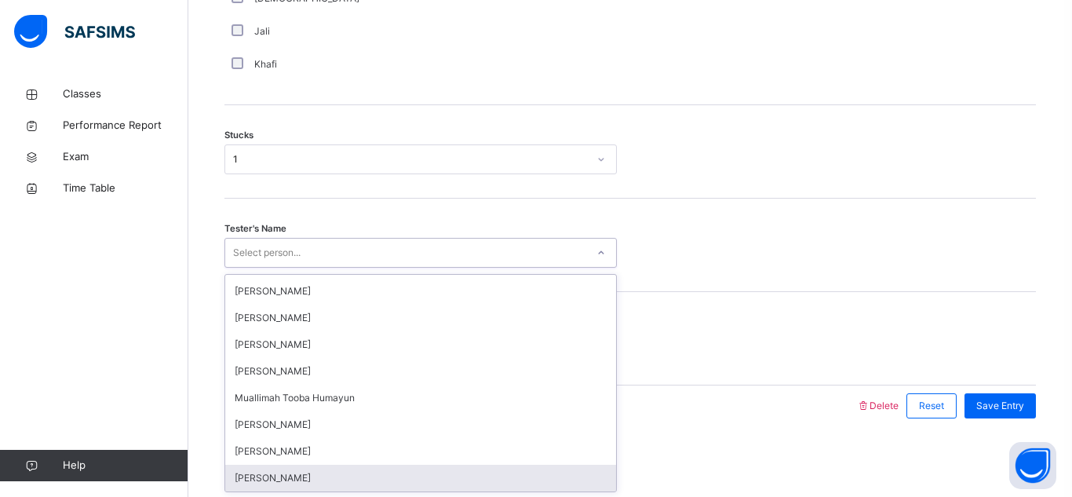
type input "*"
click at [398, 289] on div "Hafiz Idris Popal" at bounding box center [420, 291] width 391 height 27
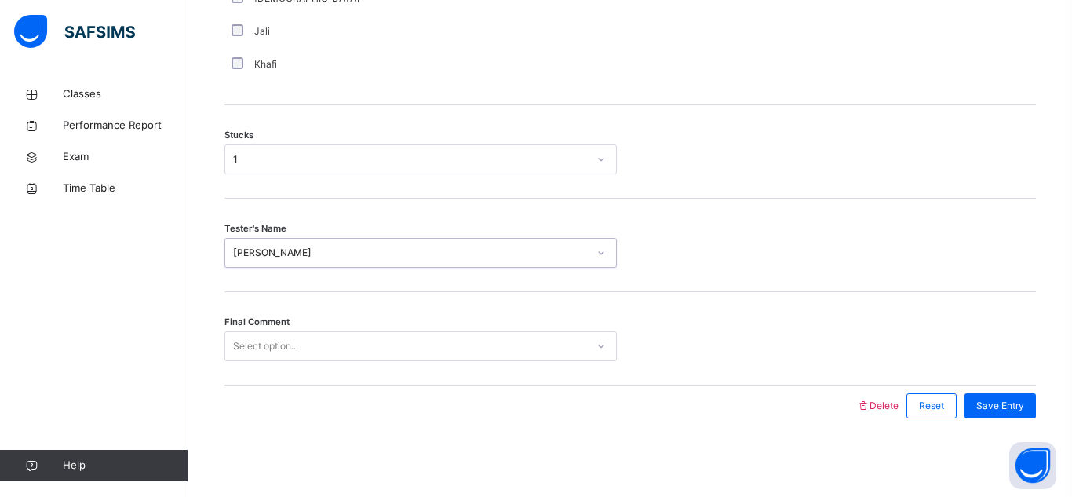
click at [398, 289] on div "Tester's Name option Hafiz Idris Popal, selected. 0 results available. Select i…" at bounding box center [630, 245] width 812 height 93
click at [407, 246] on div "Hafiz Idris Popal" at bounding box center [410, 253] width 355 height 14
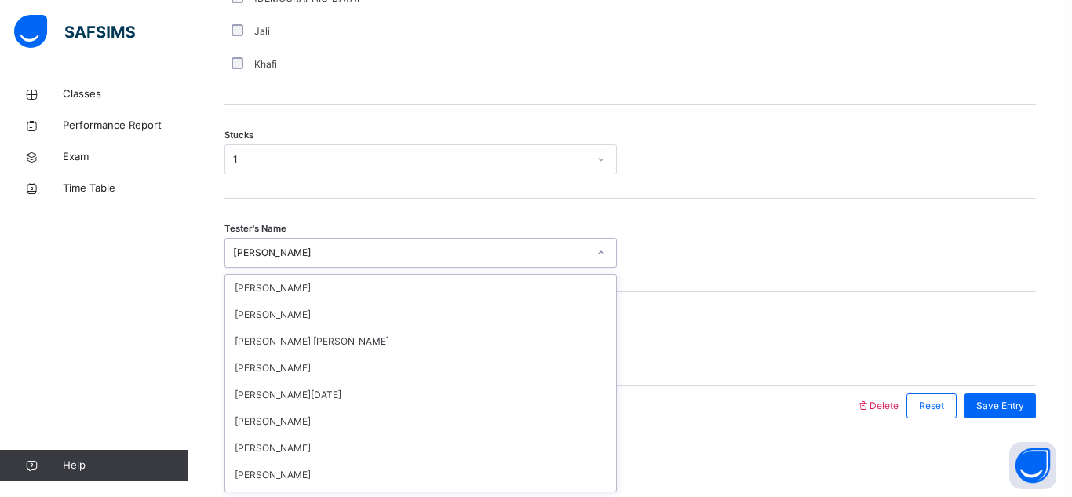
scroll to position [2041, 0]
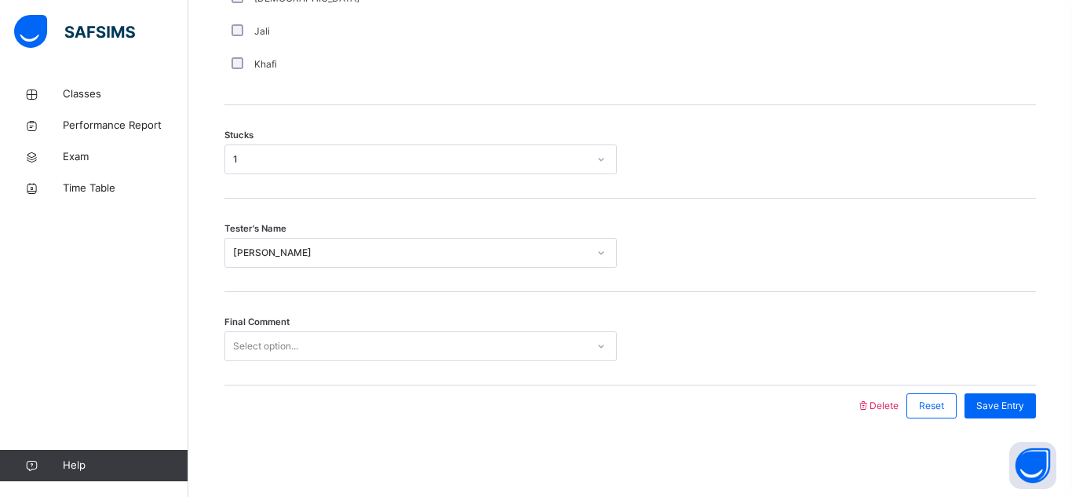
click at [666, 308] on div "Final Comment Select option..." at bounding box center [630, 338] width 812 height 93
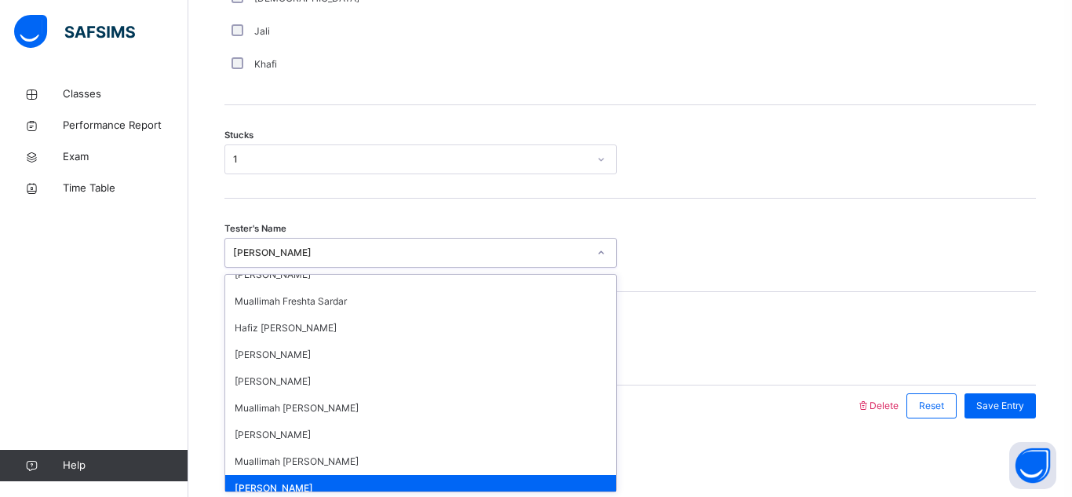
click at [486, 243] on div "Hafiz Idris Popal" at bounding box center [405, 253] width 361 height 24
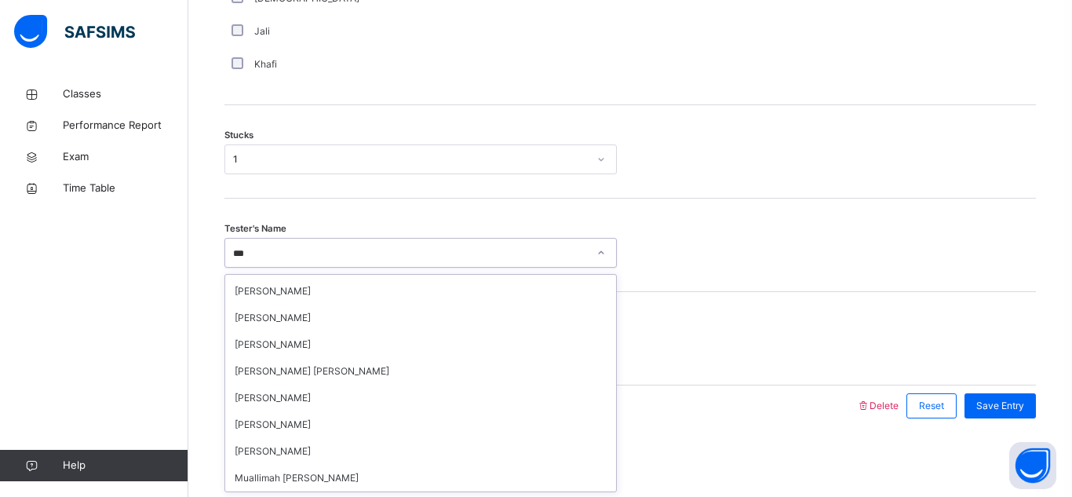
type input "****"
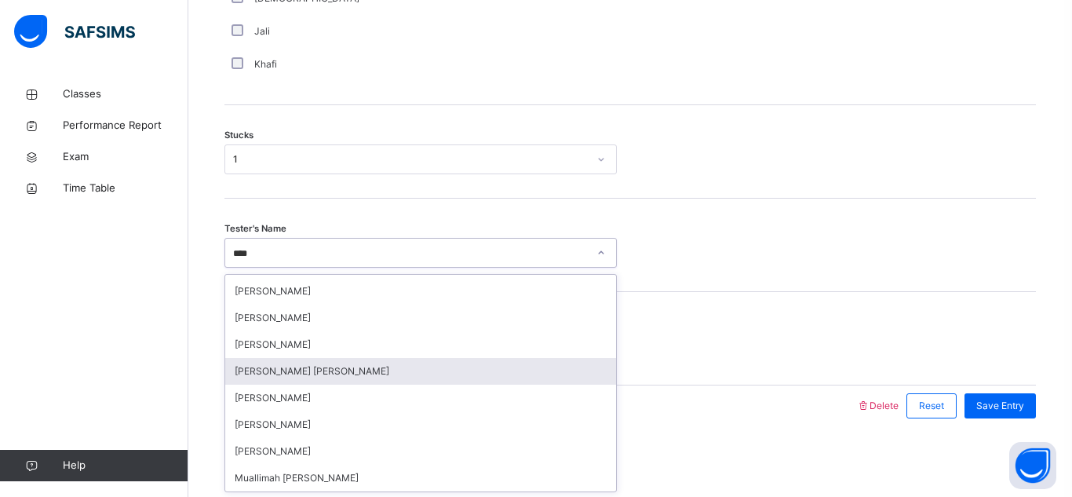
click at [317, 370] on div "[PERSON_NAME] [PERSON_NAME]" at bounding box center [420, 371] width 391 height 27
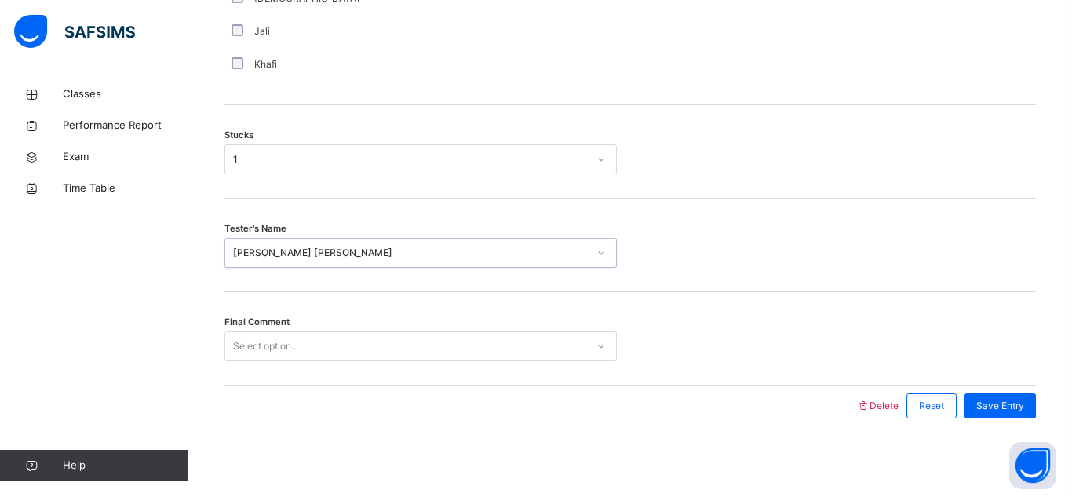
click at [301, 331] on div "Select option..." at bounding box center [420, 346] width 392 height 30
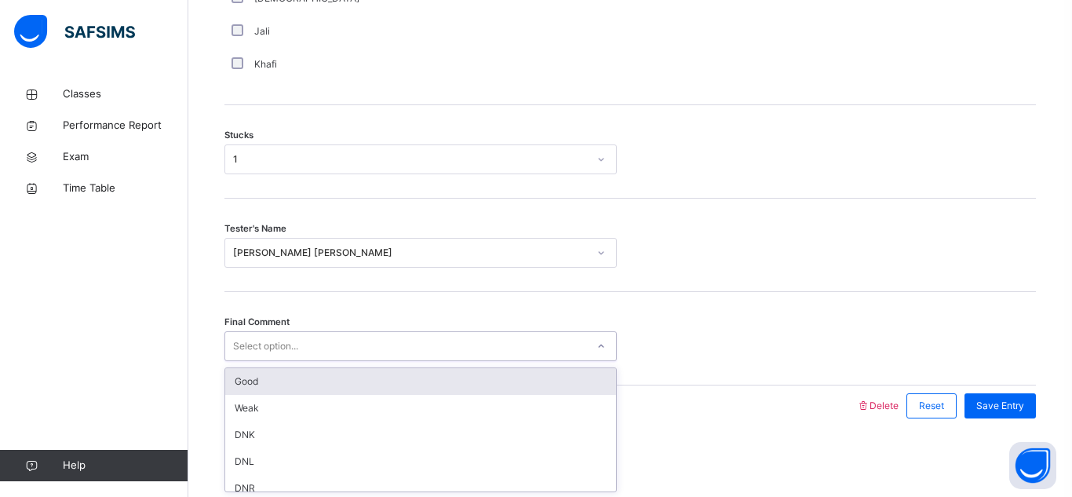
click at [316, 372] on div "Good" at bounding box center [420, 381] width 391 height 27
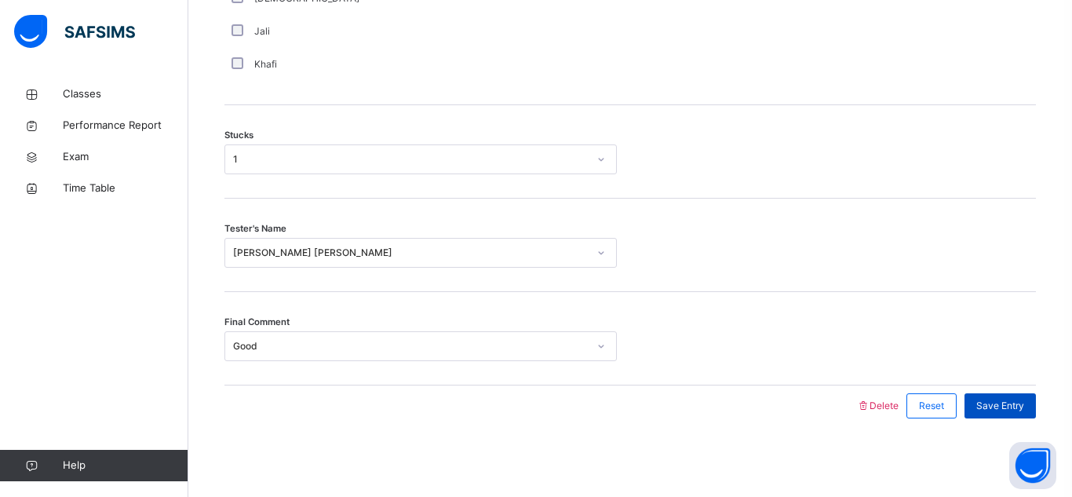
click at [996, 402] on span "Save Entry" at bounding box center [1000, 406] width 48 height 14
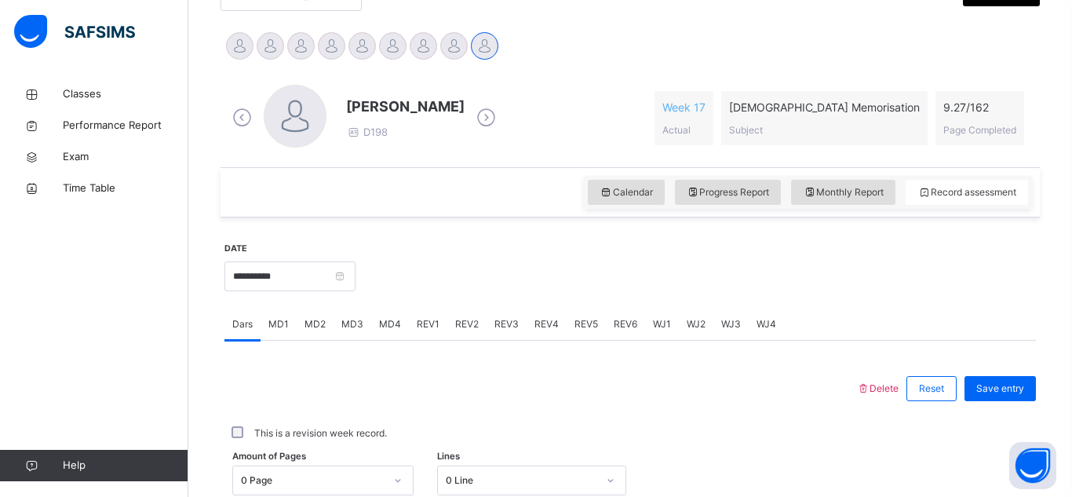
scroll to position [399, 0]
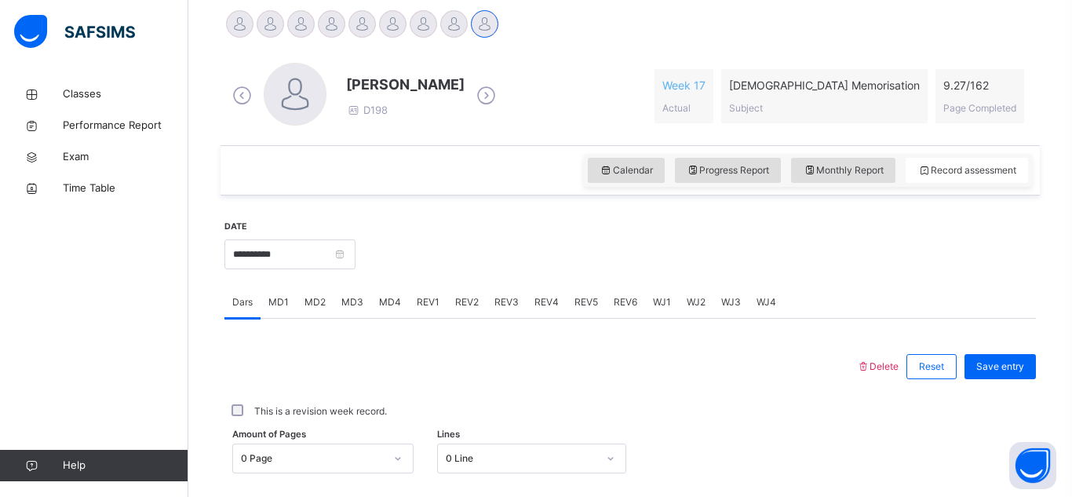
click at [354, 306] on span "MD3" at bounding box center [352, 302] width 22 height 14
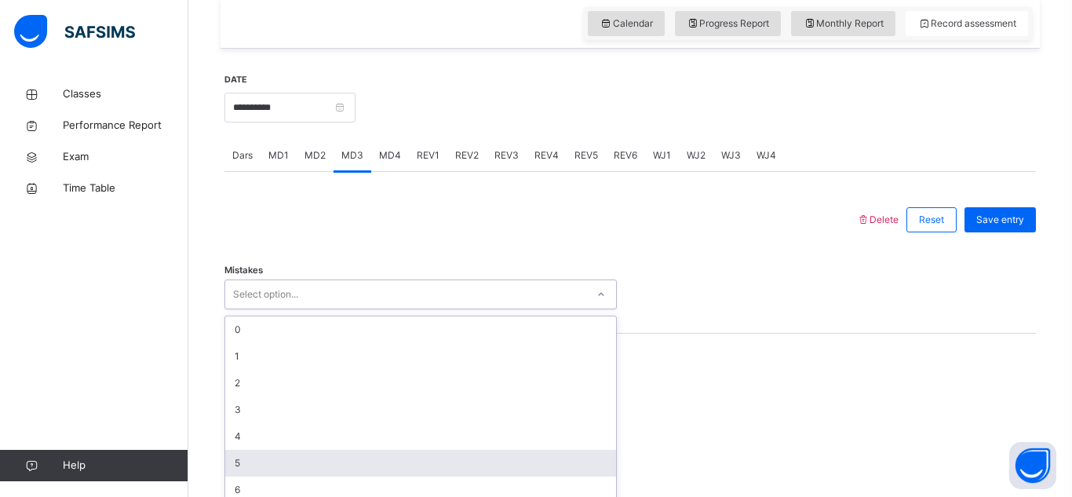
click at [403, 309] on div "option 5 focused, 6 of 7. 7 results available. Use Up and Down to choose option…" at bounding box center [420, 294] width 392 height 30
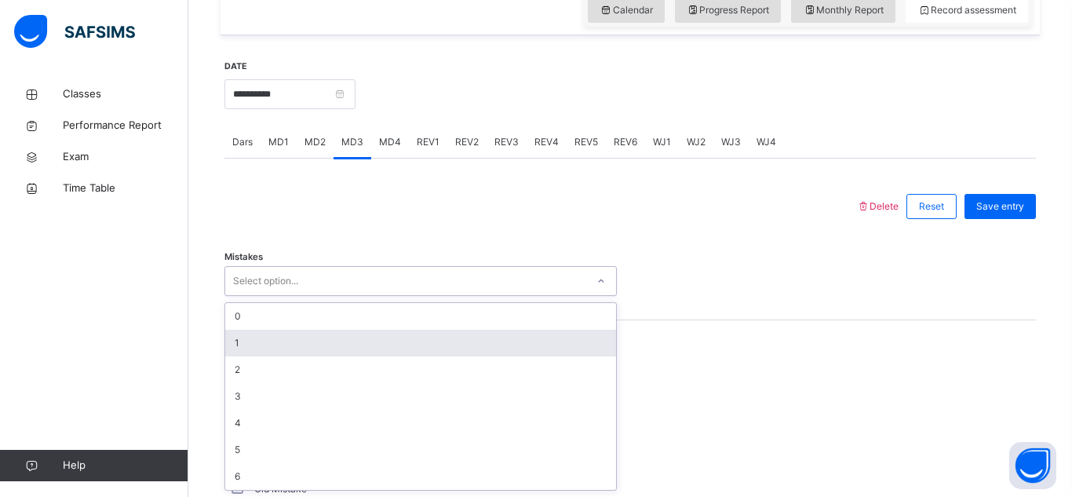
click at [376, 343] on div "1" at bounding box center [420, 343] width 391 height 27
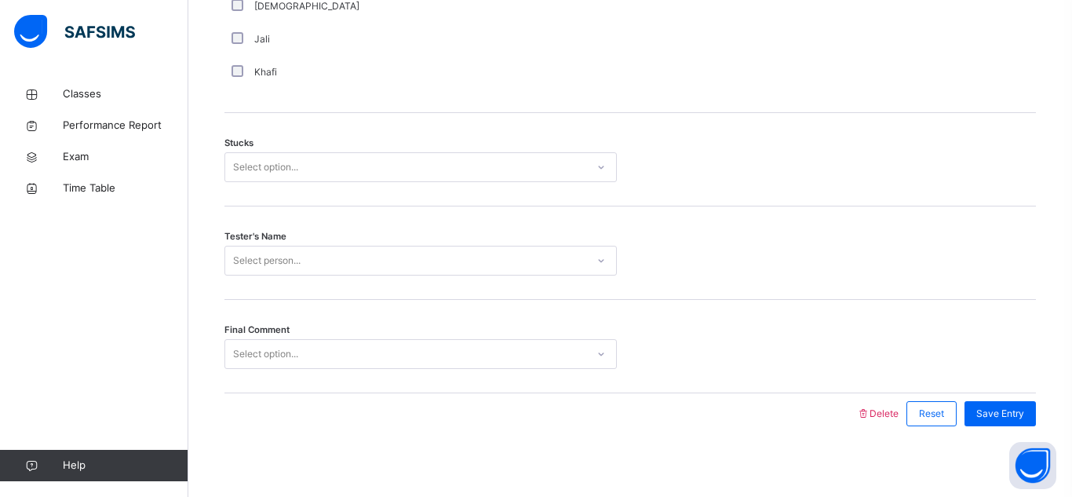
scroll to position [1281, 0]
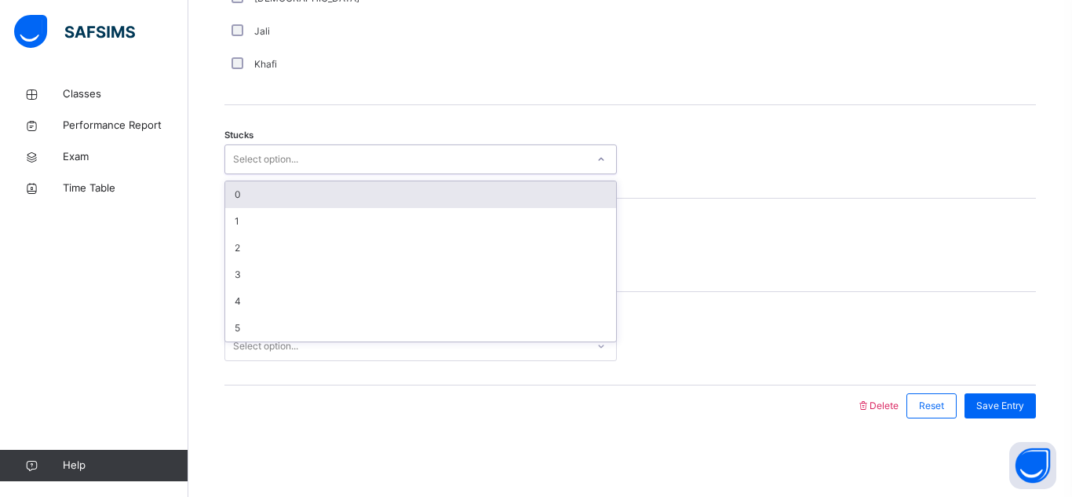
click at [363, 156] on div "Select option..." at bounding box center [405, 160] width 361 height 24
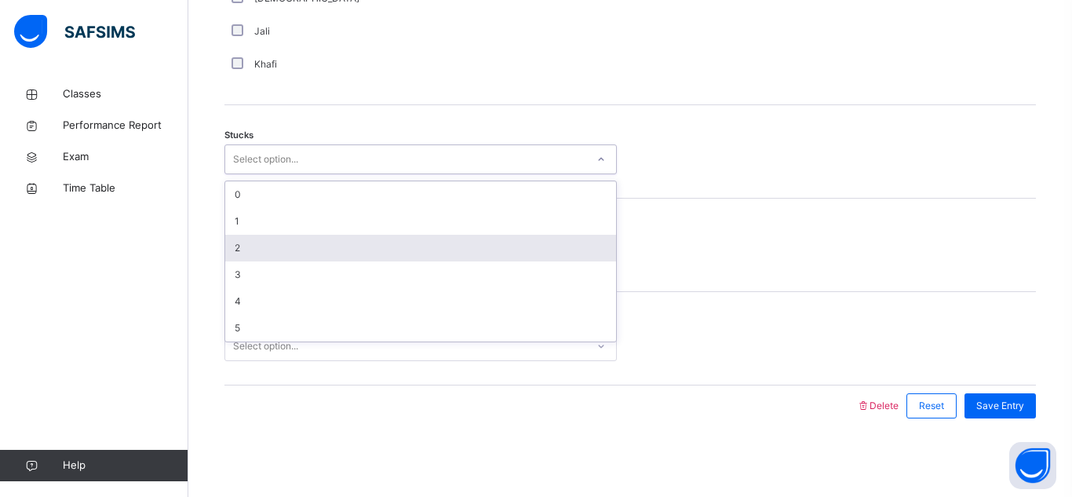
click at [370, 239] on div "2" at bounding box center [420, 248] width 391 height 27
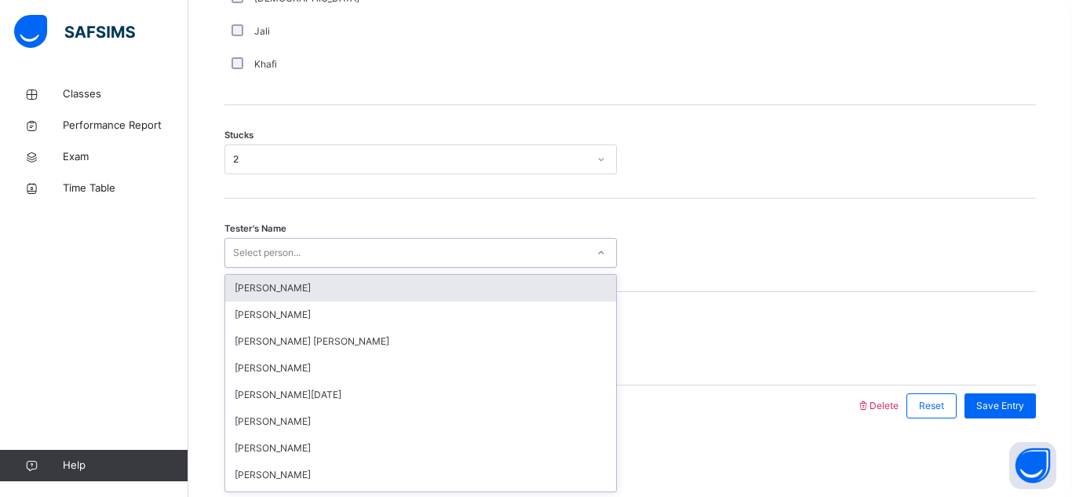
click at [375, 247] on div "Select person..." at bounding box center [405, 253] width 361 height 24
type input "*****"
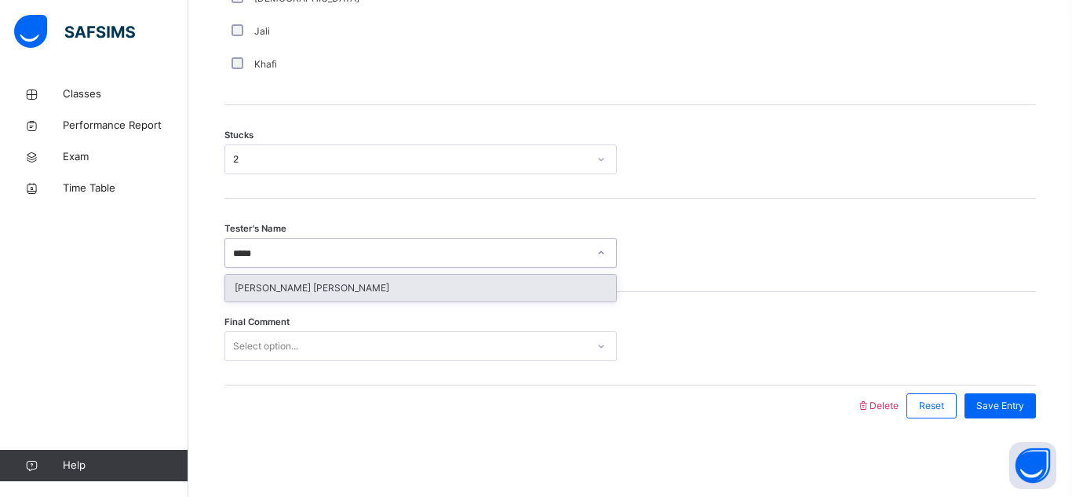
click at [379, 287] on div "[PERSON_NAME] [PERSON_NAME]" at bounding box center [420, 288] width 391 height 27
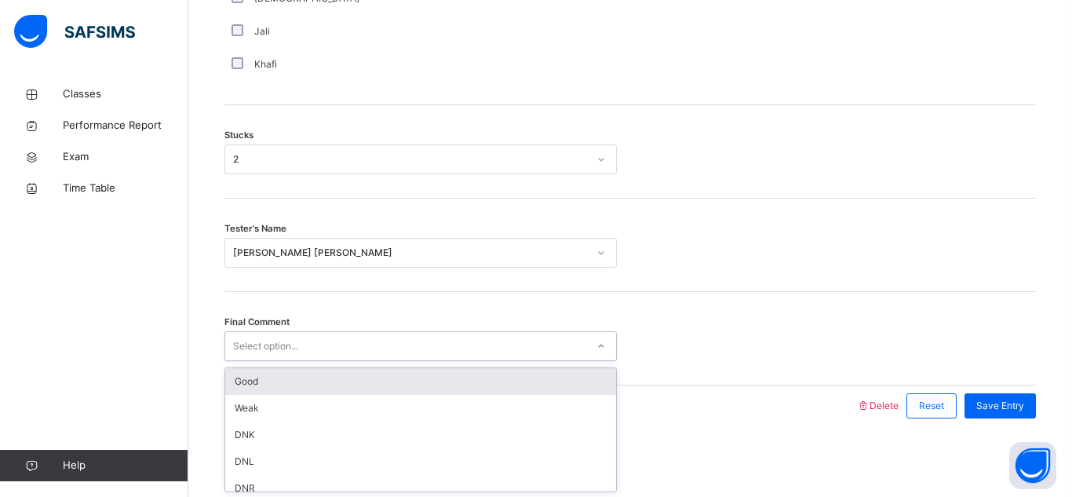
click at [397, 344] on div "Select option..." at bounding box center [405, 346] width 361 height 24
click at [400, 371] on div "Good" at bounding box center [420, 381] width 391 height 27
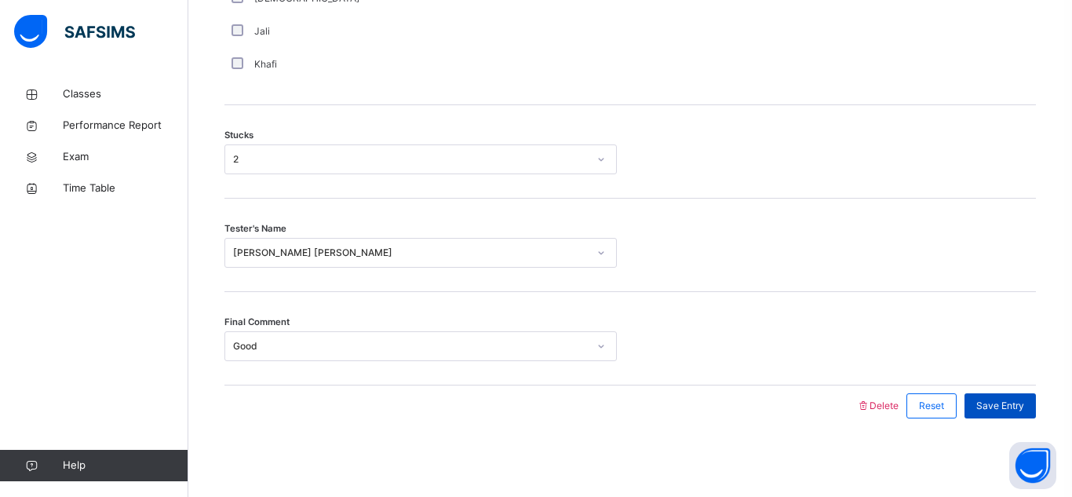
click at [983, 407] on span "Save Entry" at bounding box center [1000, 406] width 48 height 14
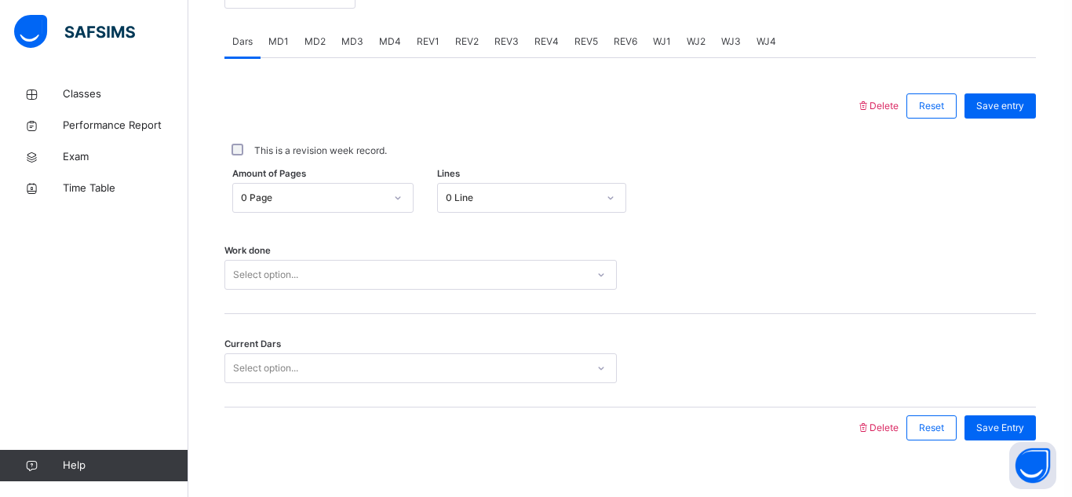
scroll to position [682, 0]
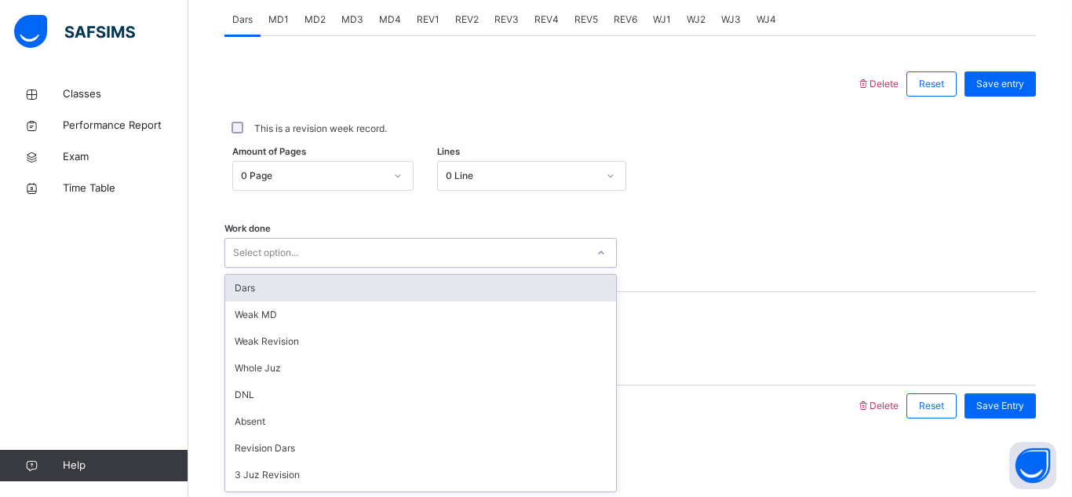
click at [345, 245] on div "Select option..." at bounding box center [405, 253] width 361 height 24
click at [763, 188] on div "Amount of Pages 0 Page Lines 0 Line" at bounding box center [630, 176] width 812 height 30
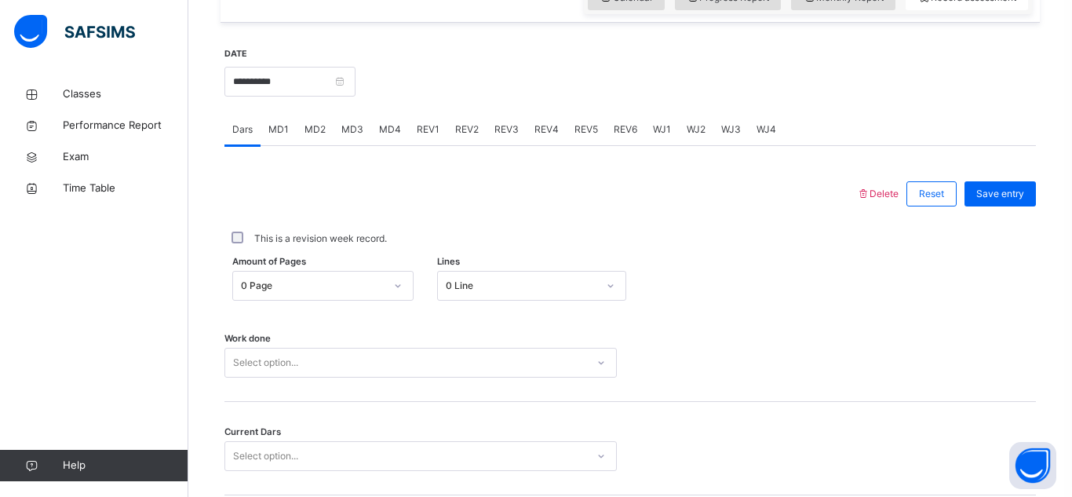
scroll to position [556, 0]
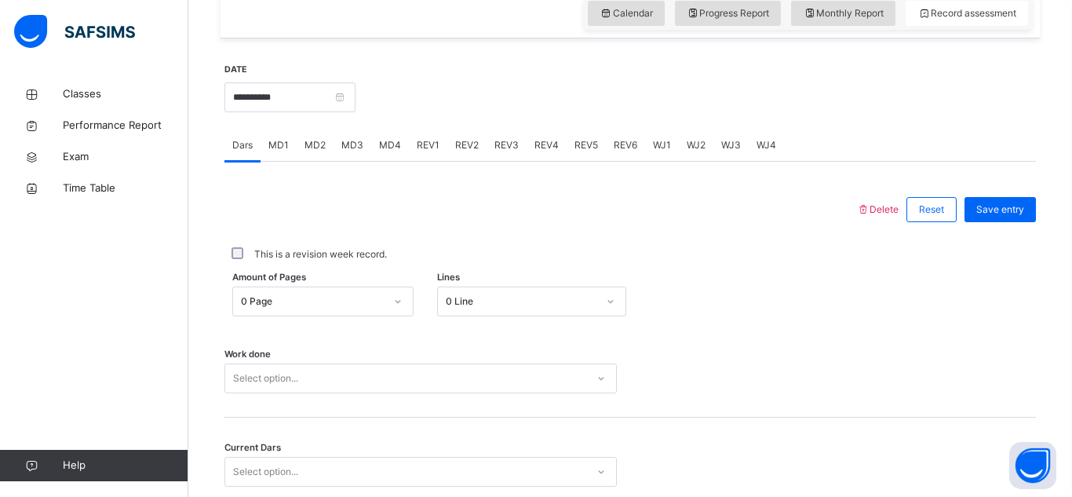
click at [388, 141] on span "MD4" at bounding box center [390, 145] width 22 height 14
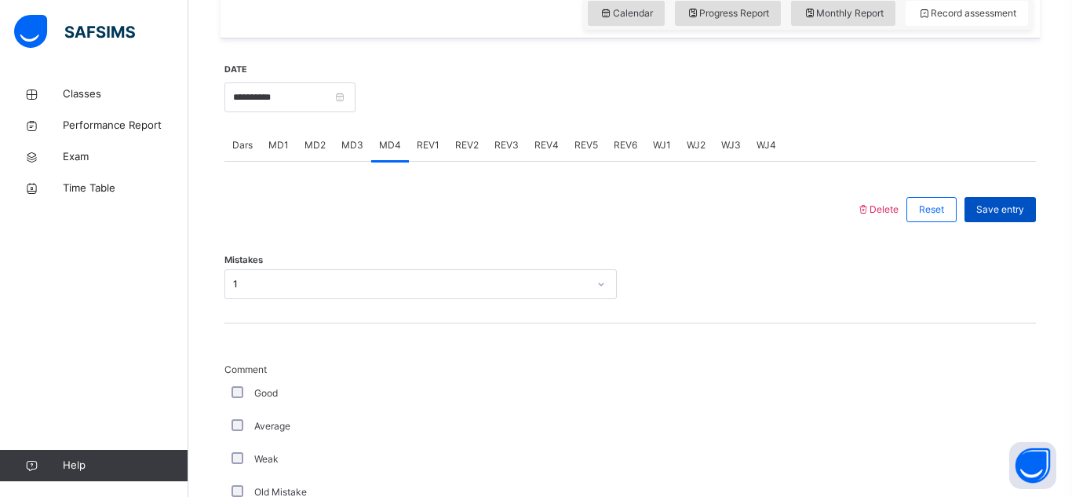
click at [1002, 210] on span "Save entry" at bounding box center [1000, 209] width 48 height 14
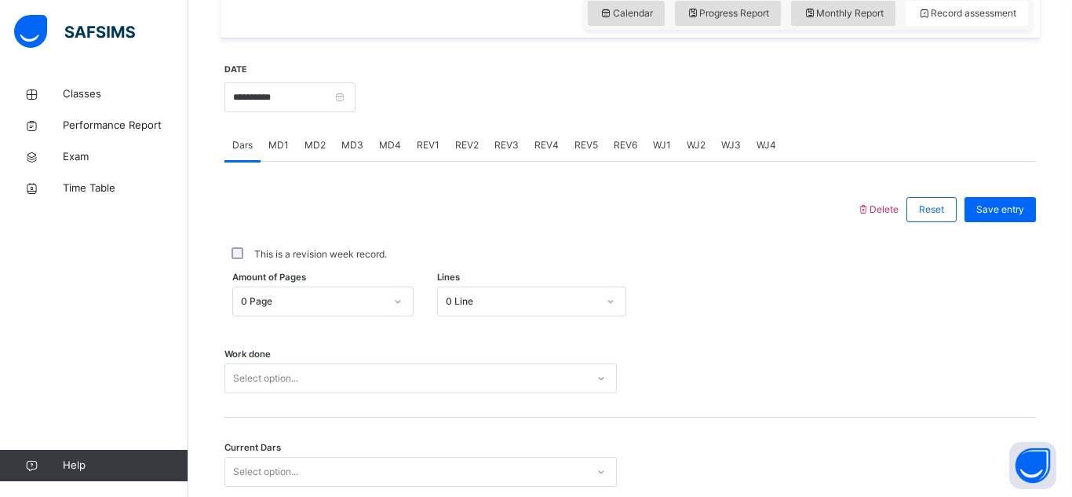
click at [345, 143] on span "MD3" at bounding box center [352, 145] width 22 height 14
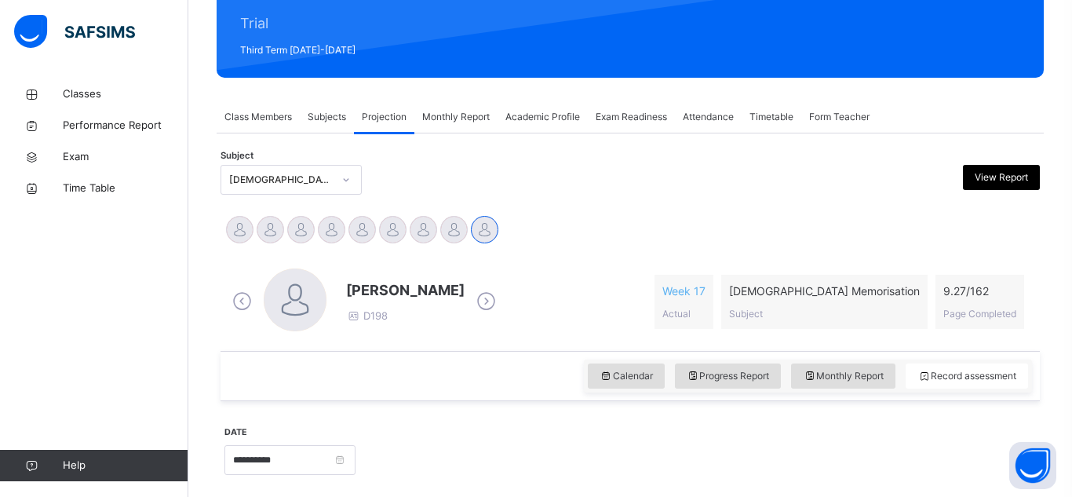
scroll to position [180, 0]
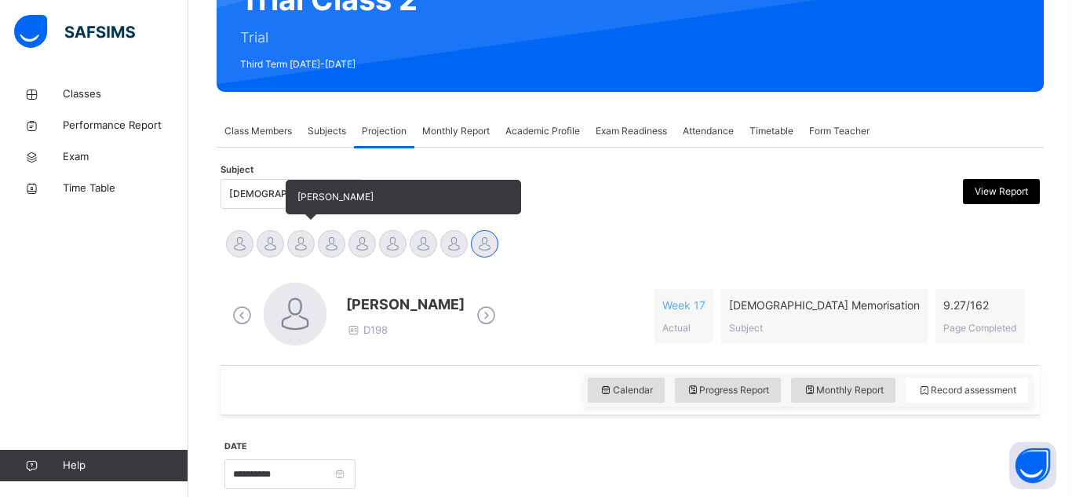
click at [298, 245] on div at bounding box center [300, 243] width 27 height 27
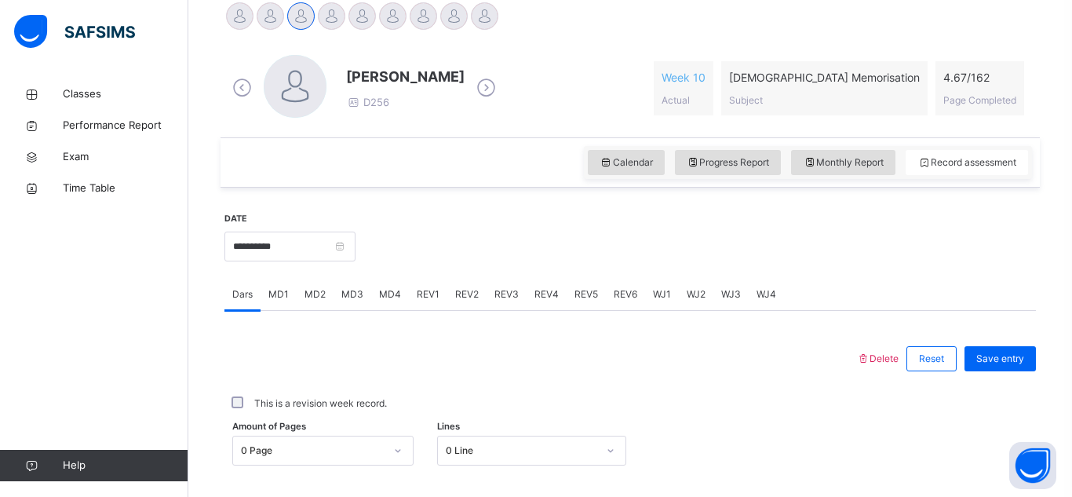
scroll to position [421, 0]
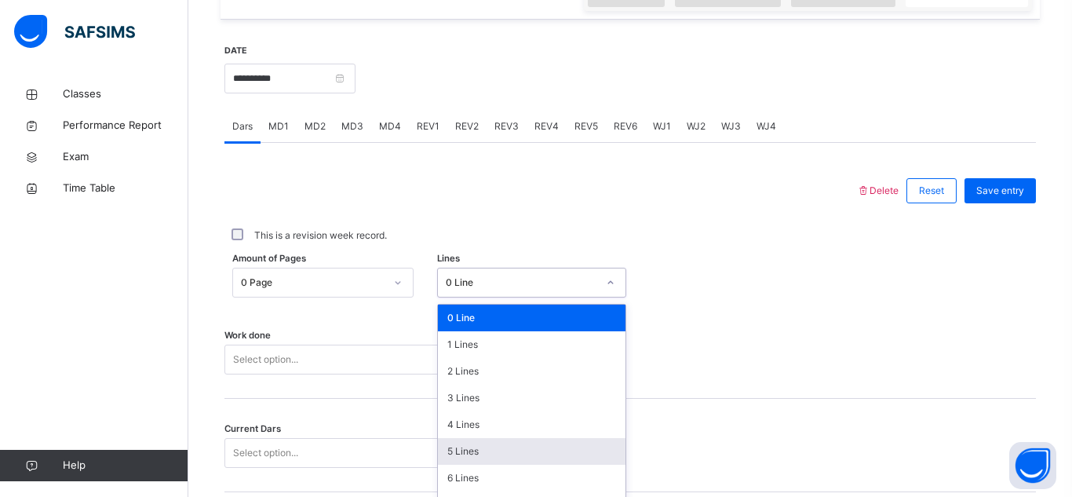
click at [444, 297] on div "option 5 Lines focused, 6 of 16. 16 results available. Use Up and Down to choos…" at bounding box center [531, 283] width 189 height 30
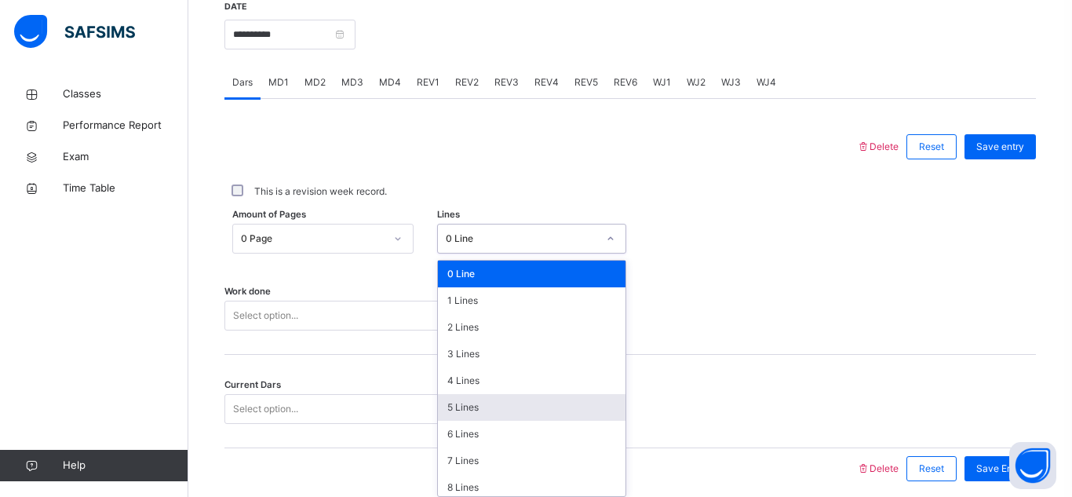
scroll to position [626, 0]
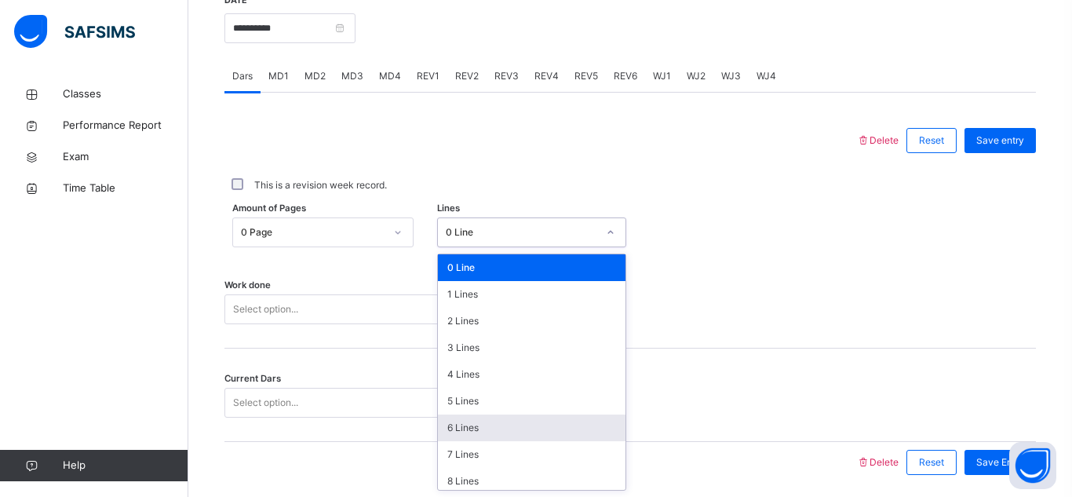
click at [497, 428] on div "6 Lines" at bounding box center [532, 427] width 188 height 27
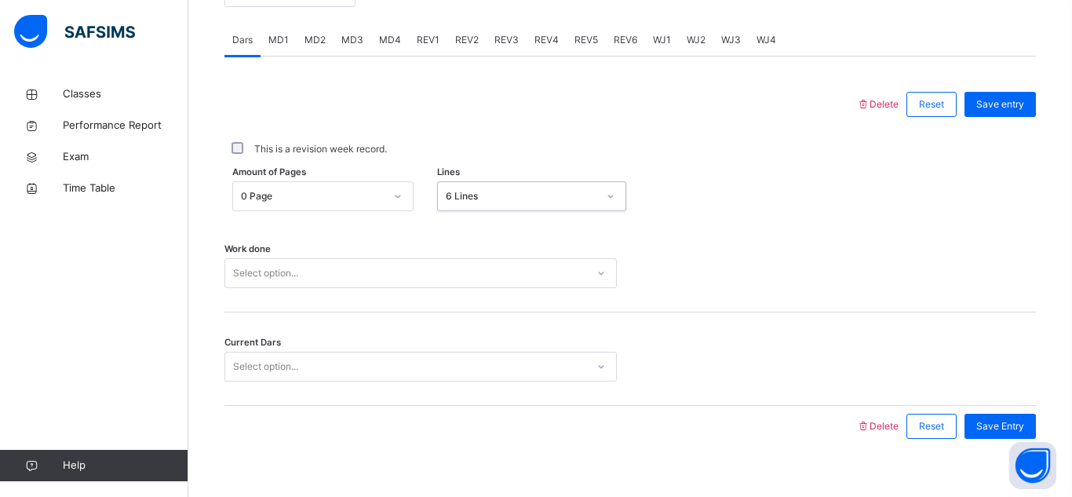
scroll to position [682, 0]
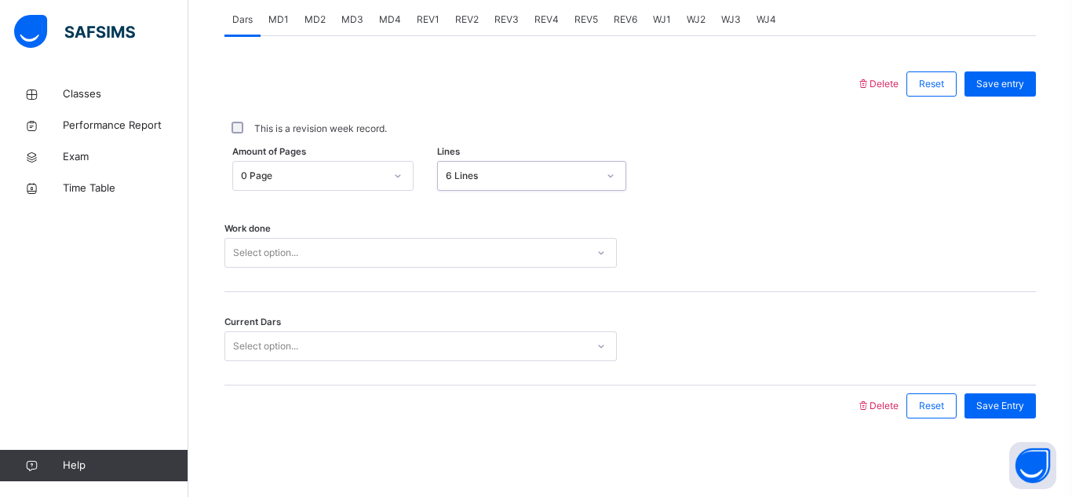
click at [344, 268] on div "Select option..." at bounding box center [420, 253] width 392 height 30
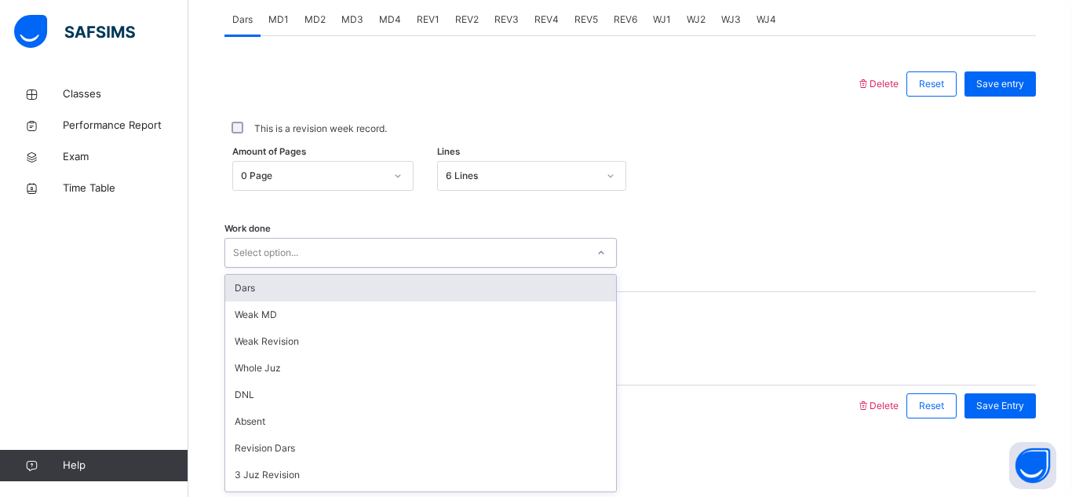
click at [316, 294] on div "Dars" at bounding box center [420, 288] width 391 height 27
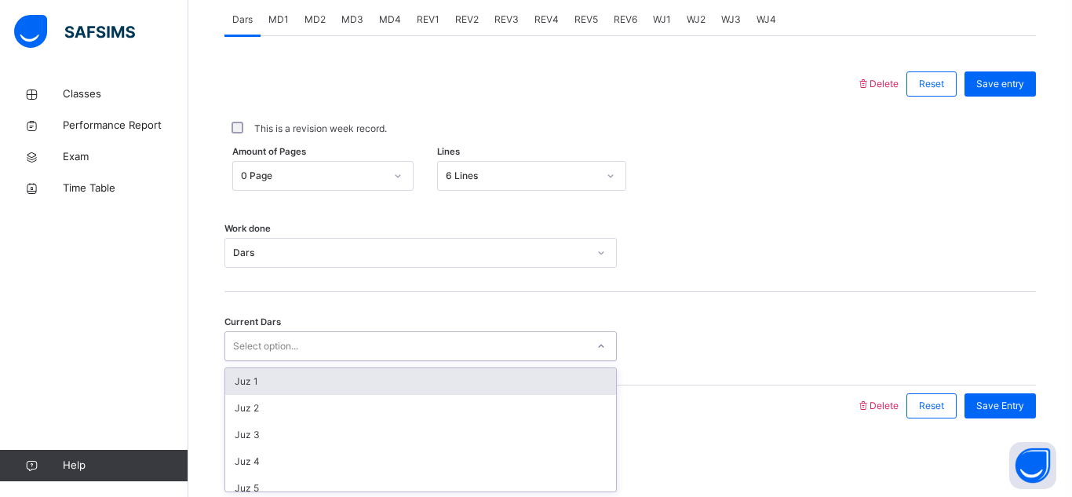
click at [320, 347] on div "Select option..." at bounding box center [405, 346] width 361 height 24
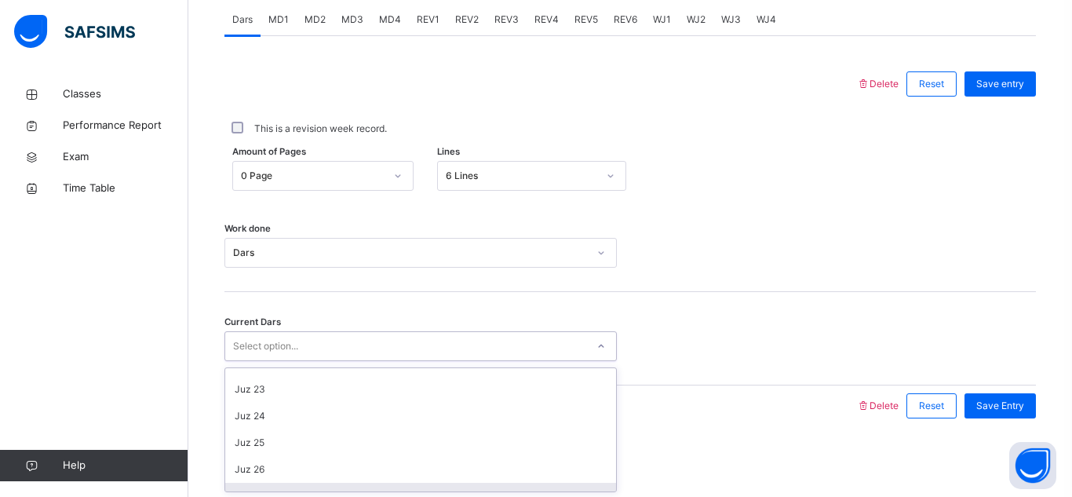
scroll to position [606, 0]
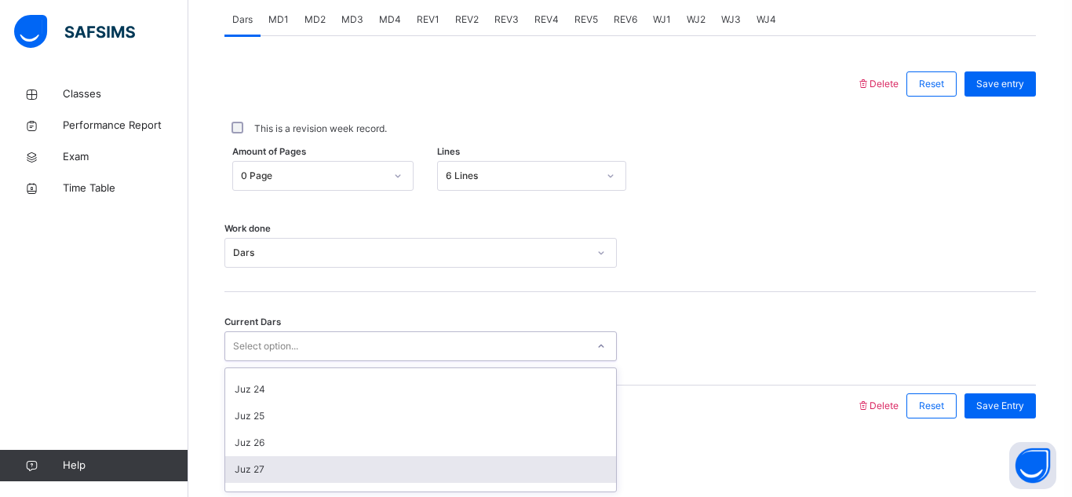
click at [262, 469] on div "Juz 27" at bounding box center [420, 469] width 391 height 27
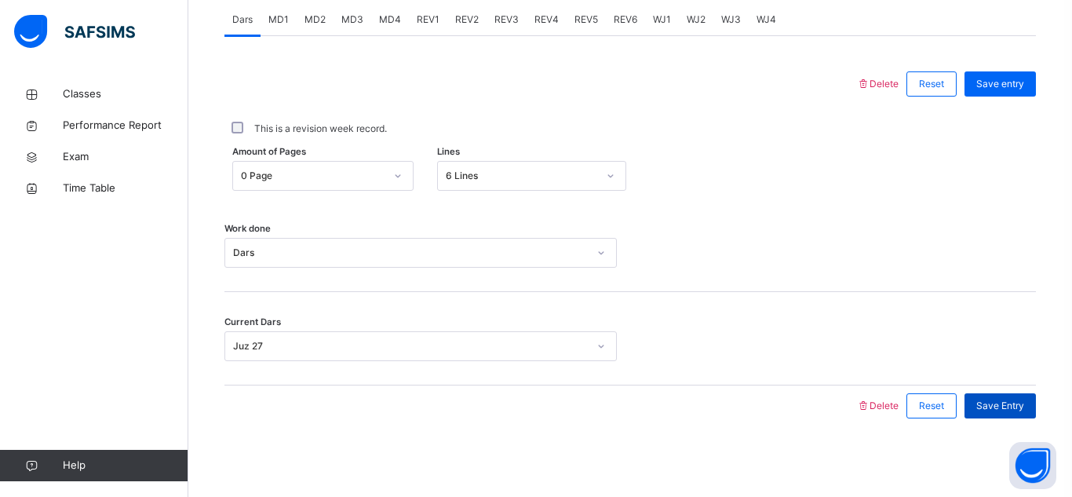
click at [1019, 416] on div "Save Entry" at bounding box center [1000, 405] width 71 height 25
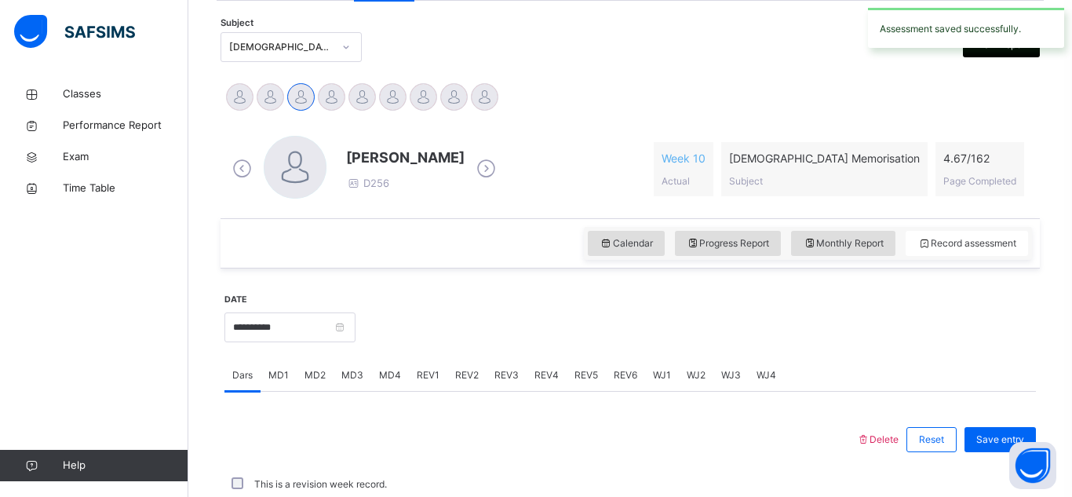
scroll to position [682, 0]
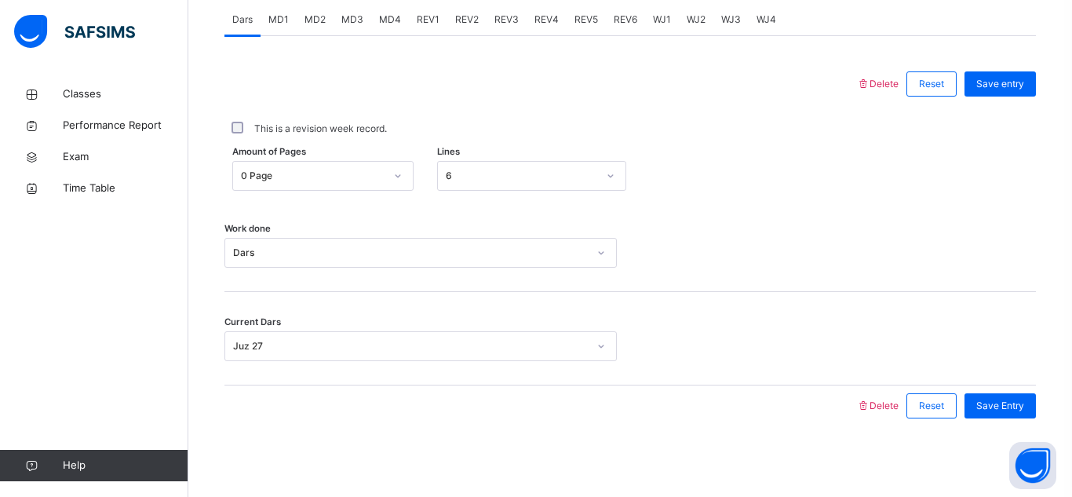
click at [381, 23] on span "MD4" at bounding box center [390, 20] width 22 height 14
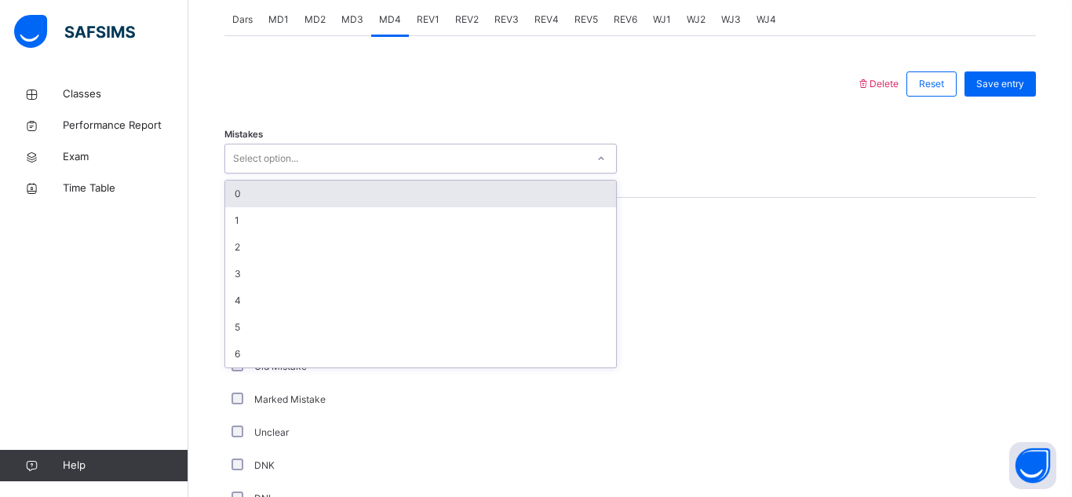
click at [376, 144] on div "Select option..." at bounding box center [420, 159] width 392 height 30
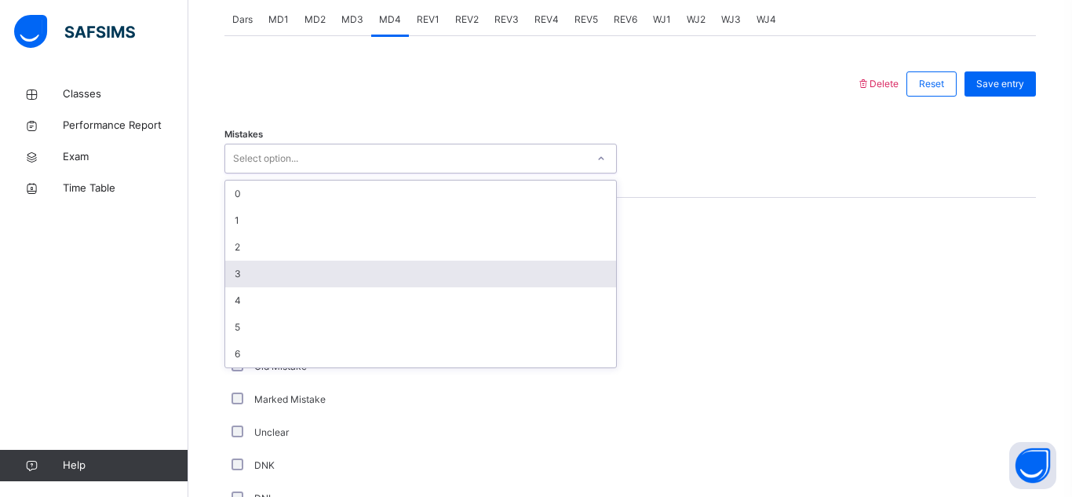
click at [362, 271] on div "3" at bounding box center [420, 274] width 391 height 27
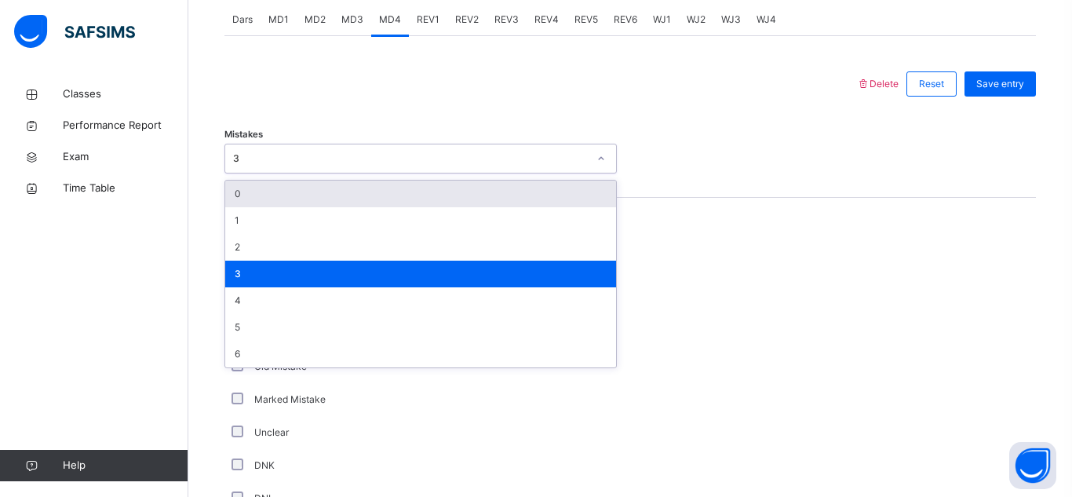
click at [656, 131] on div "Mistakes option 3, selected. option 0 focused, 1 of 7. 7 results available. Use…" at bounding box center [630, 150] width 812 height 93
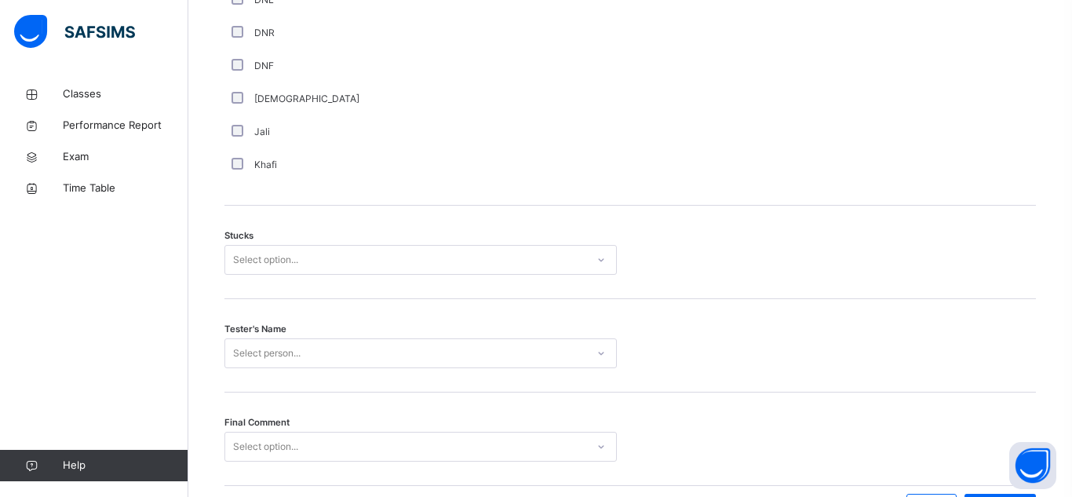
scroll to position [1184, 0]
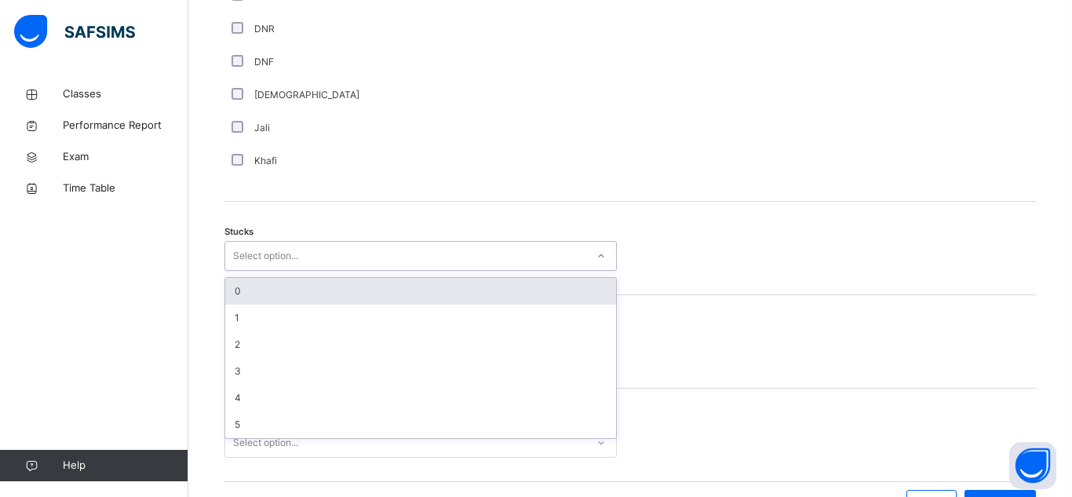
click at [301, 246] on div "Select option..." at bounding box center [405, 256] width 361 height 24
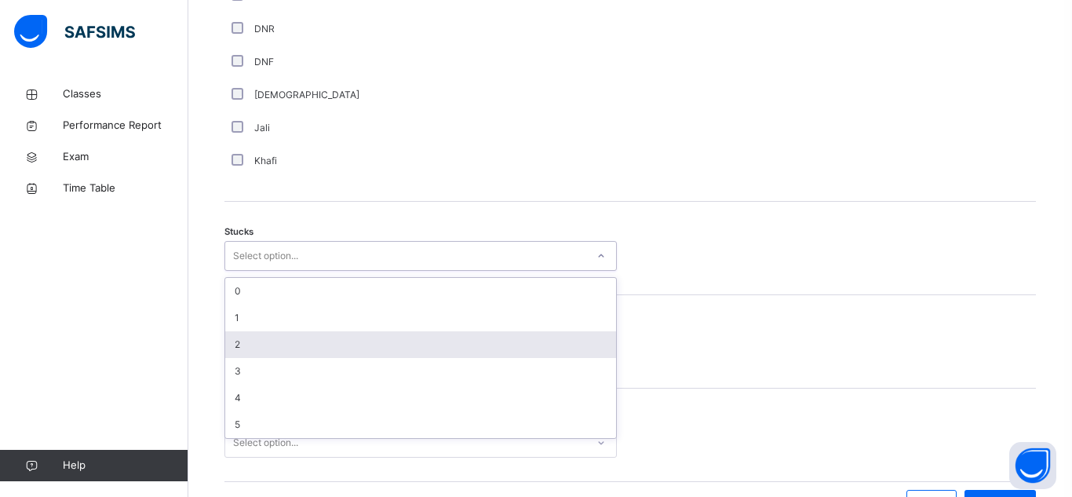
click at [264, 341] on div "2" at bounding box center [420, 344] width 391 height 27
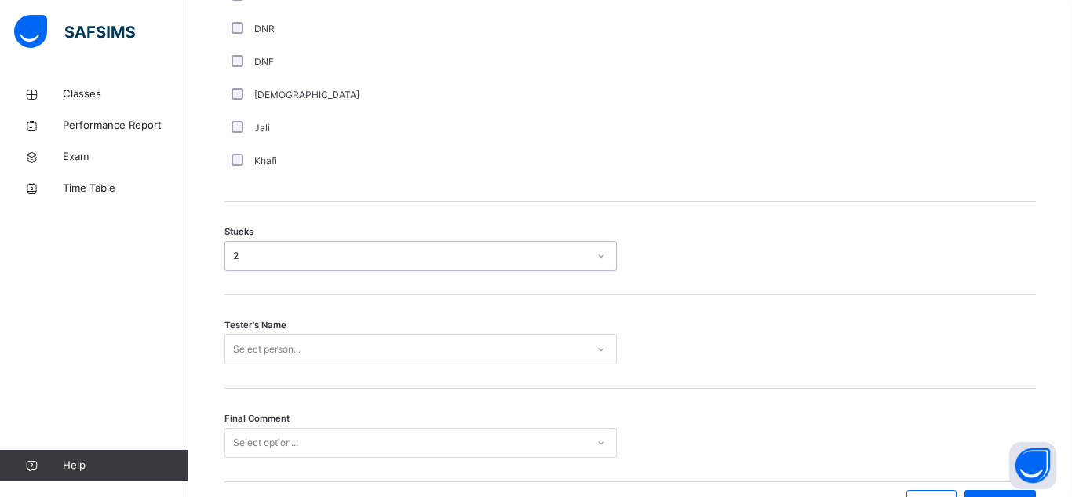
click at [264, 345] on div "Select person..." at bounding box center [420, 349] width 392 height 30
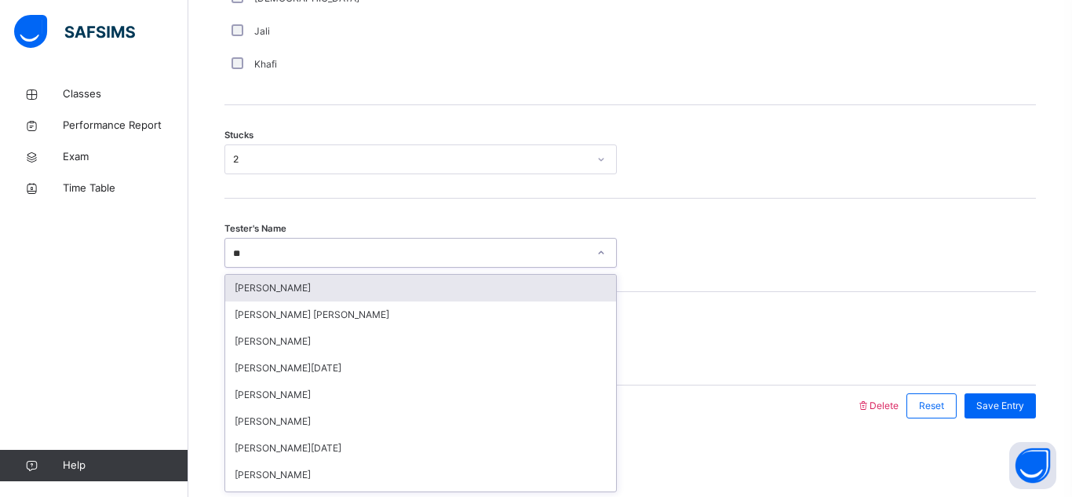
type input "***"
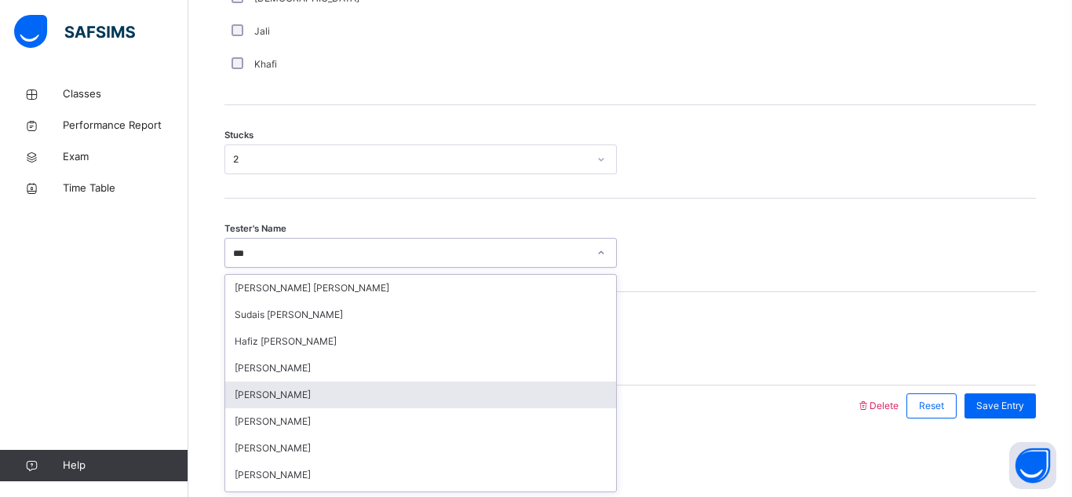
click at [293, 391] on div "Hafiz Yusuf Khairi" at bounding box center [420, 394] width 391 height 27
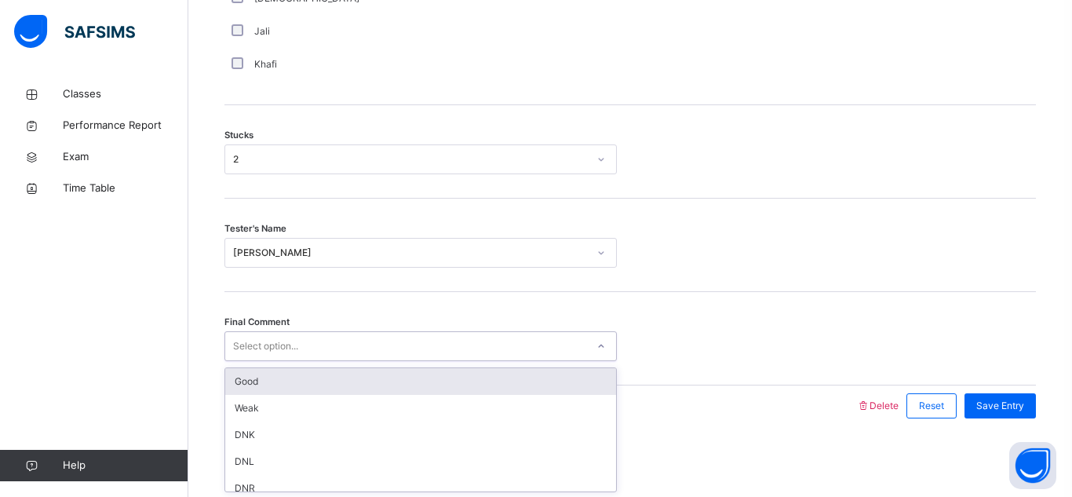
click at [243, 330] on div "Final Comment option Good focused, 1 of 6. 6 results available. Use Up and Down…" at bounding box center [630, 338] width 812 height 93
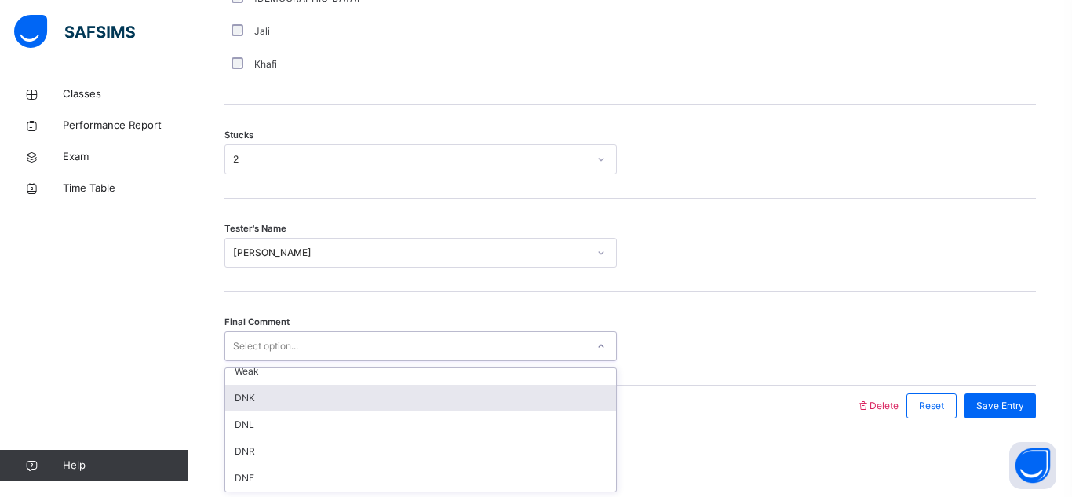
scroll to position [0, 0]
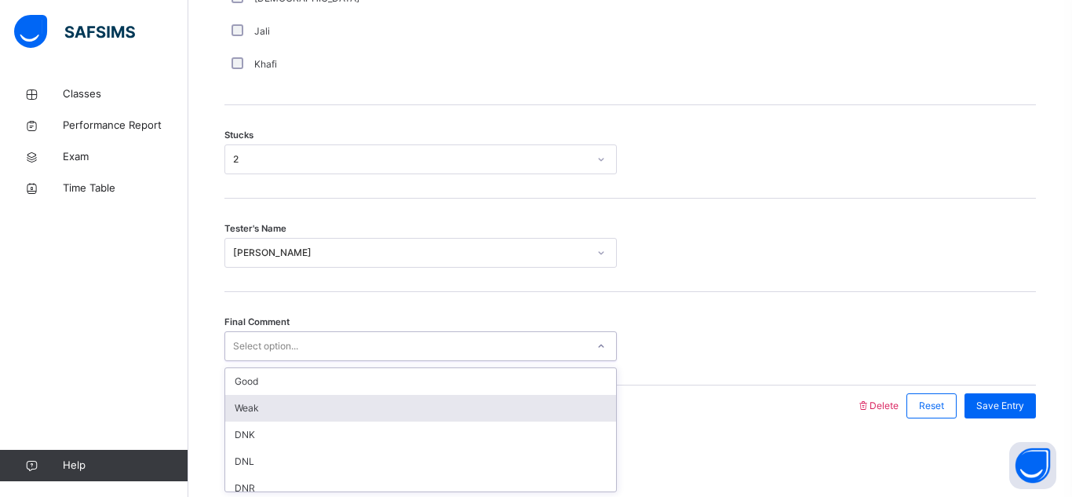
click at [363, 401] on div "Weak" at bounding box center [420, 408] width 391 height 27
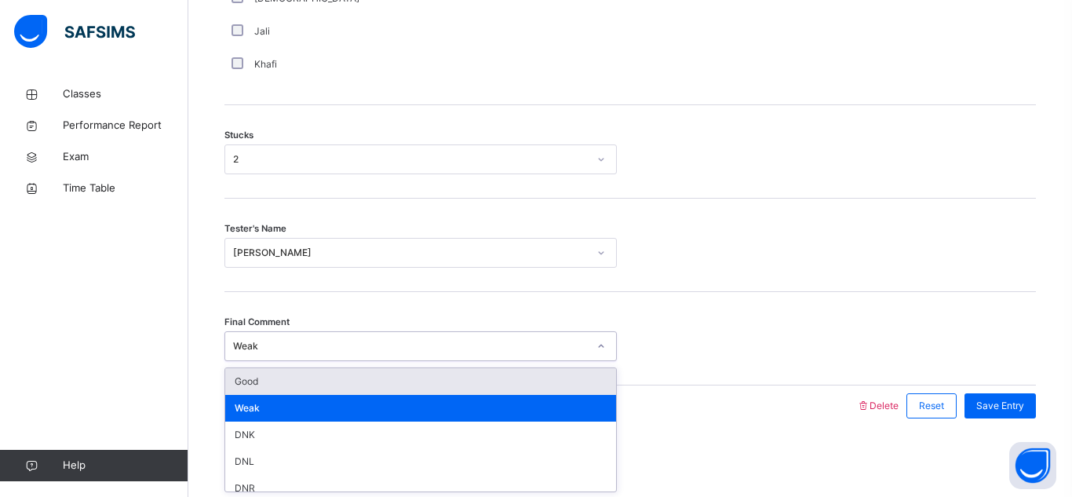
click at [404, 347] on div "Weak" at bounding box center [410, 346] width 355 height 14
click at [250, 378] on div "Good" at bounding box center [420, 381] width 391 height 27
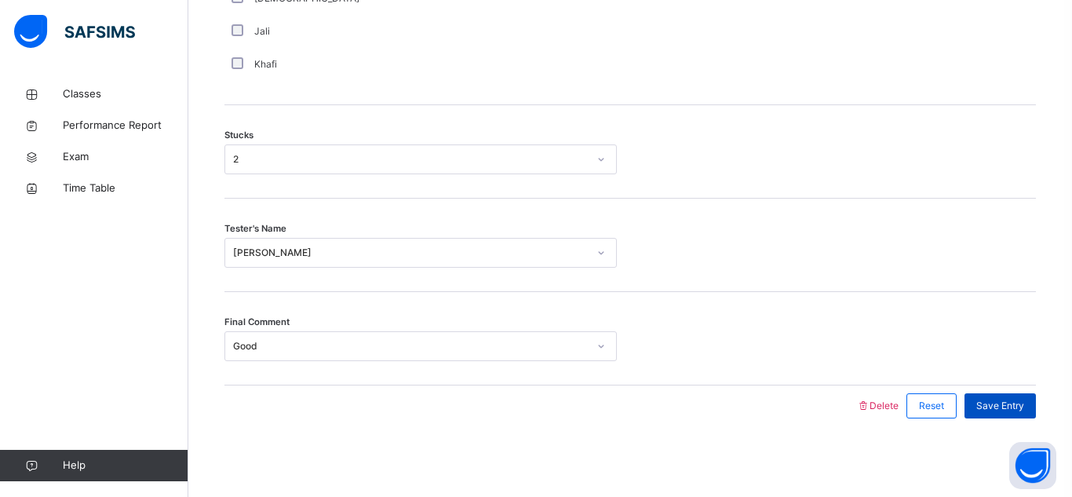
click at [976, 403] on div "Save Entry" at bounding box center [1000, 405] width 71 height 25
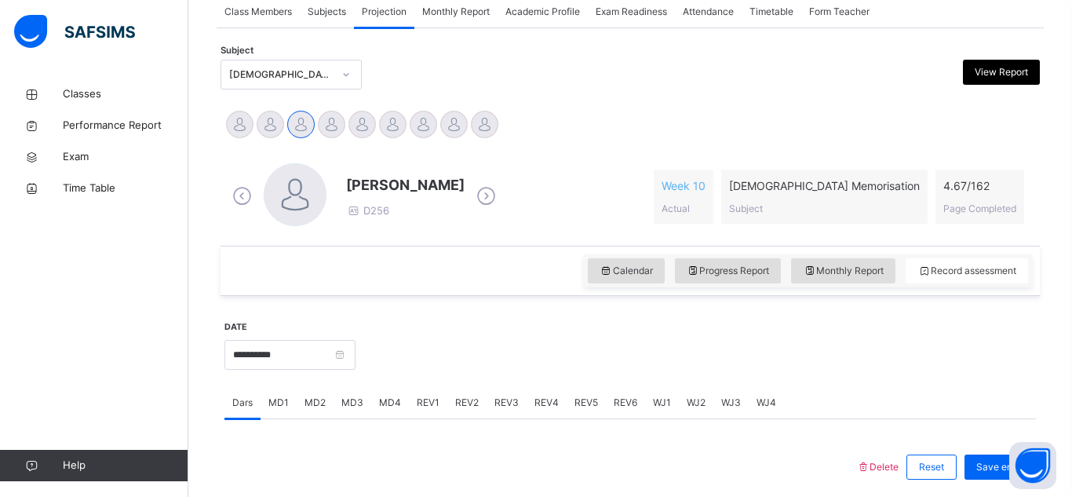
scroll to position [305, 0]
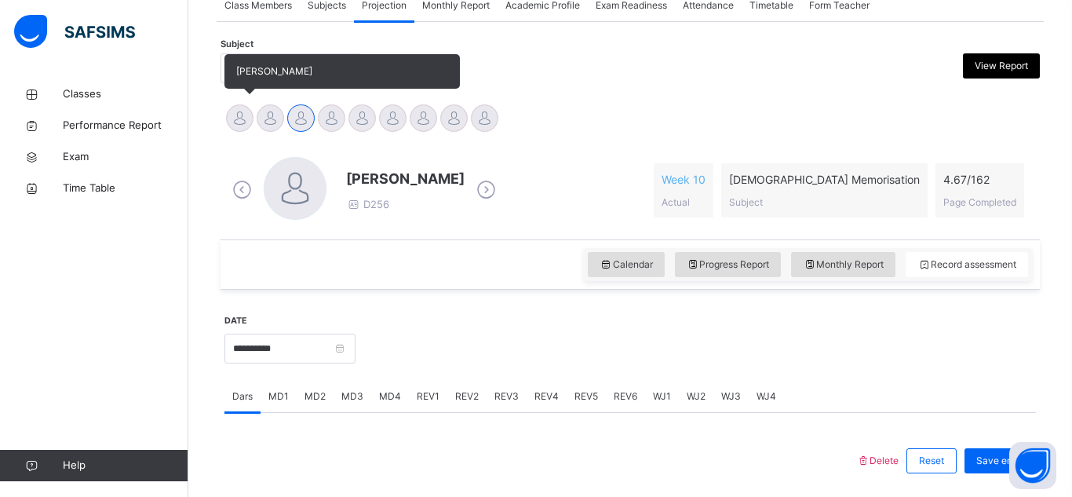
click at [238, 119] on div at bounding box center [239, 117] width 27 height 27
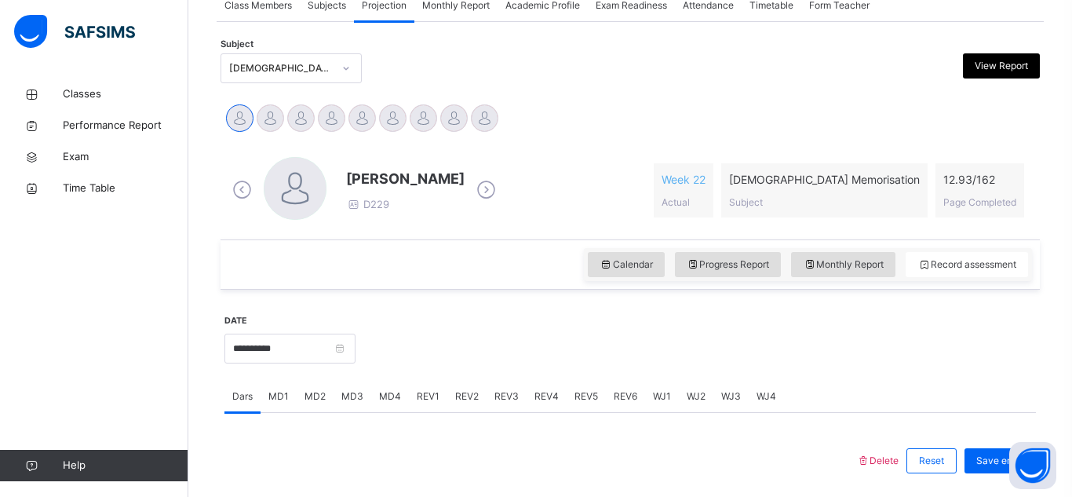
click at [385, 399] on span "MD4" at bounding box center [390, 396] width 22 height 14
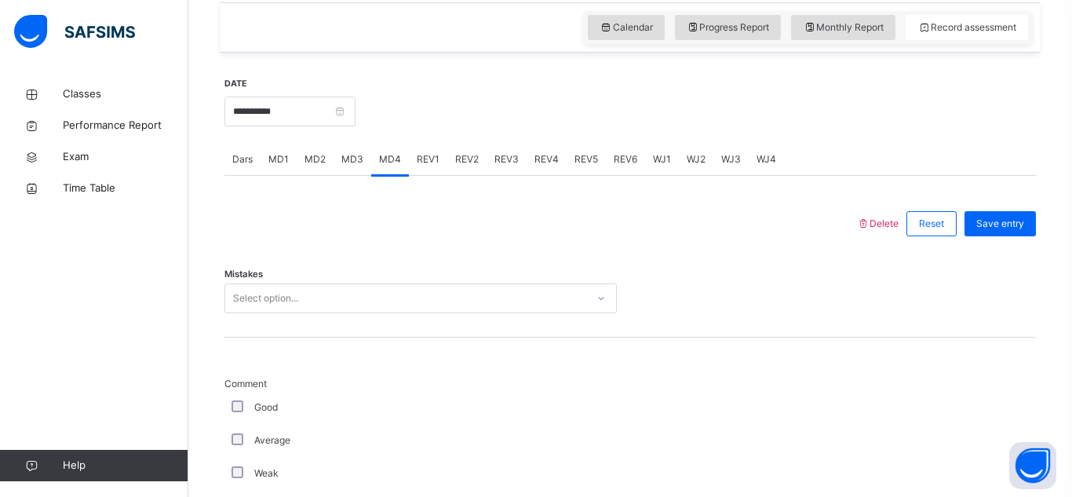
scroll to position [545, 0]
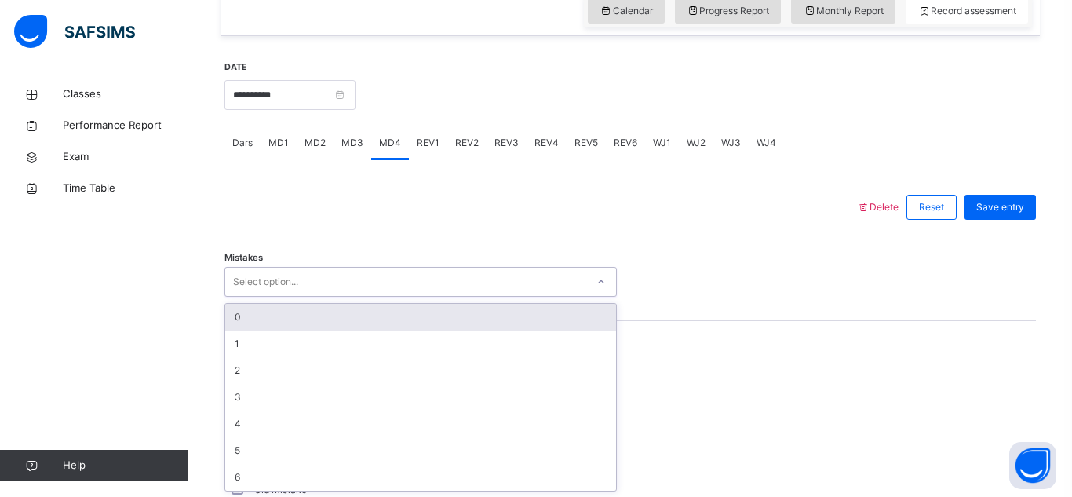
click at [370, 283] on div "Select option..." at bounding box center [420, 282] width 392 height 30
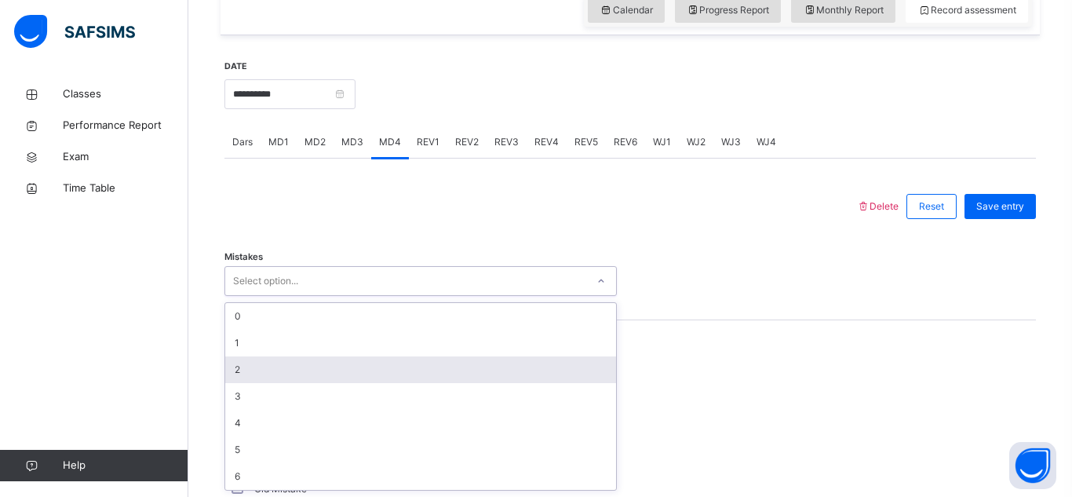
click at [370, 361] on div "2" at bounding box center [420, 369] width 391 height 27
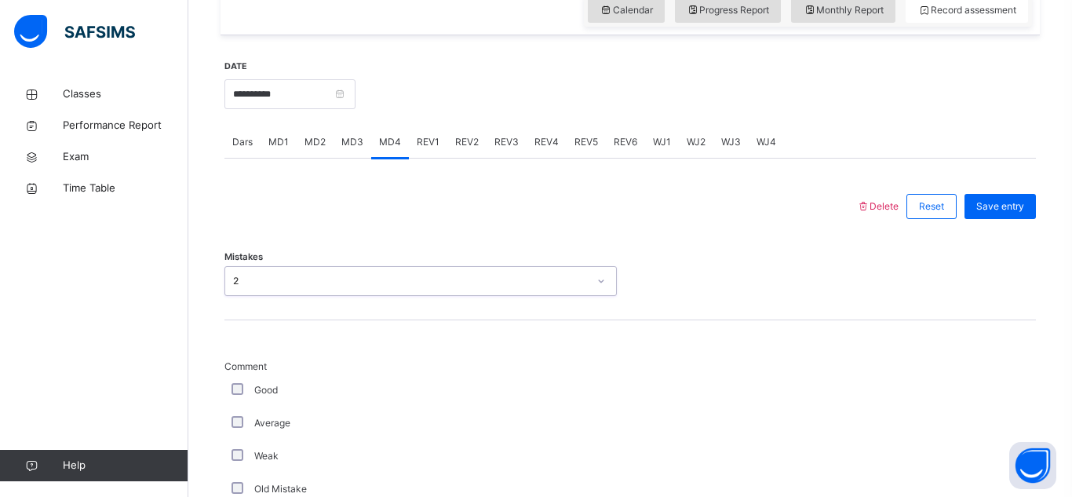
click at [363, 279] on div "2" at bounding box center [410, 281] width 355 height 14
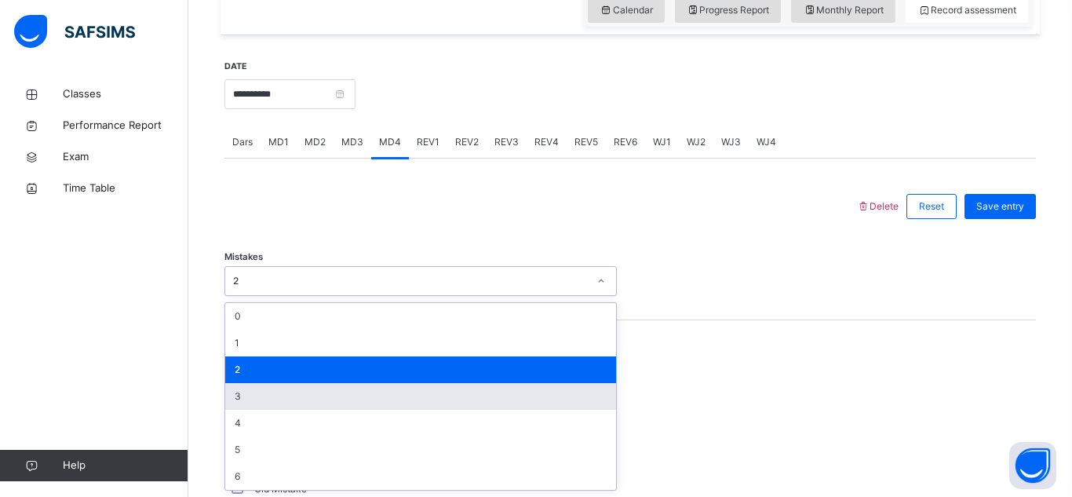
click at [357, 388] on div "3" at bounding box center [420, 396] width 391 height 27
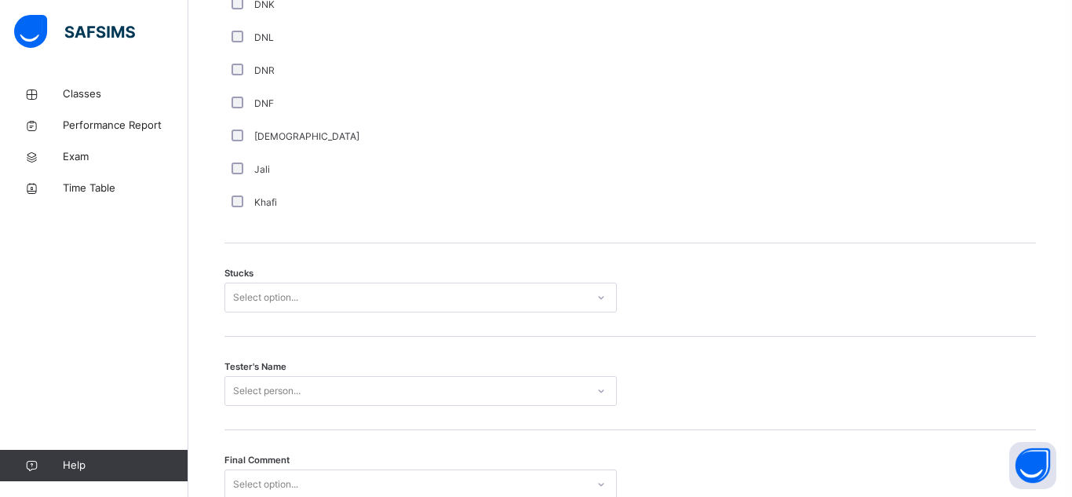
scroll to position [1145, 0]
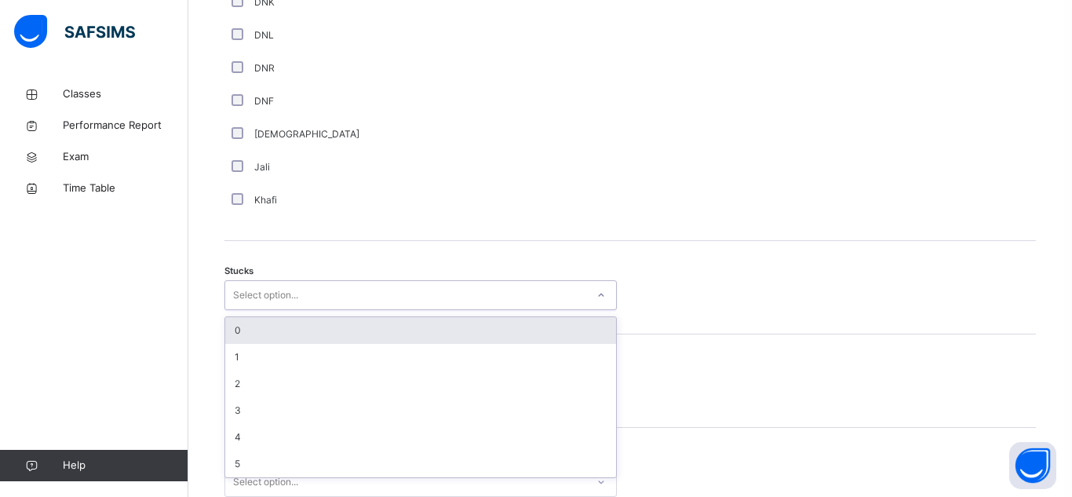
click at [359, 287] on div "Select option..." at bounding box center [405, 295] width 361 height 24
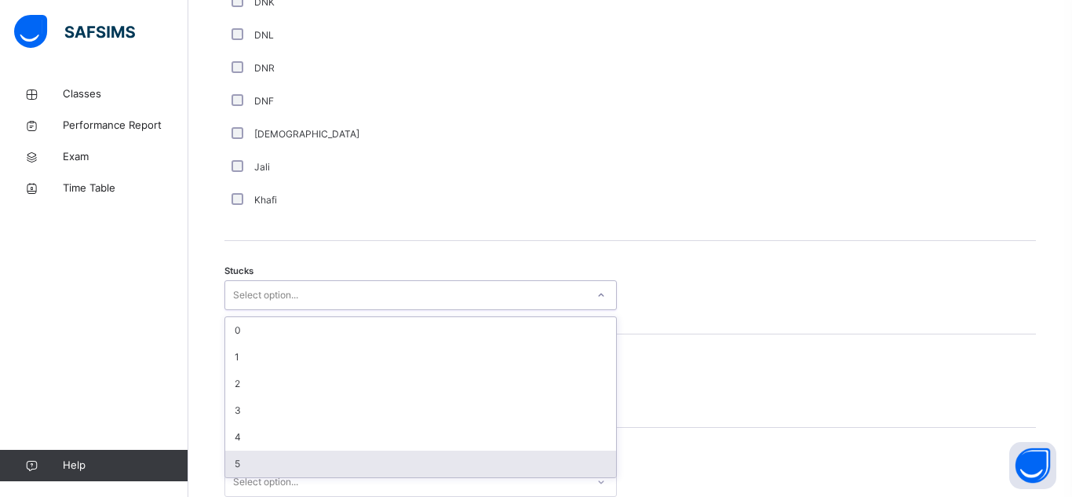
click at [234, 456] on div "5" at bounding box center [420, 463] width 391 height 27
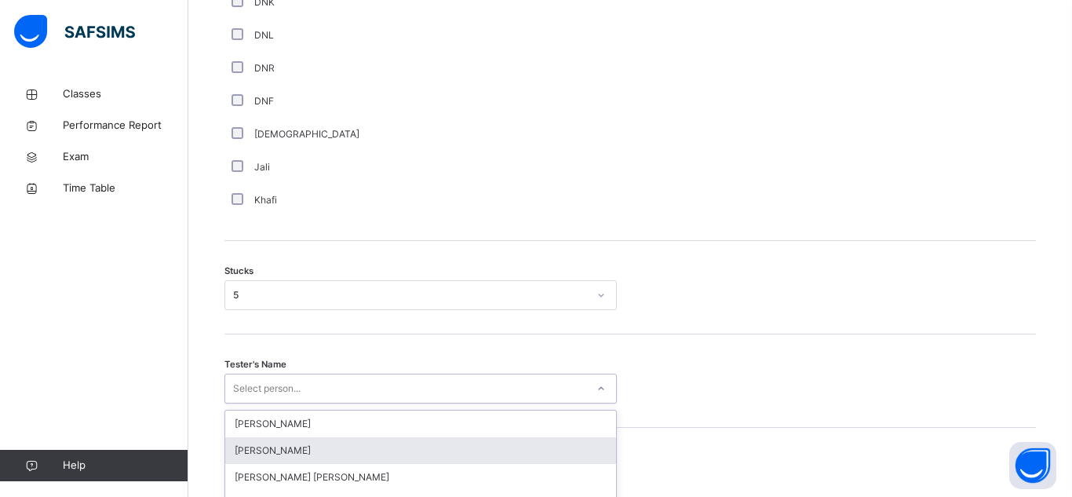
click at [304, 387] on div "option Umair Waziri focused, 2 of 92. 92 results available. Use Up and Down to …" at bounding box center [420, 389] width 392 height 30
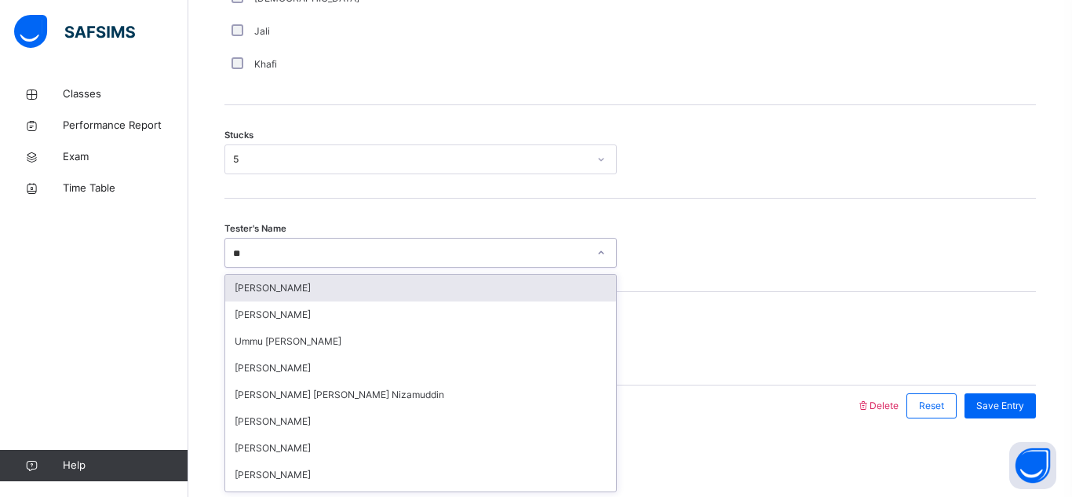
type input "*"
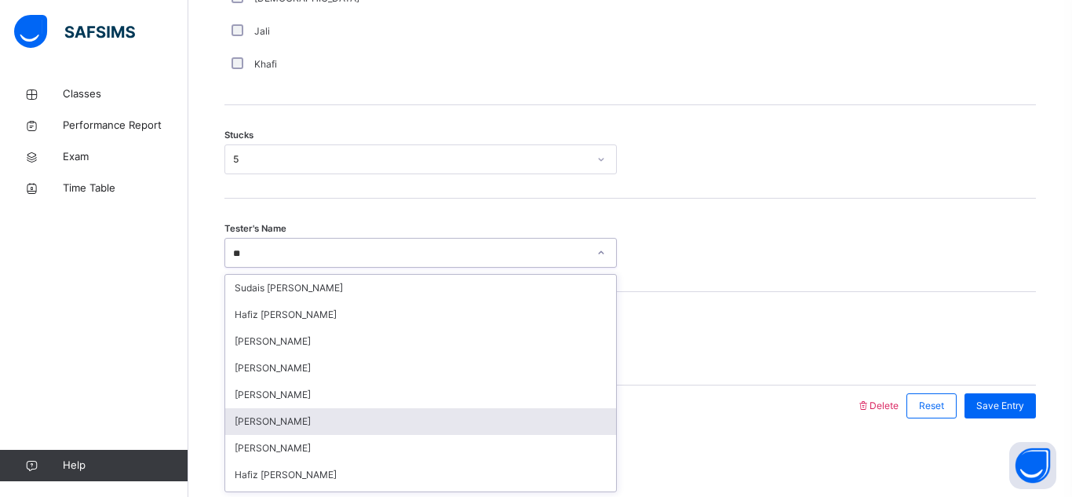
type input "*"
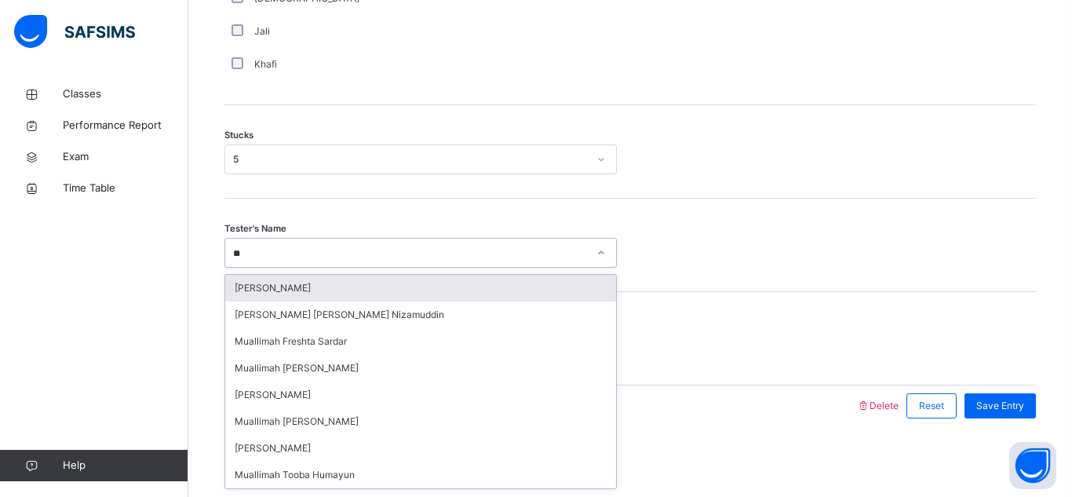
type input "*"
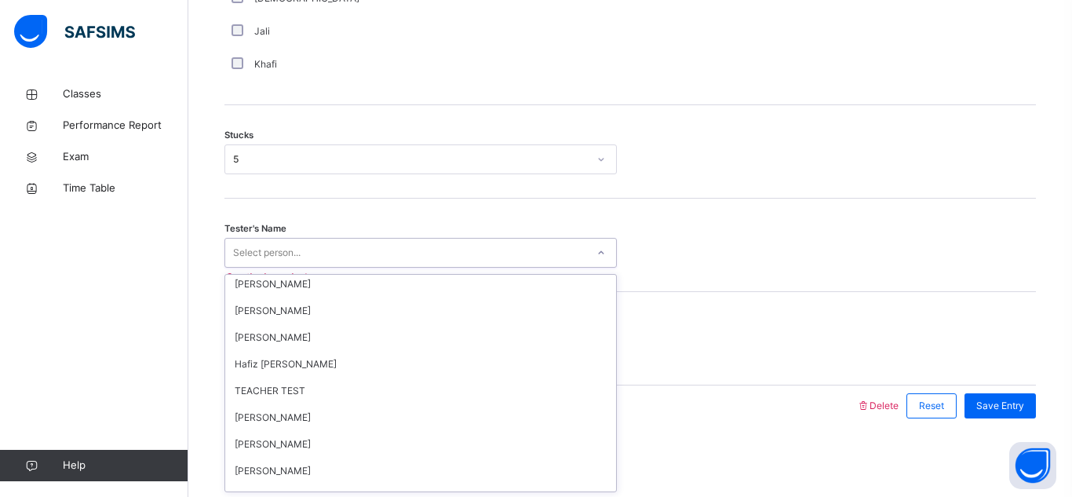
scroll to position [1573, 0]
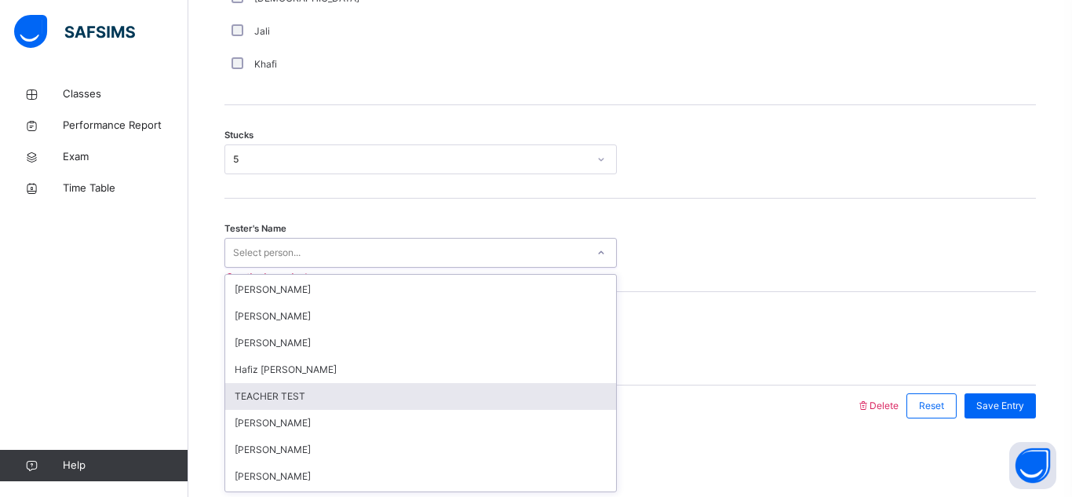
click at [290, 397] on div "TEACHER TEST" at bounding box center [420, 396] width 391 height 27
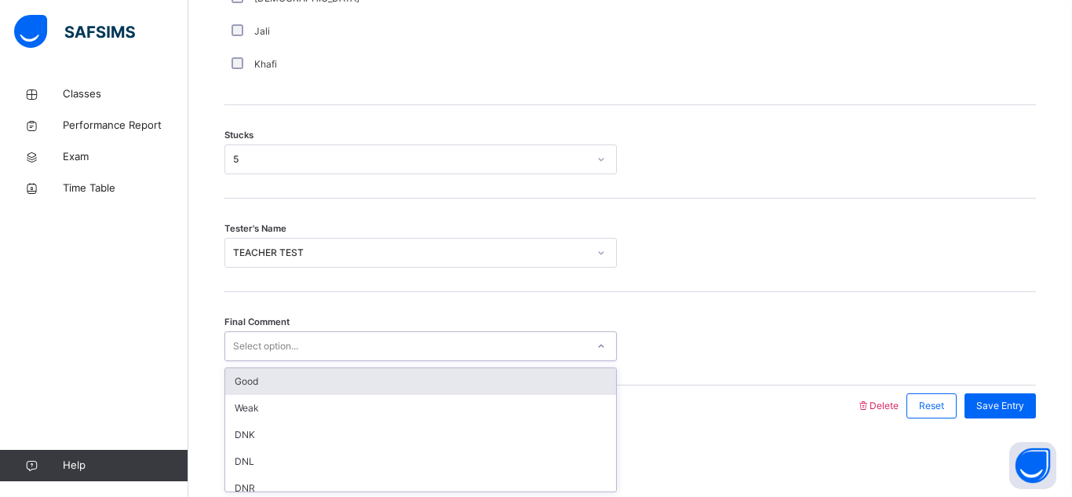
click at [296, 341] on div "Select option..." at bounding box center [265, 346] width 65 height 30
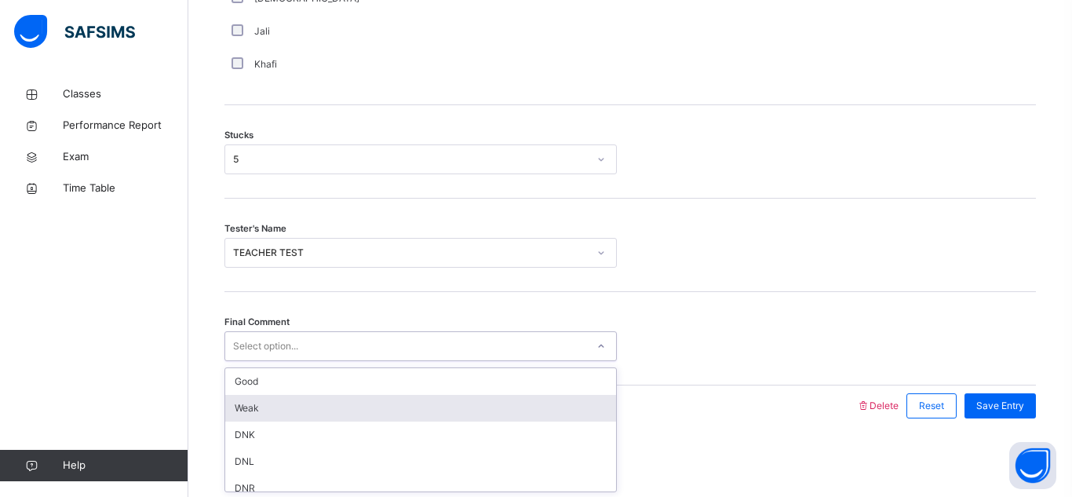
click at [301, 405] on div "Weak" at bounding box center [420, 408] width 391 height 27
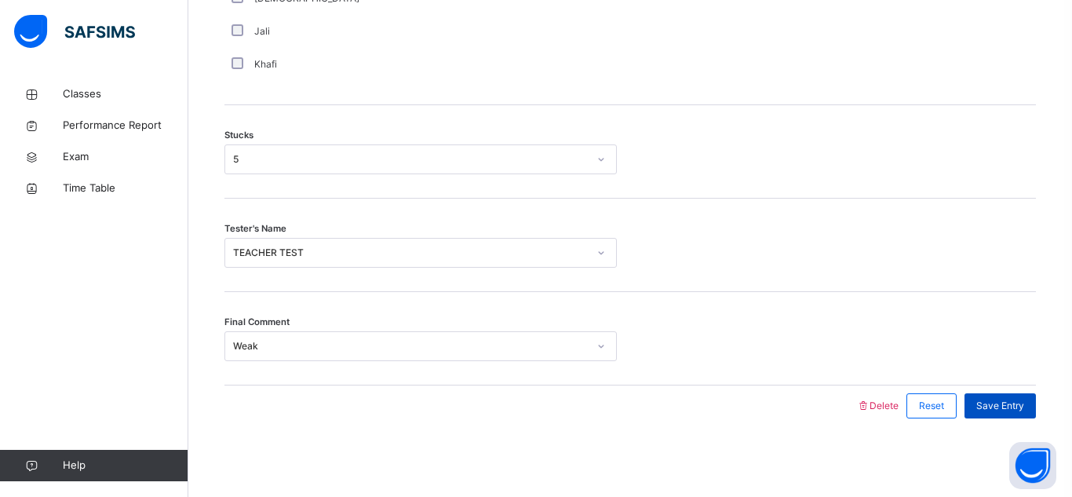
click at [1009, 399] on span "Save Entry" at bounding box center [1000, 406] width 48 height 14
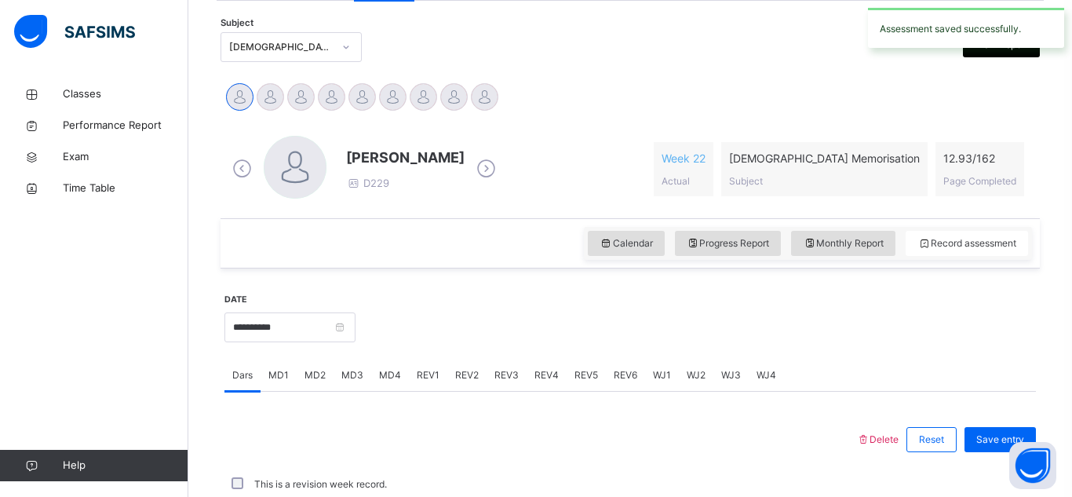
scroll to position [682, 0]
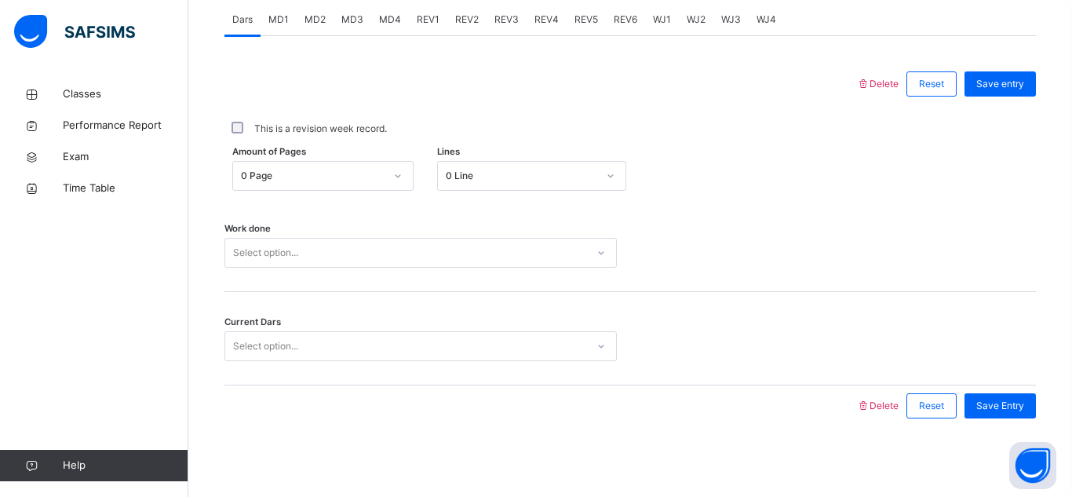
click at [1009, 399] on span "Save Entry" at bounding box center [1000, 406] width 48 height 14
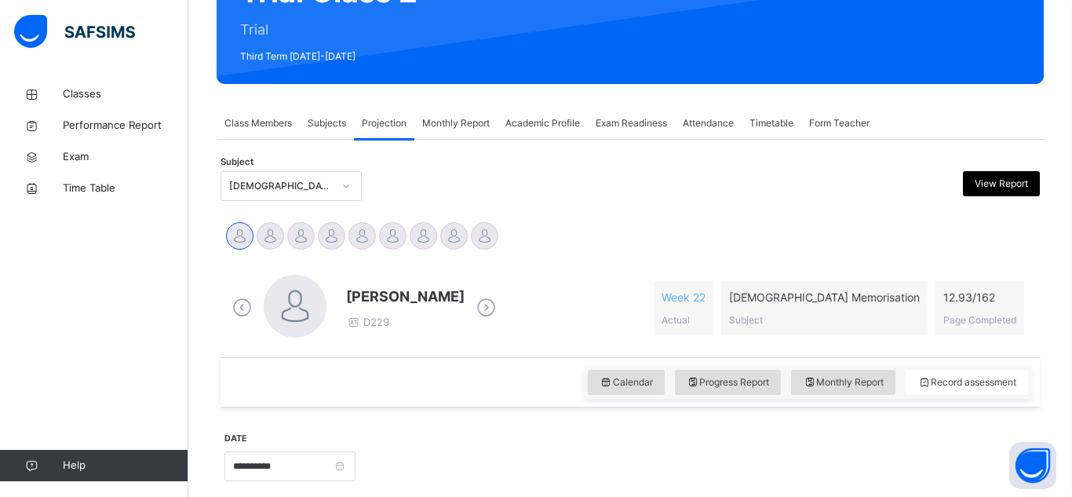
scroll to position [190, 0]
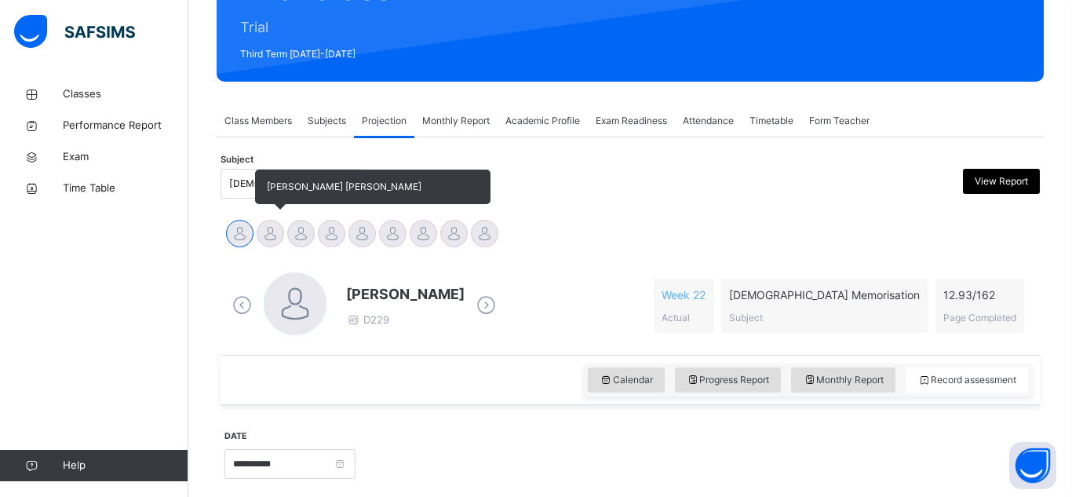
click at [274, 236] on div at bounding box center [270, 233] width 27 height 27
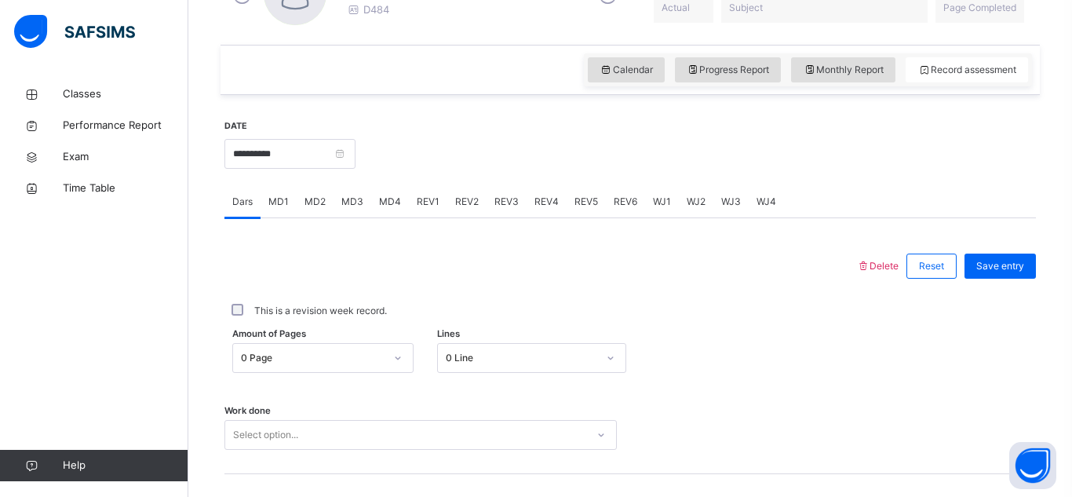
scroll to position [502, 0]
click at [351, 202] on span "MD3" at bounding box center [352, 200] width 22 height 14
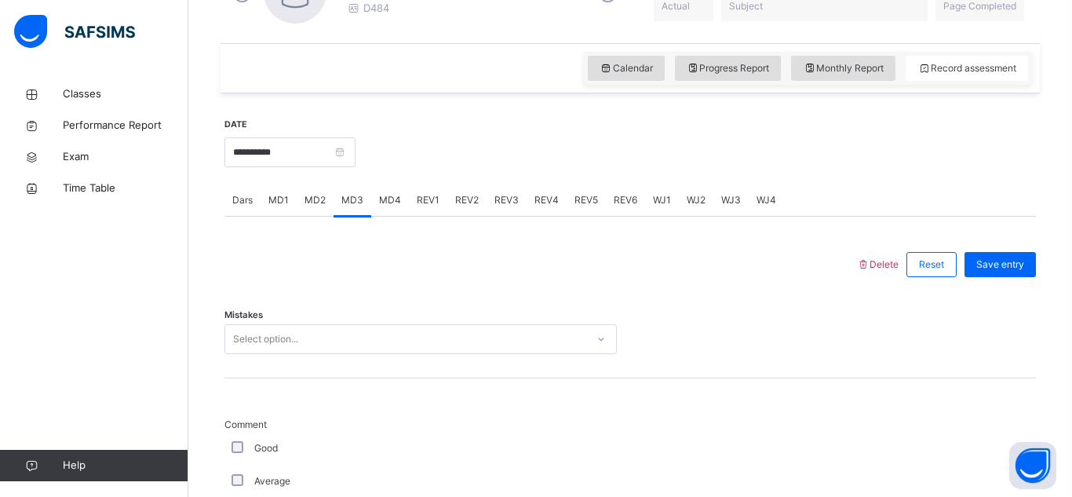
click at [321, 341] on div "Select option..." at bounding box center [420, 339] width 392 height 30
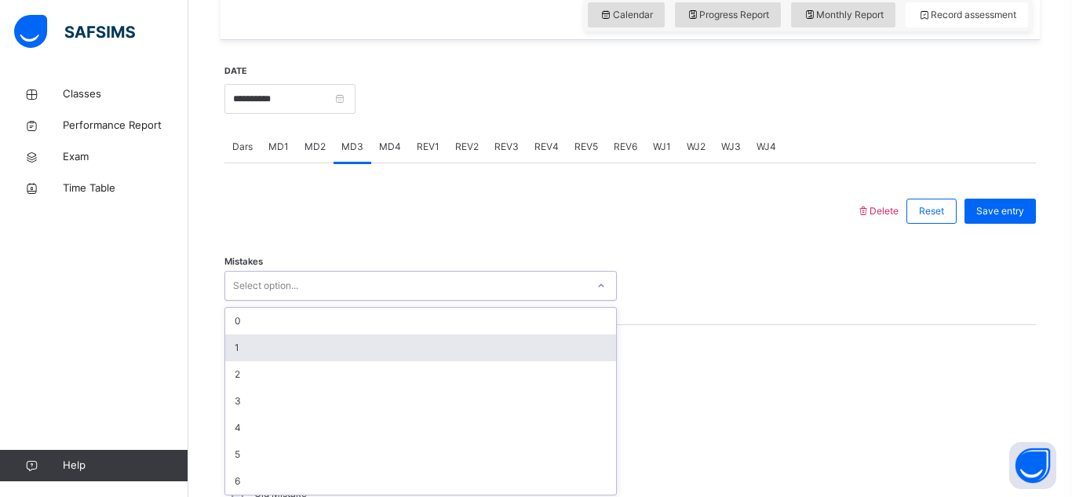
scroll to position [560, 0]
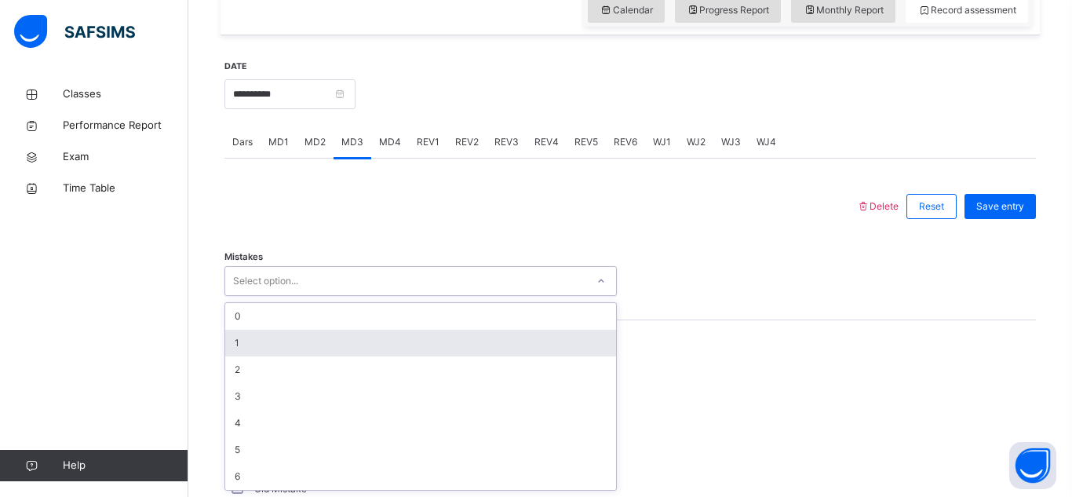
click at [319, 334] on div "1" at bounding box center [420, 343] width 391 height 27
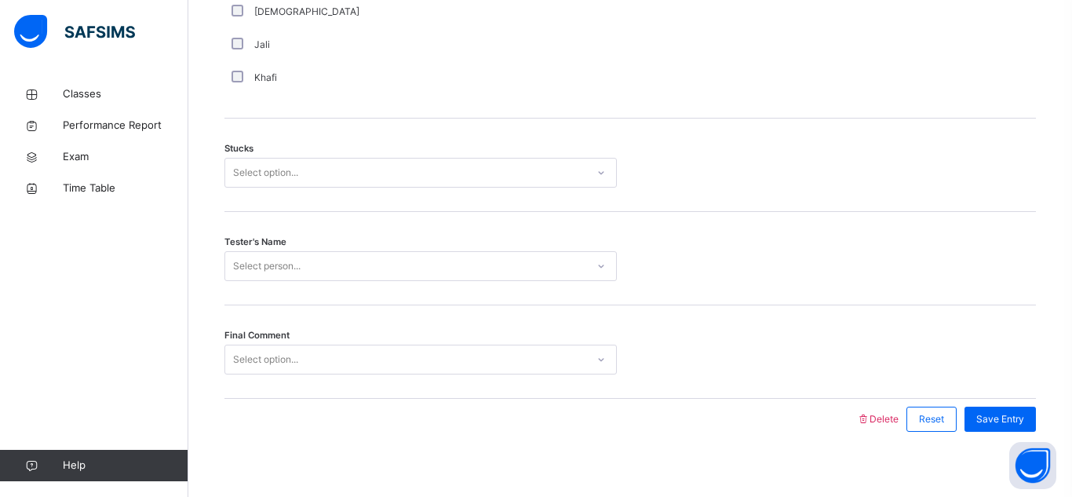
scroll to position [1281, 0]
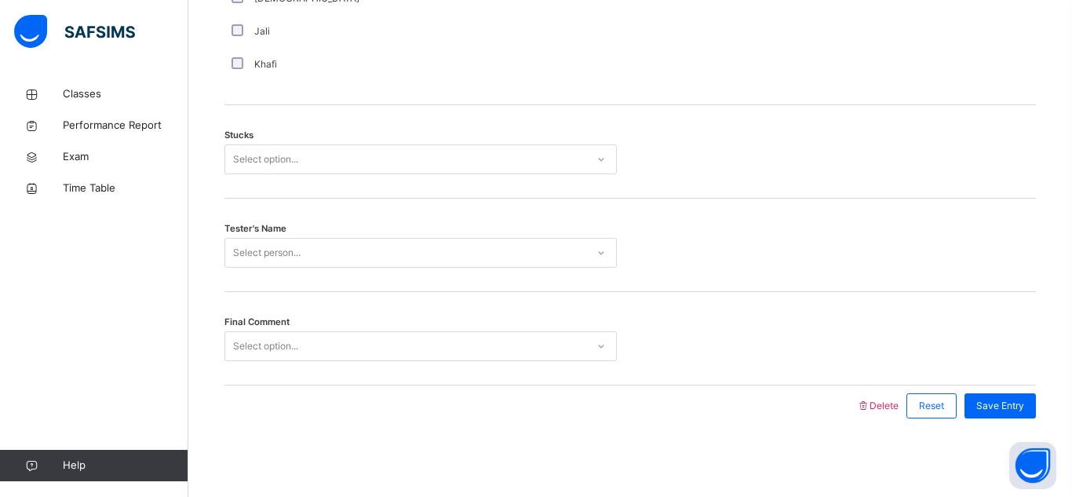
click at [304, 162] on div "Select option..." at bounding box center [405, 160] width 361 height 24
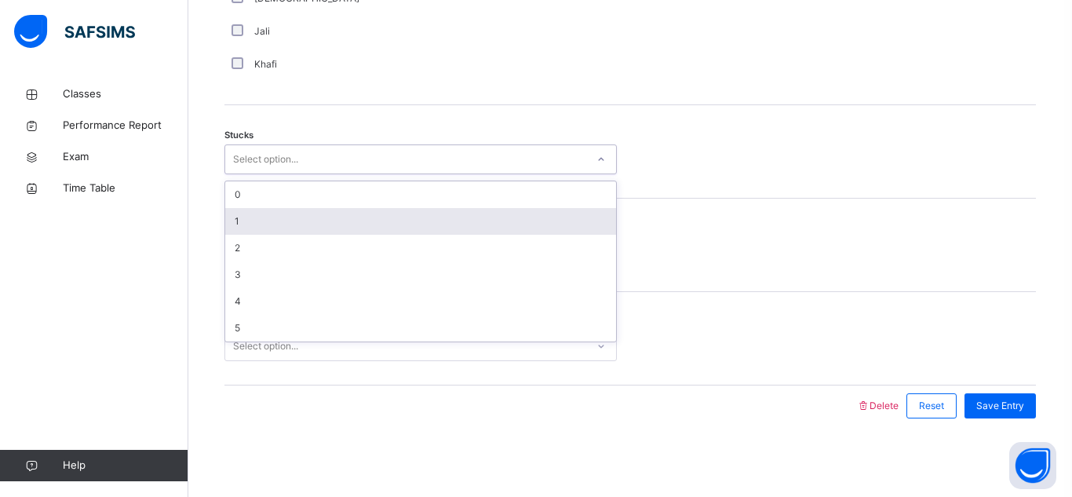
click at [291, 219] on div "1" at bounding box center [420, 221] width 391 height 27
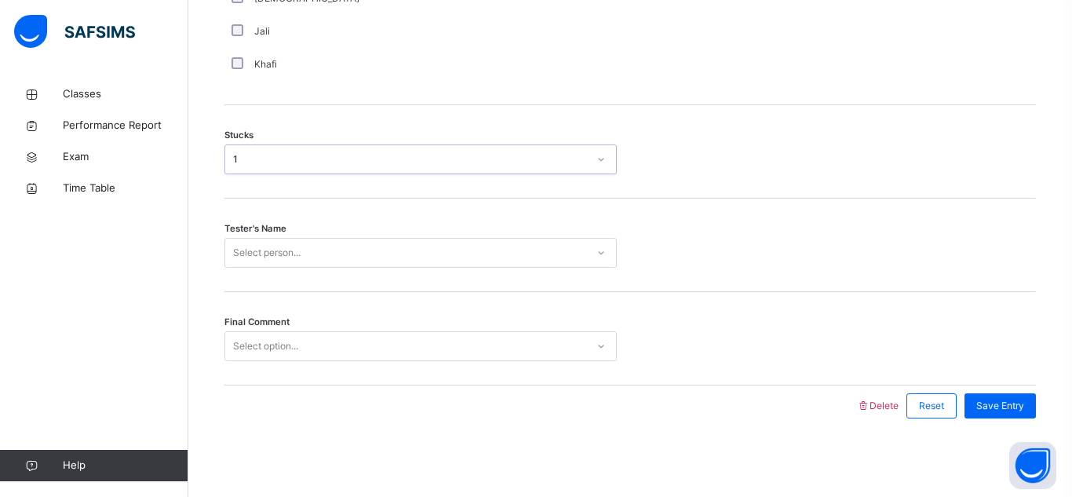
click at [287, 257] on div "Select person..." at bounding box center [266, 253] width 67 height 30
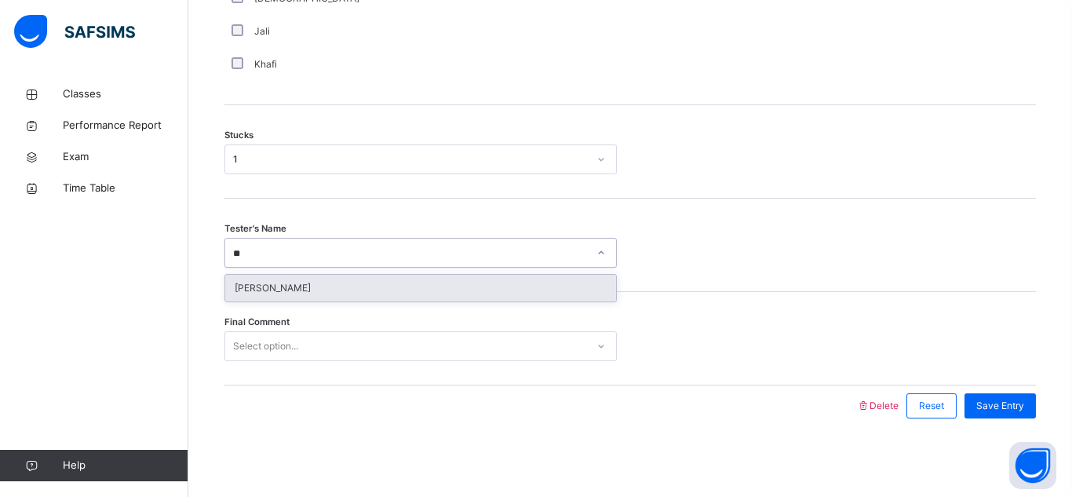
type input "*"
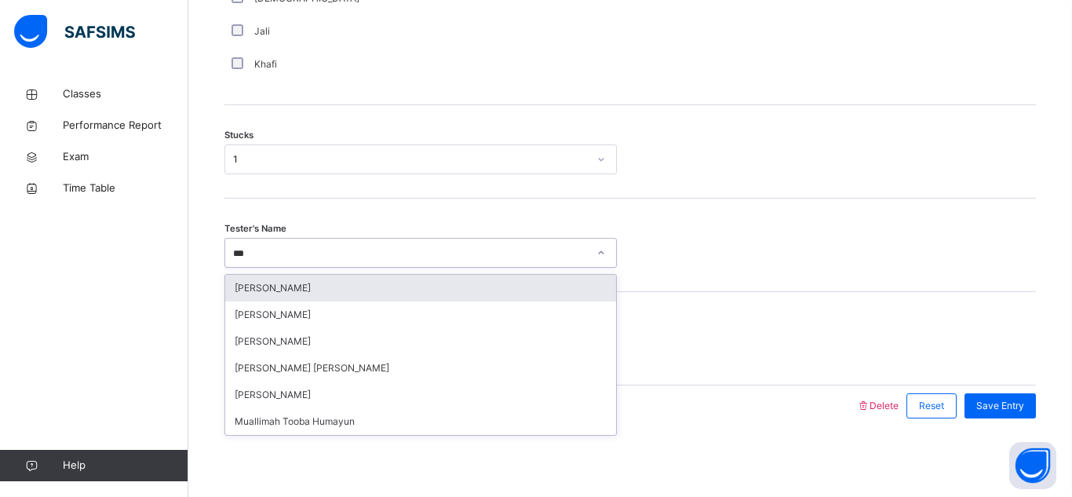
type input "****"
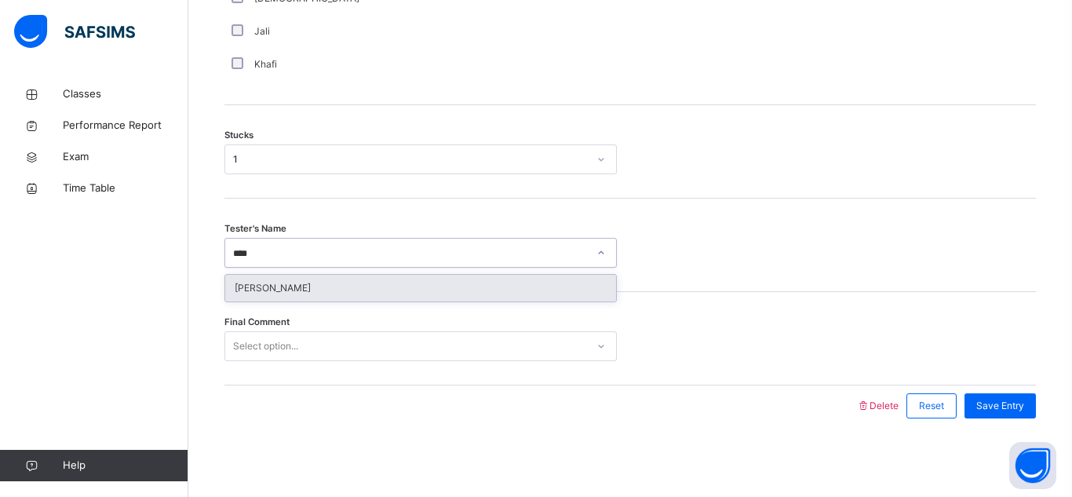
click at [301, 287] on div "[PERSON_NAME]" at bounding box center [420, 288] width 391 height 27
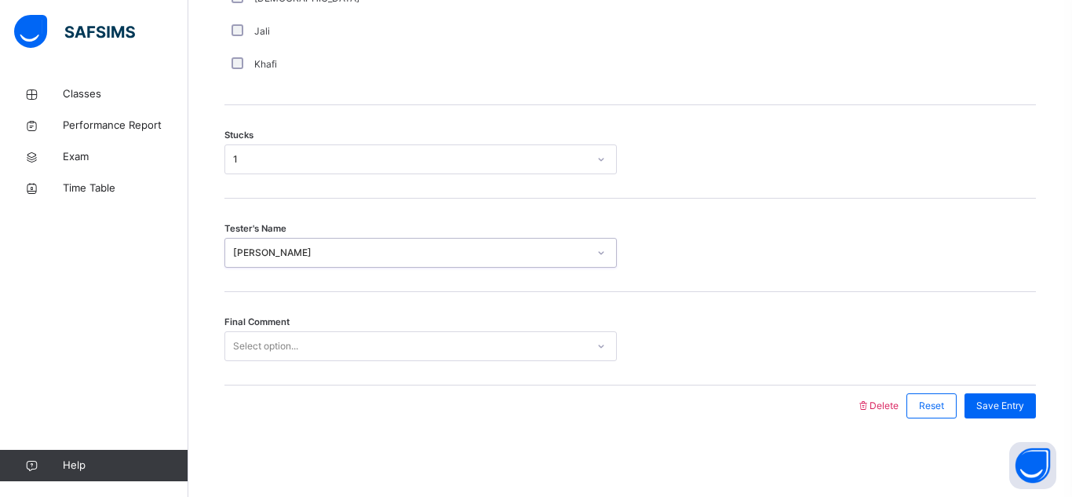
click at [287, 341] on div "Select option..." at bounding box center [265, 346] width 65 height 30
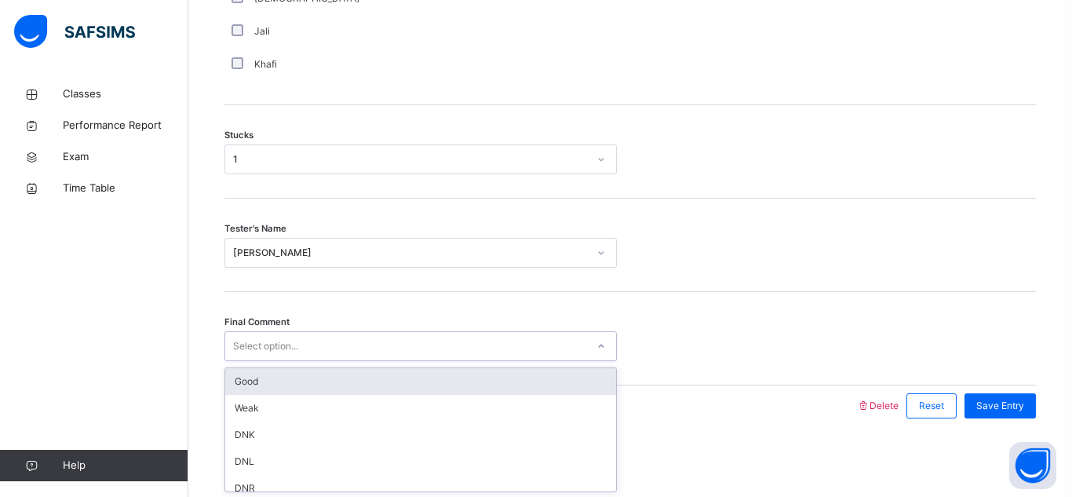
click at [290, 390] on div "Good" at bounding box center [420, 381] width 391 height 27
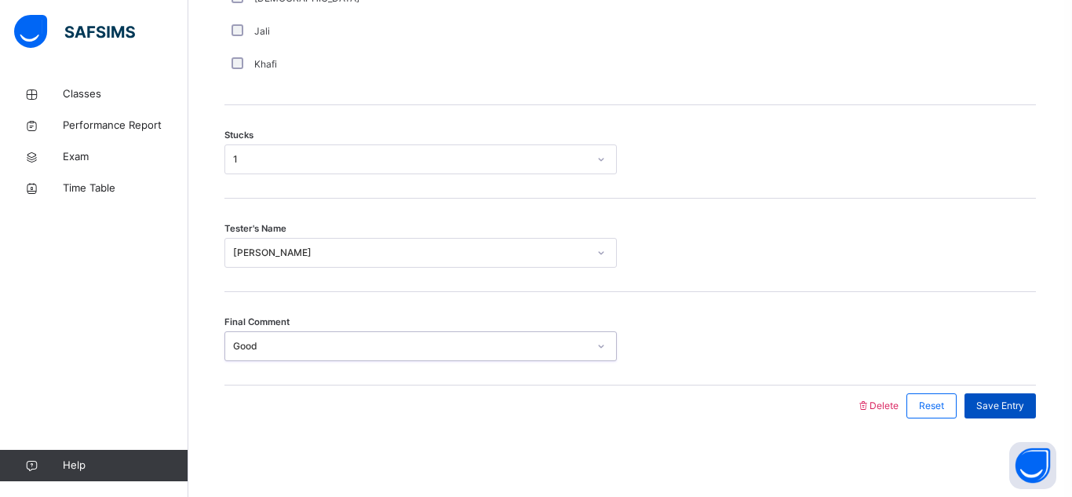
click at [1021, 410] on span "Save Entry" at bounding box center [1000, 406] width 48 height 14
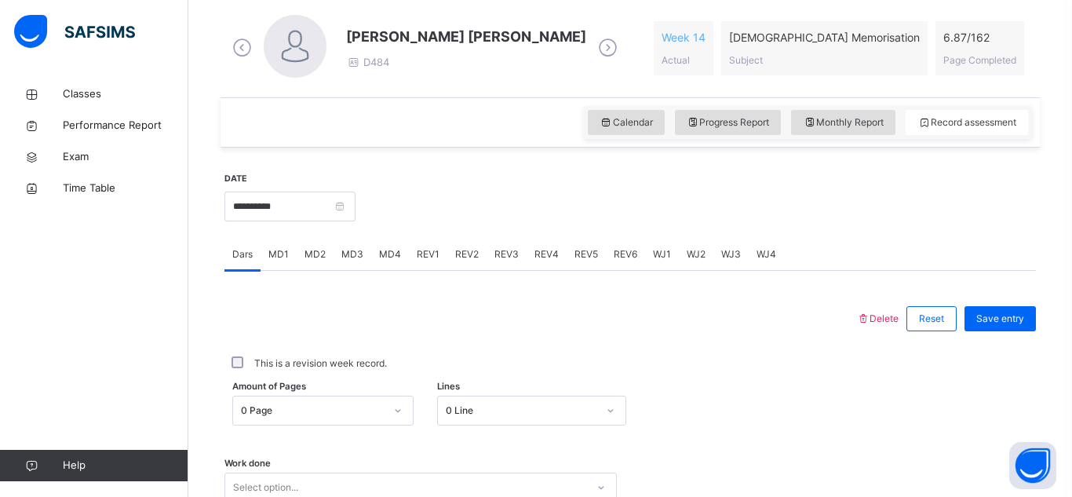
scroll to position [444, 0]
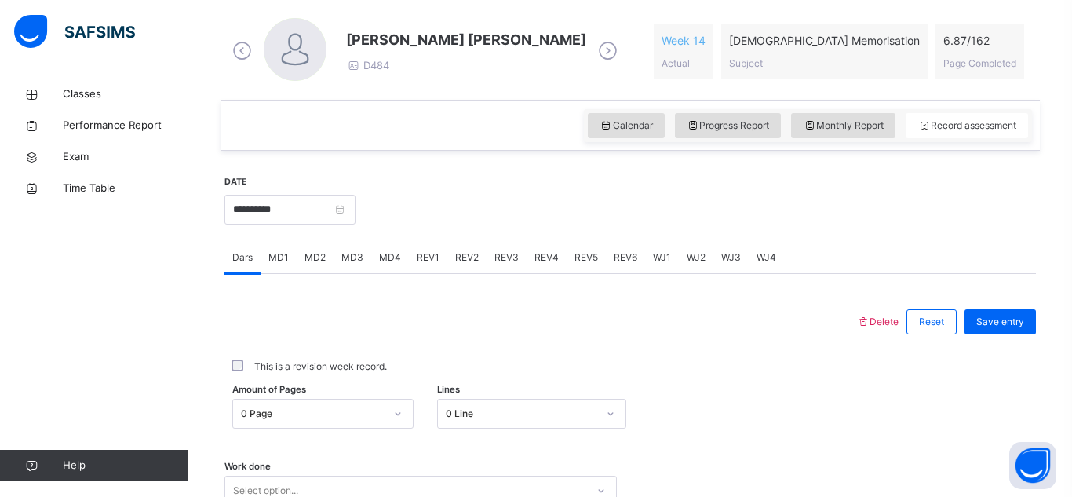
click at [388, 263] on span "MD4" at bounding box center [390, 257] width 22 height 14
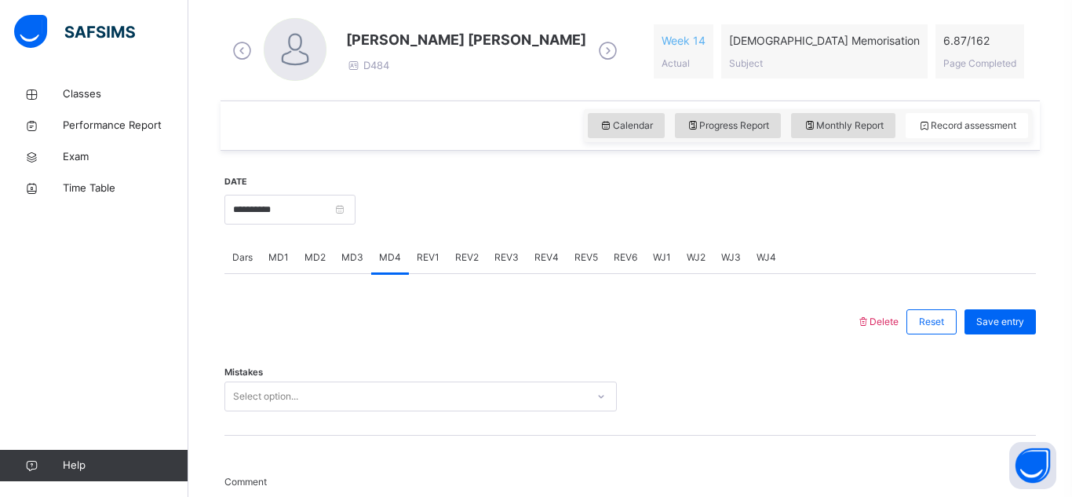
click at [416, 400] on div "Select option..." at bounding box center [420, 396] width 392 height 30
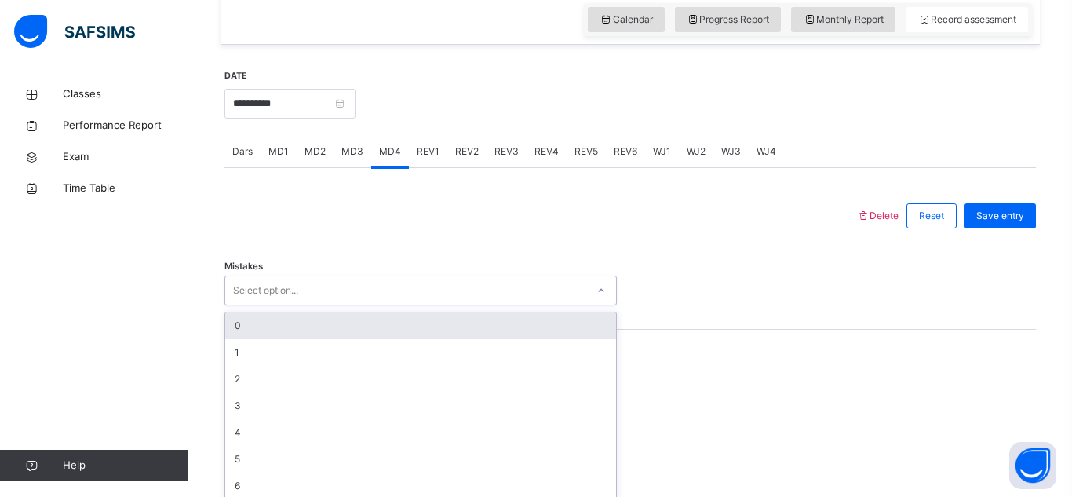
scroll to position [560, 0]
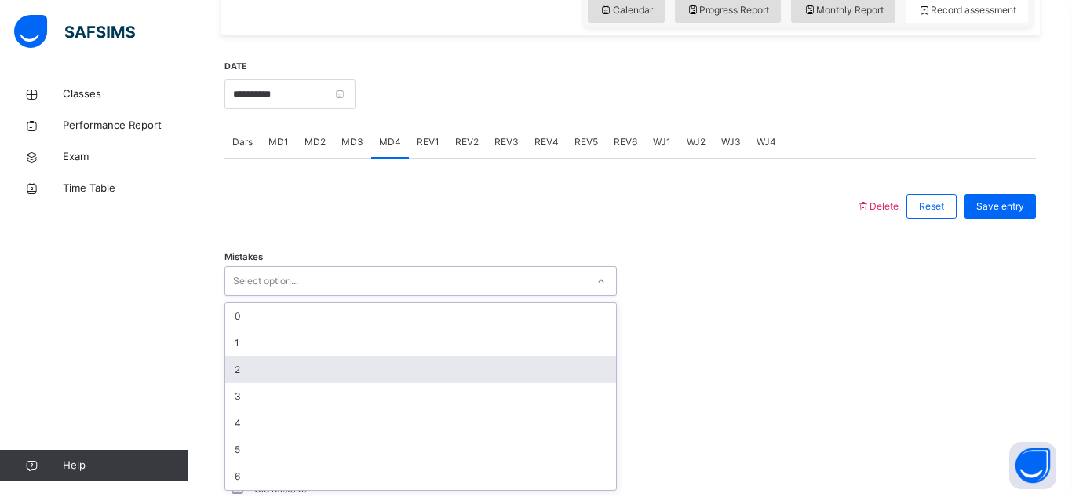
click at [403, 366] on div "2" at bounding box center [420, 369] width 391 height 27
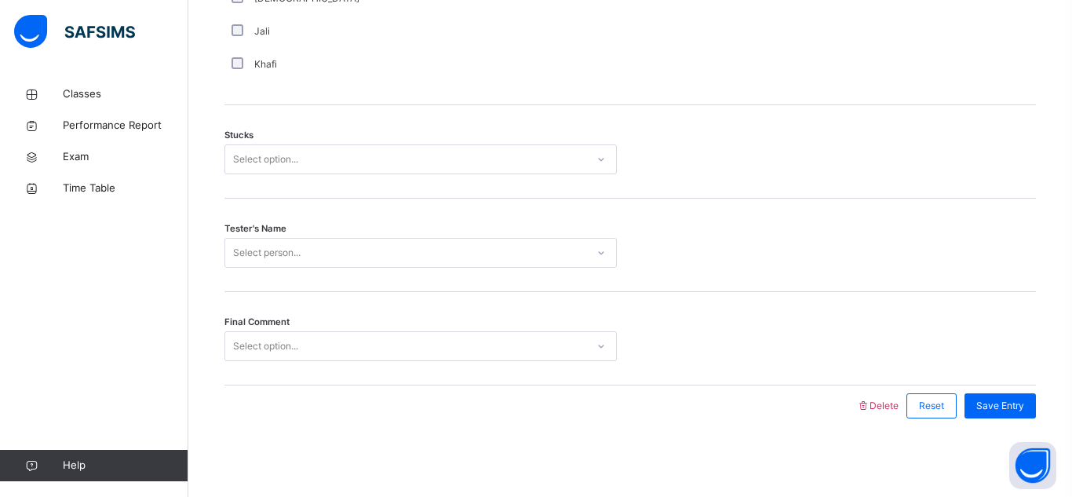
scroll to position [1280, 0]
click at [284, 164] on div "Select option..." at bounding box center [265, 160] width 65 height 30
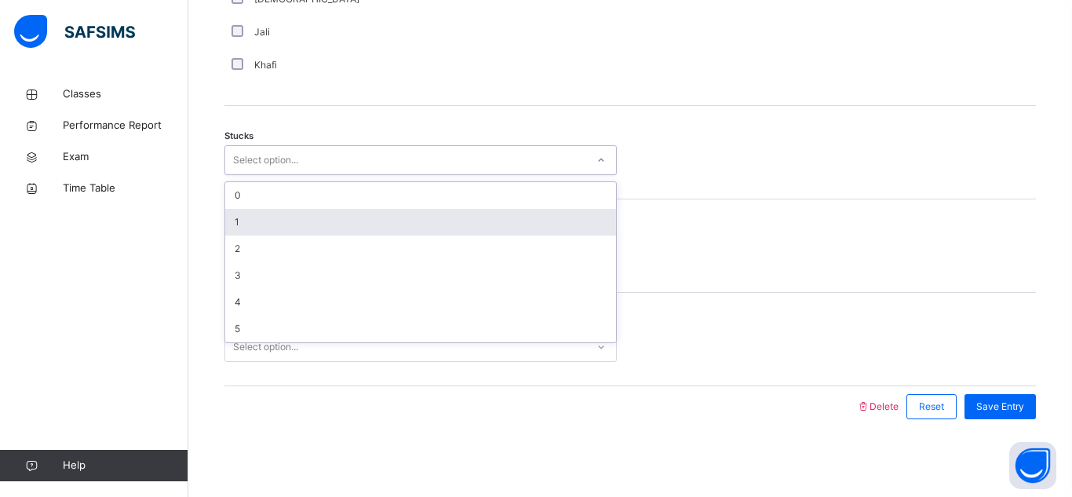
click at [297, 211] on div "1" at bounding box center [420, 222] width 391 height 27
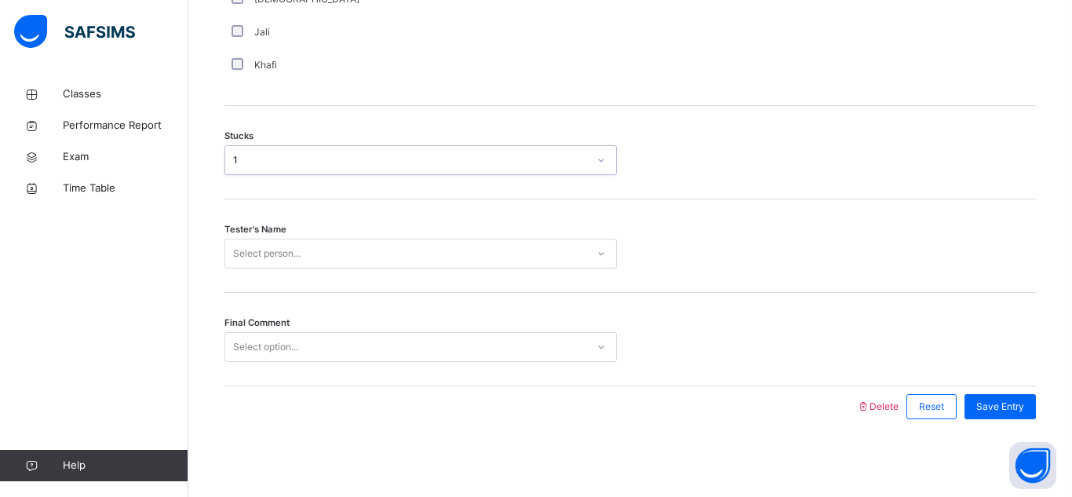
click at [290, 242] on div "Select person..." at bounding box center [266, 254] width 67 height 30
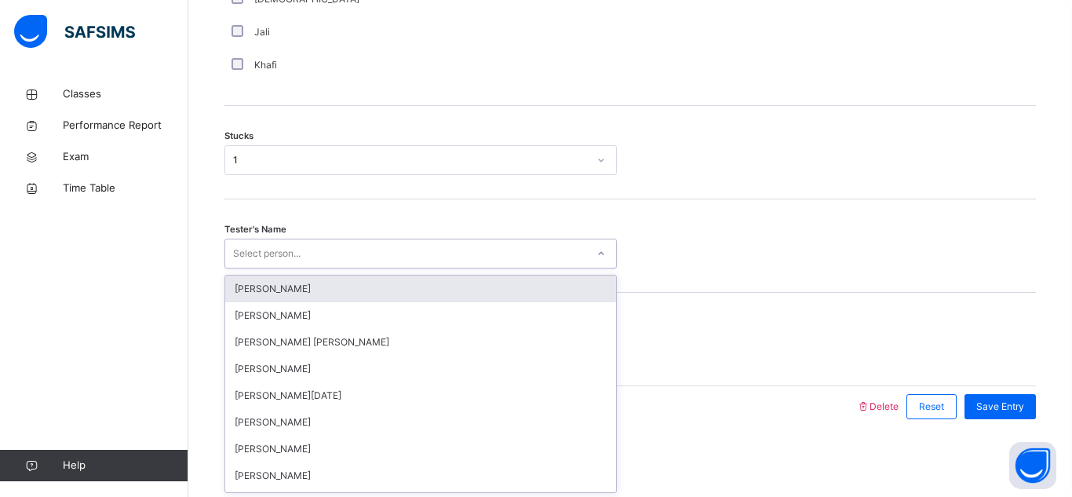
scroll to position [1281, 0]
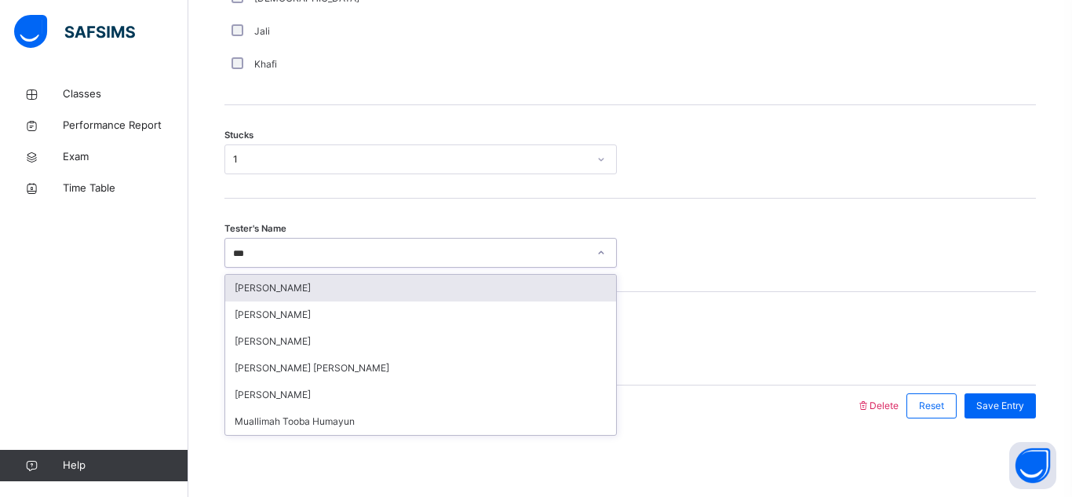
type input "****"
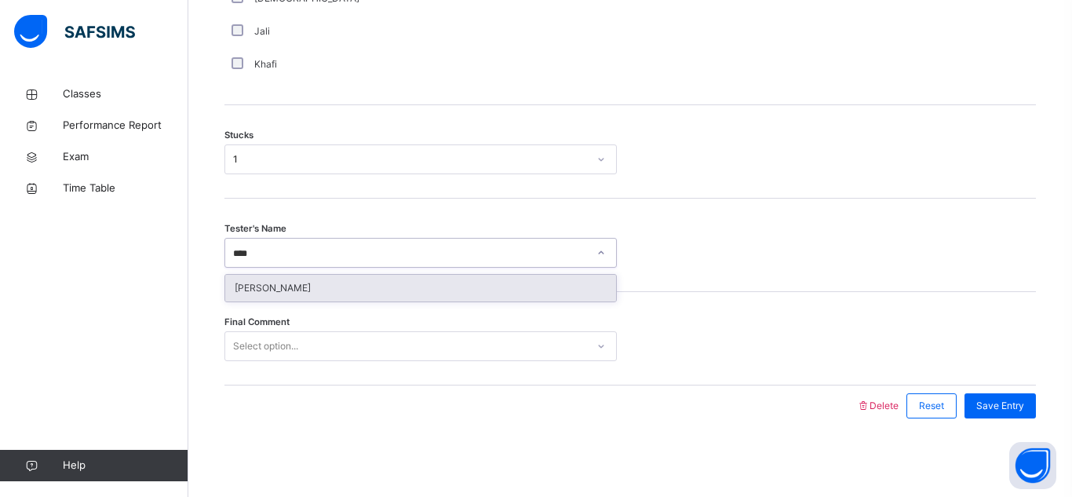
click at [317, 283] on div "[PERSON_NAME]" at bounding box center [420, 288] width 391 height 27
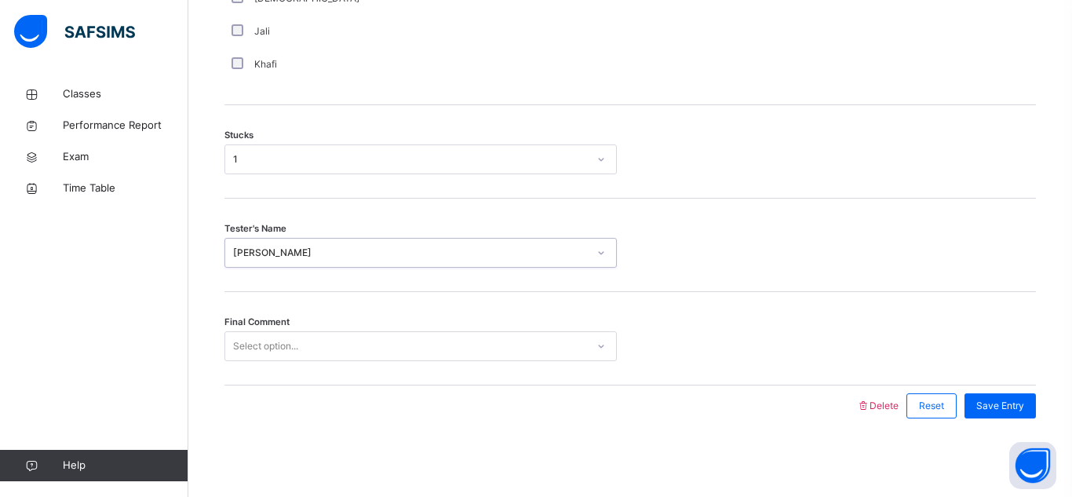
click at [306, 345] on div "Select option..." at bounding box center [405, 346] width 361 height 24
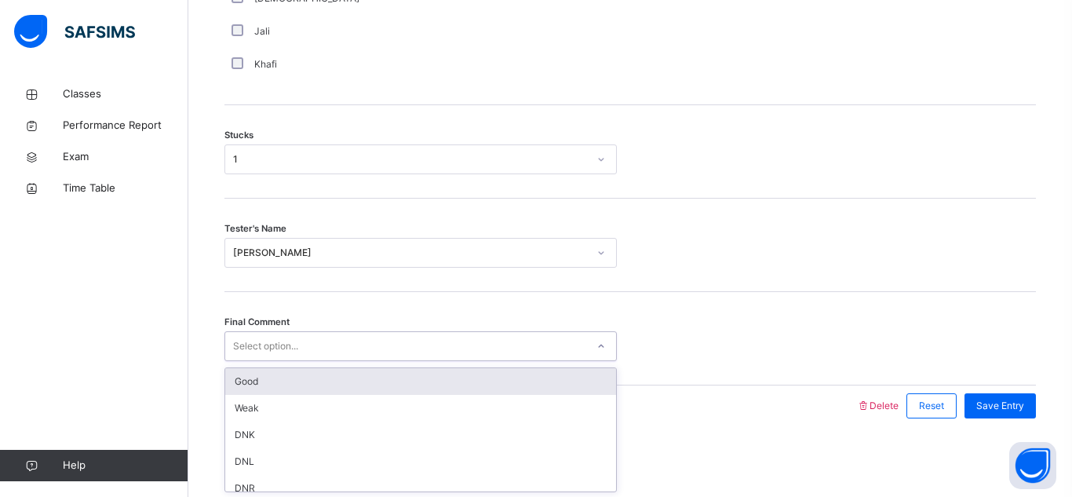
click at [301, 369] on div "Good" at bounding box center [420, 381] width 391 height 27
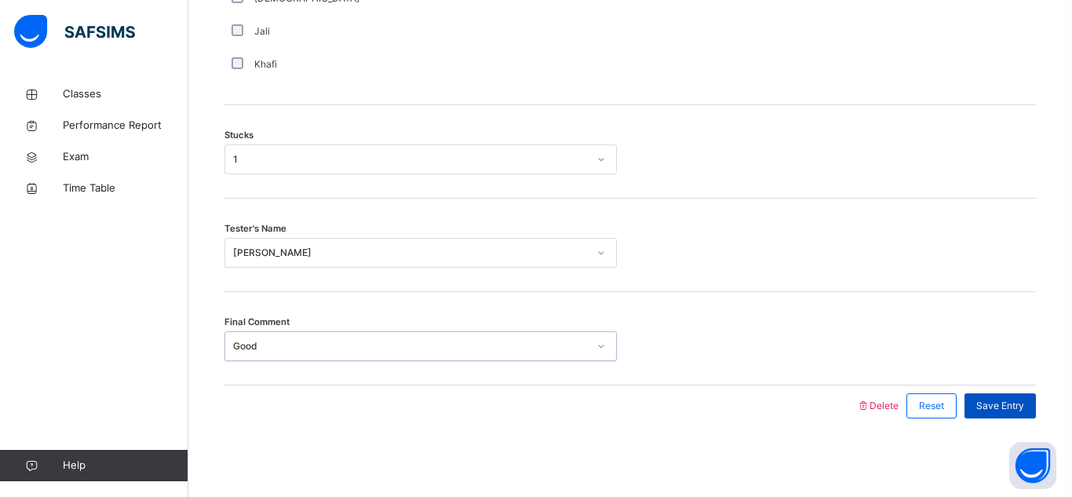
click at [995, 405] on span "Save Entry" at bounding box center [1000, 406] width 48 height 14
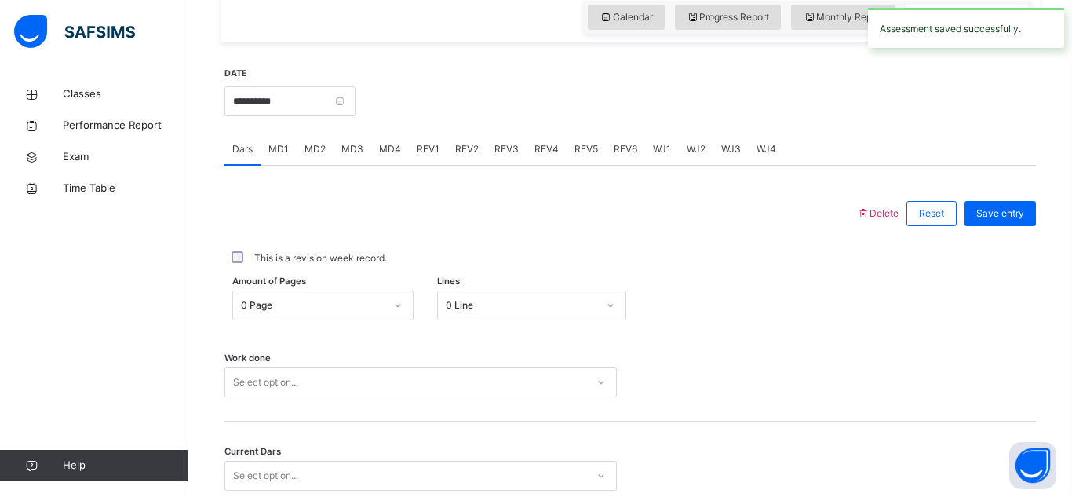
scroll to position [547, 0]
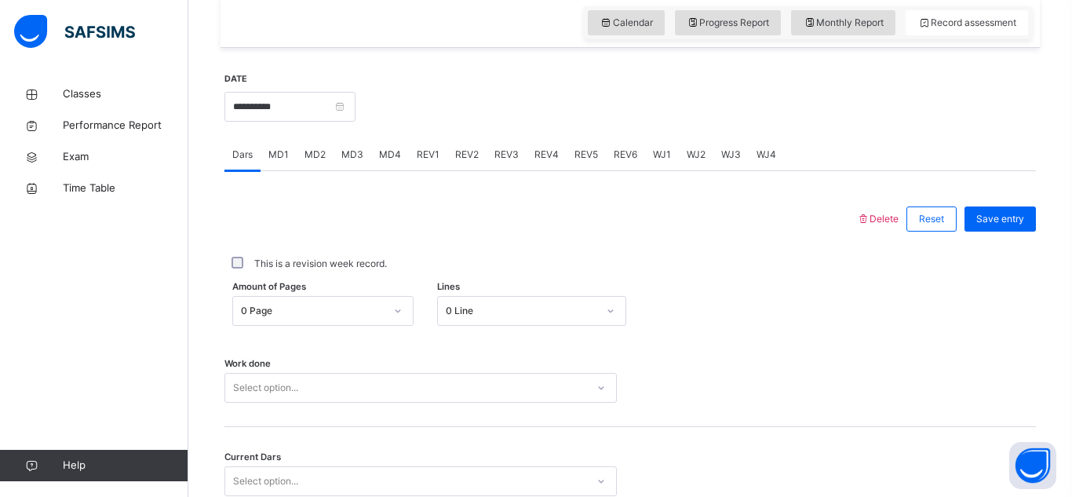
click at [502, 326] on div "Amount of Pages 0 Page Lines 0 Line" at bounding box center [630, 311] width 812 height 46
click at [502, 323] on div "0 Line" at bounding box center [531, 311] width 189 height 30
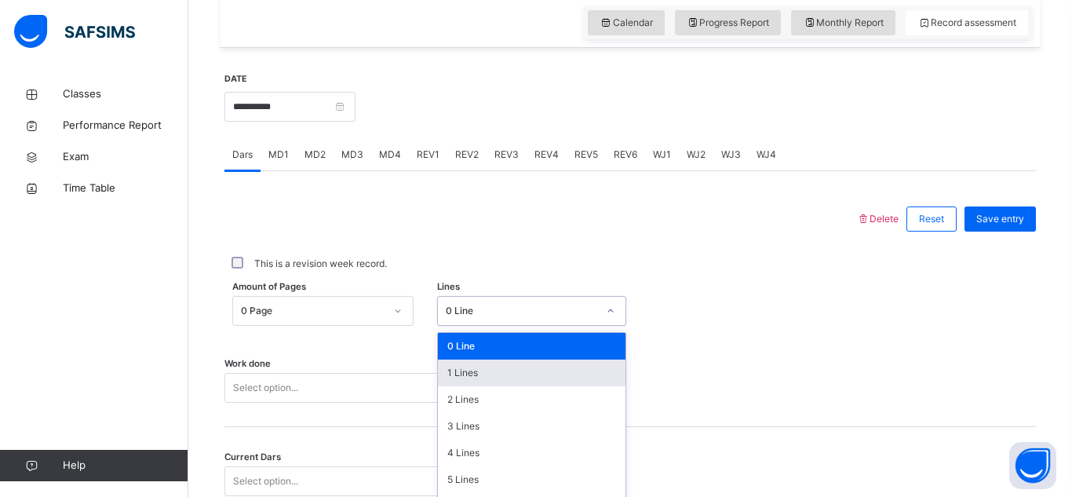
scroll to position [626, 0]
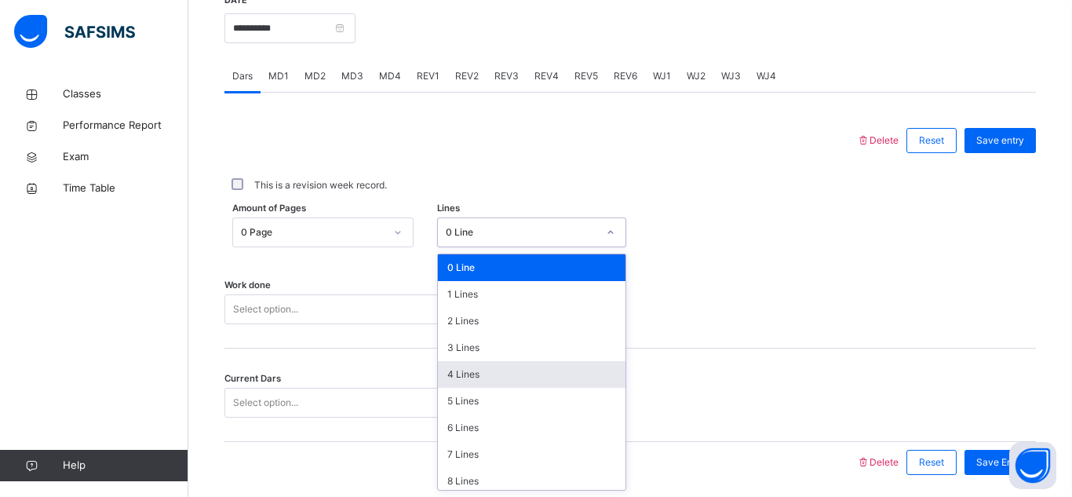
click at [501, 383] on div "4 Lines" at bounding box center [532, 374] width 188 height 27
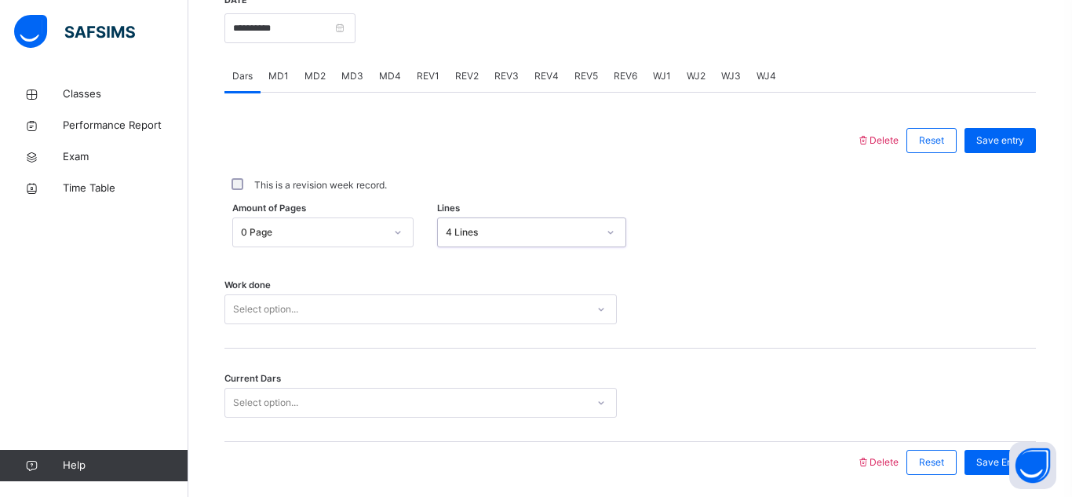
click at [515, 289] on div "Work done Select option..." at bounding box center [630, 301] width 812 height 93
click at [513, 307] on div "Select option..." at bounding box center [405, 309] width 361 height 24
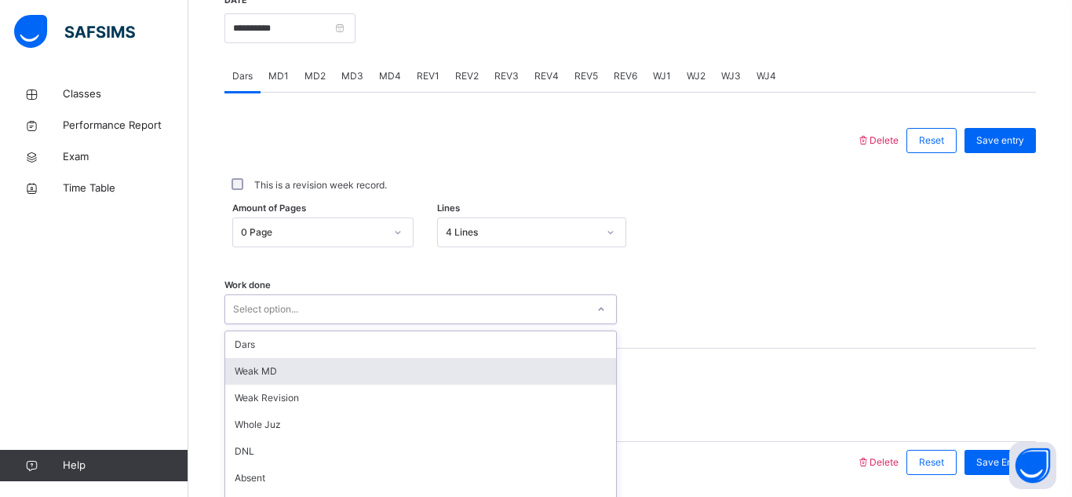
scroll to position [682, 0]
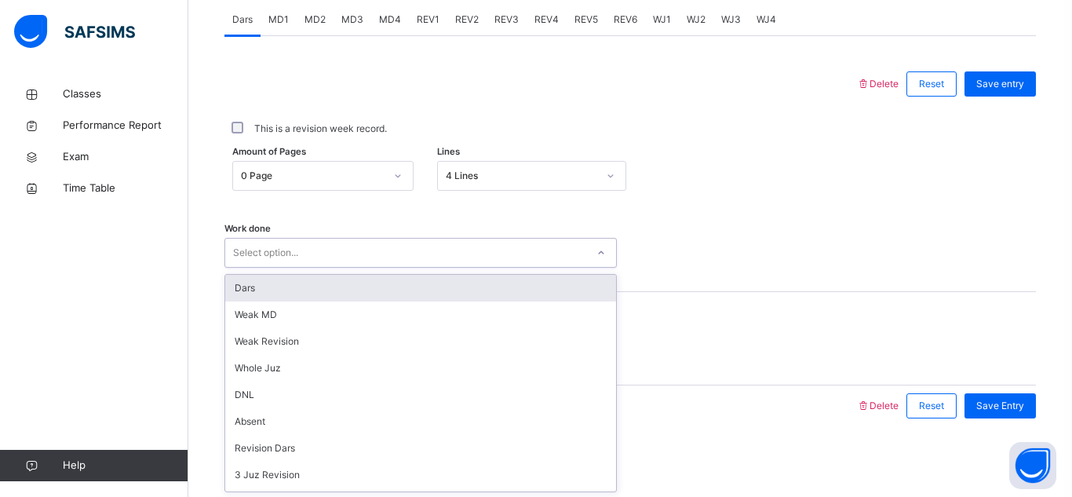
click at [512, 286] on div "Dars" at bounding box center [420, 288] width 391 height 27
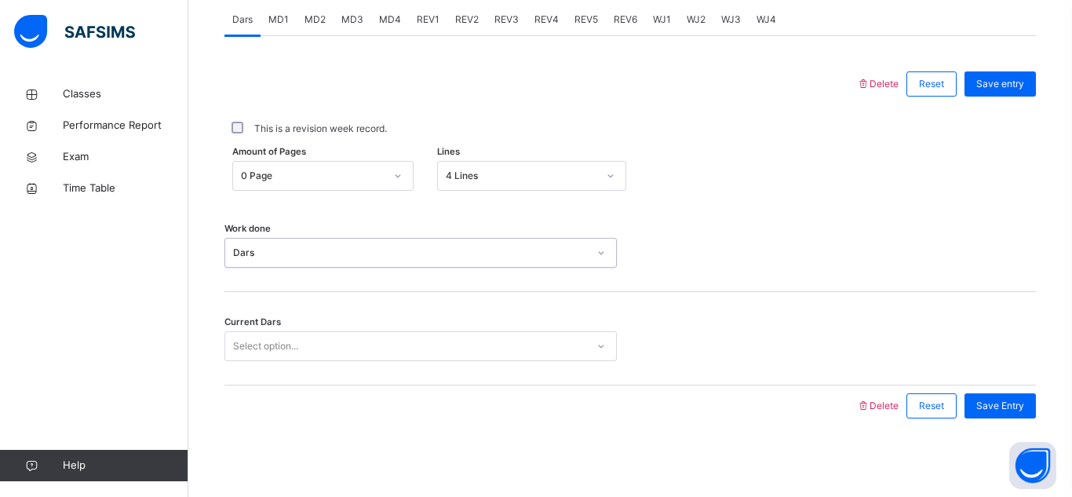
click at [496, 348] on div "Select option..." at bounding box center [405, 346] width 361 height 24
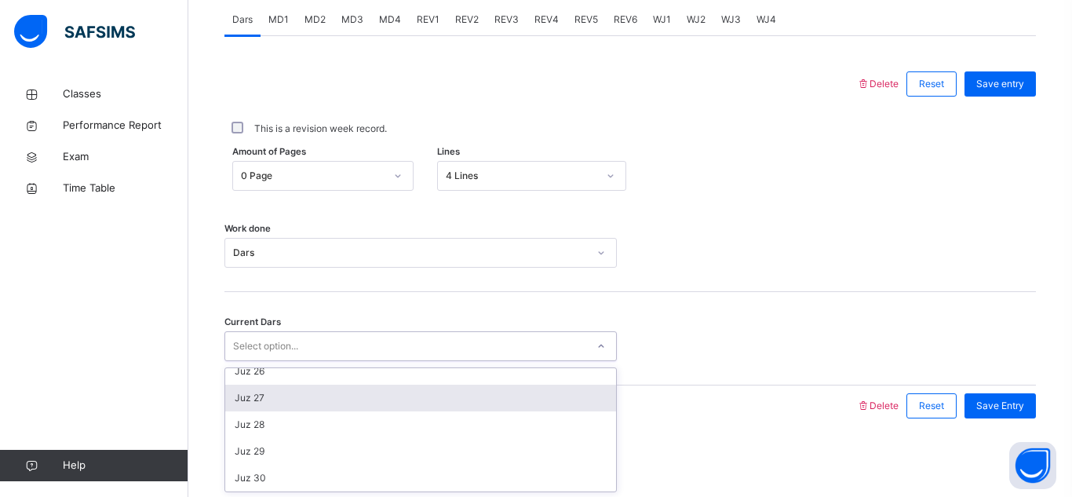
click at [403, 404] on div "Juz 27" at bounding box center [420, 398] width 391 height 27
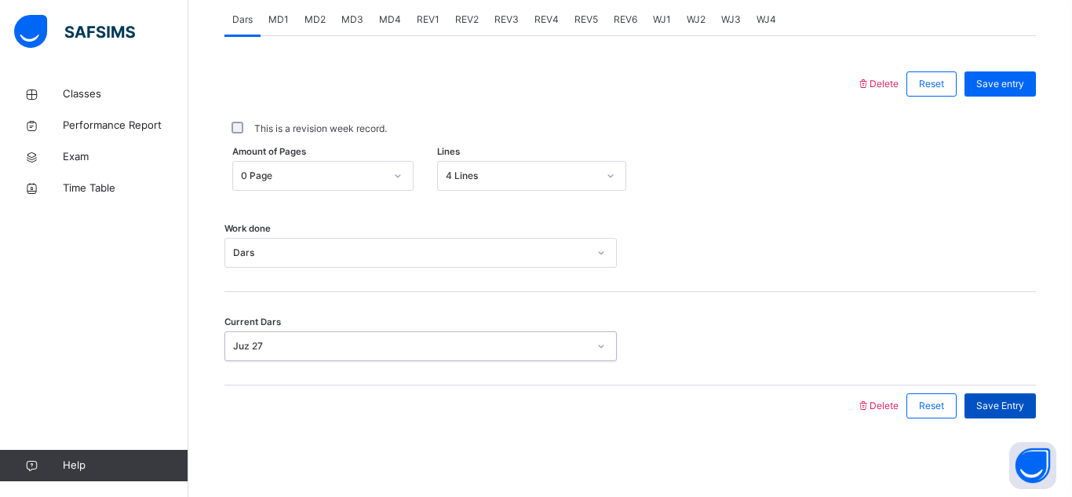
click at [987, 412] on span "Save Entry" at bounding box center [1000, 406] width 48 height 14
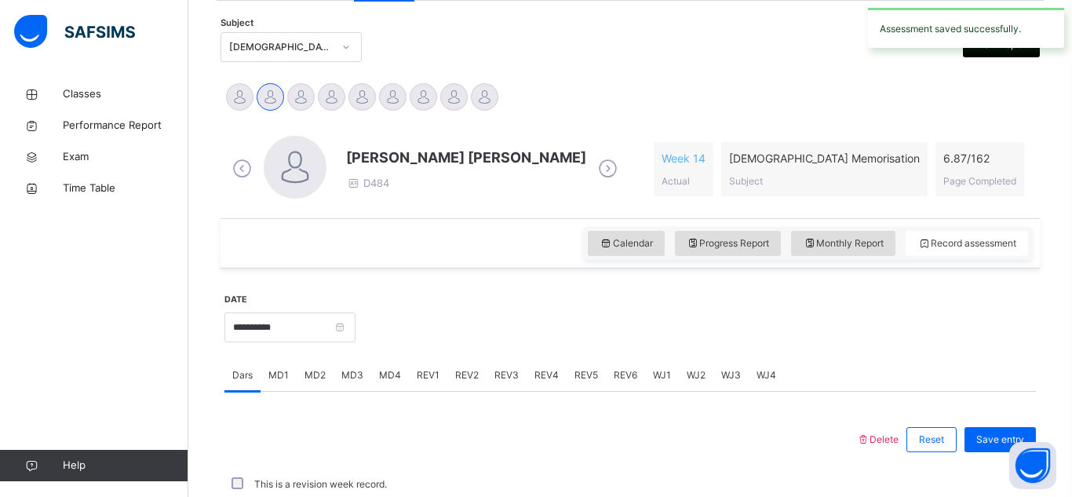
scroll to position [682, 0]
